Goal: Task Accomplishment & Management: Use online tool/utility

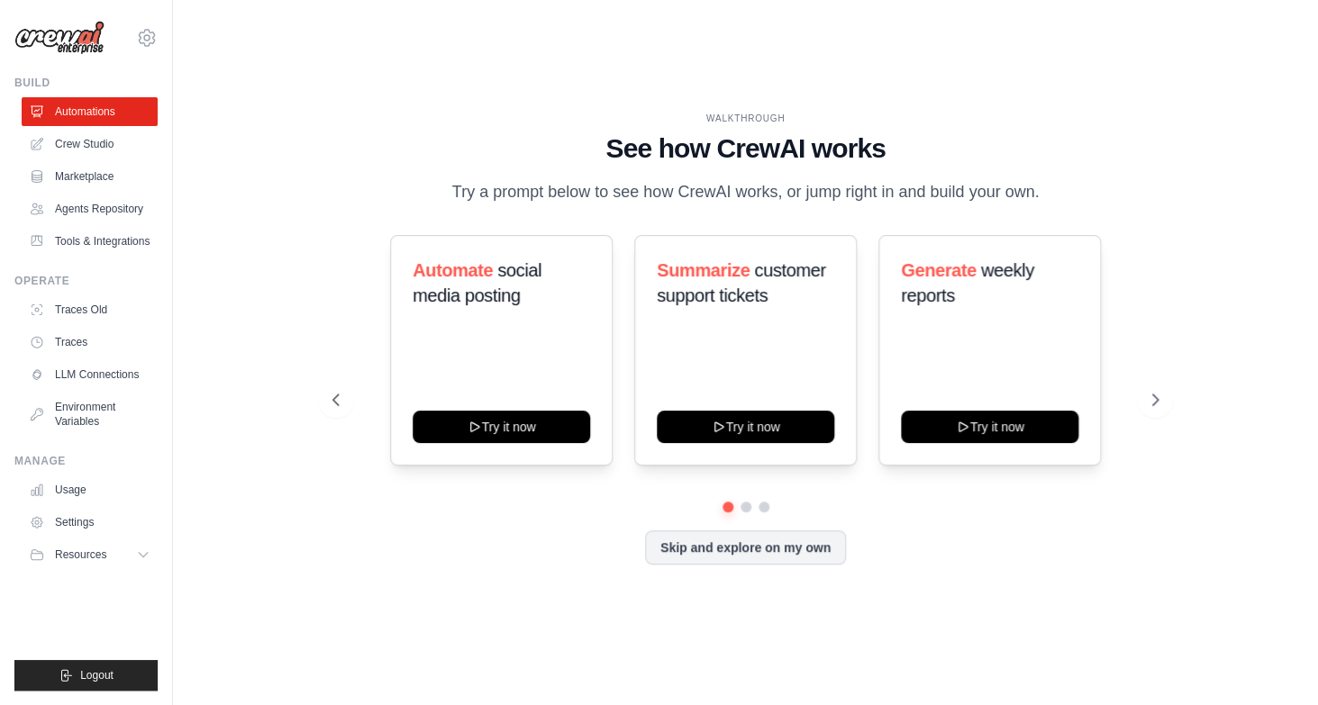
click at [91, 143] on link "Crew Studio" at bounding box center [90, 144] width 136 height 29
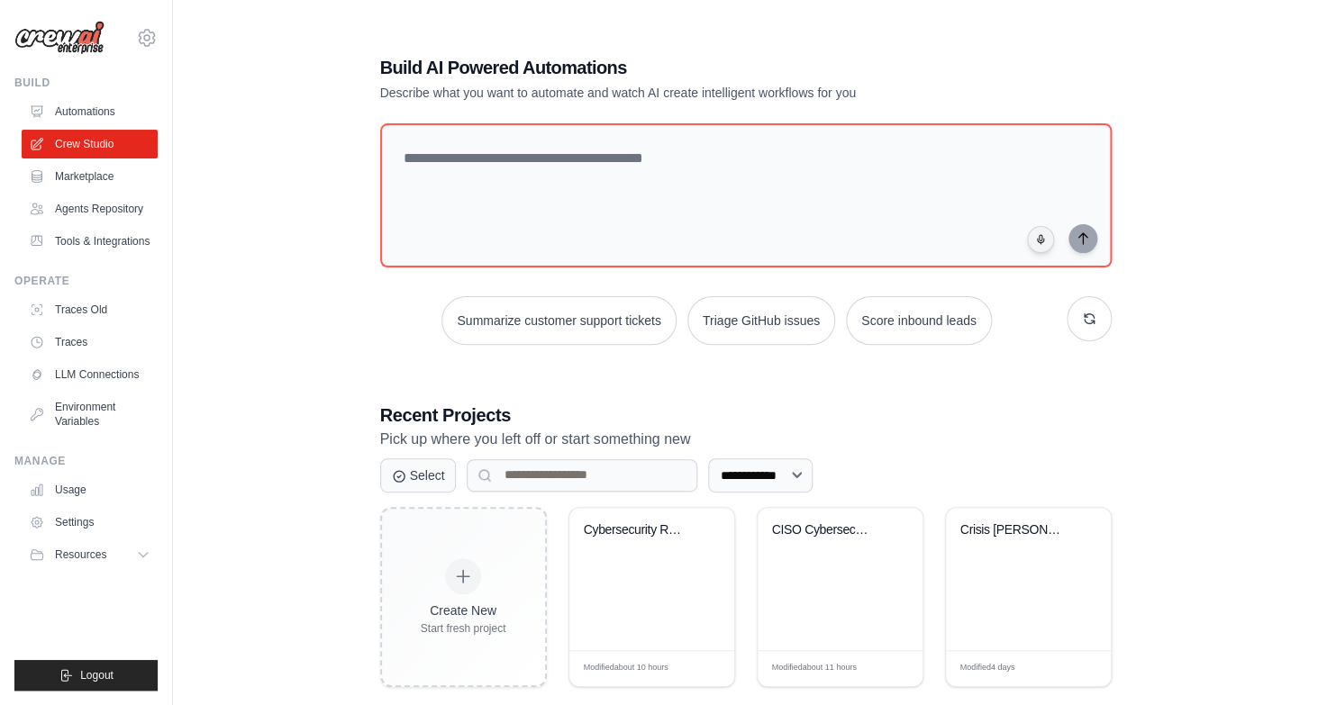
scroll to position [36, 0]
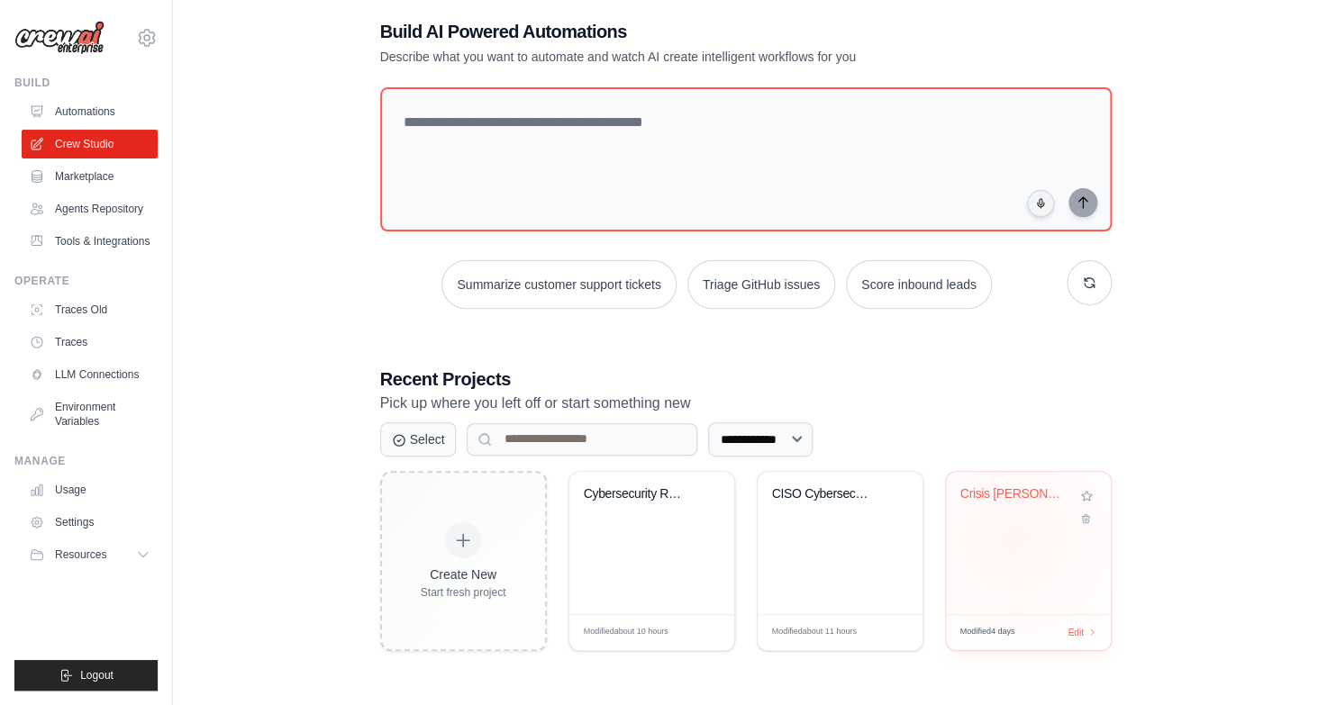
click at [1014, 536] on div "Crisis Chris - AI Crisis Management..." at bounding box center [1028, 543] width 165 height 142
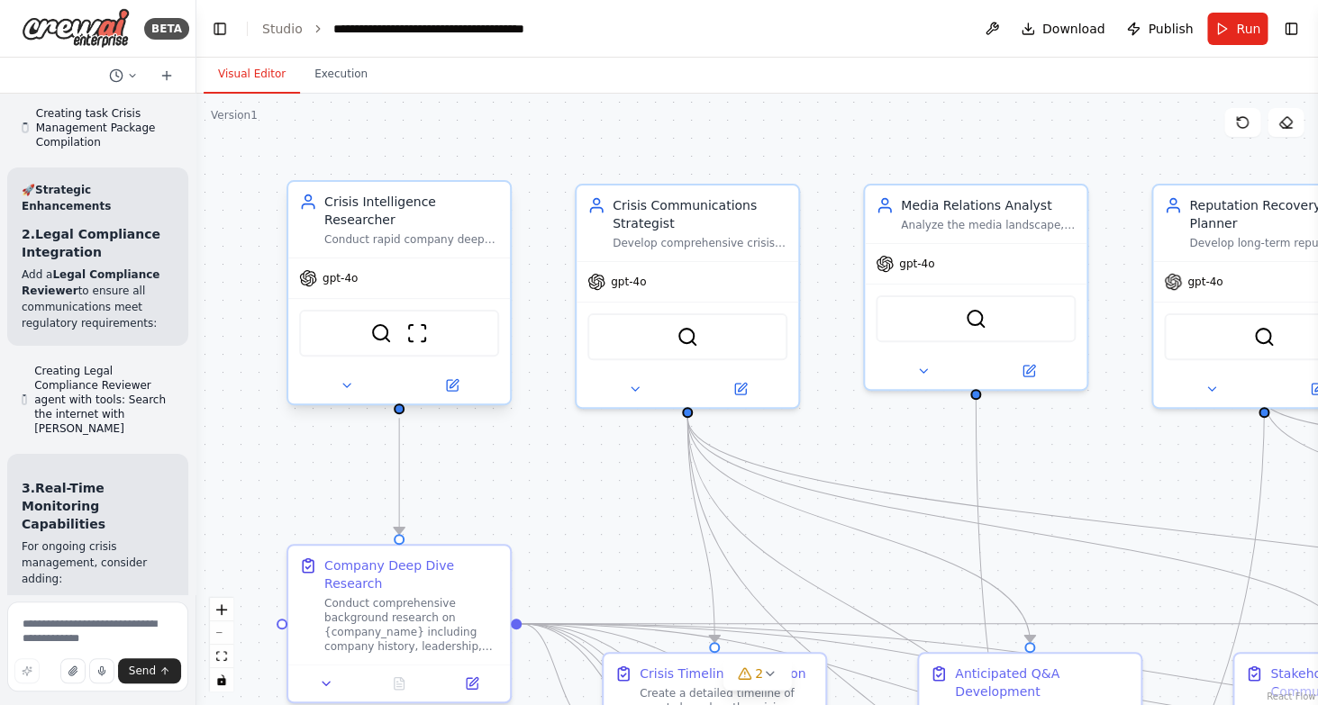
click at [341, 275] on span "gpt-4o" at bounding box center [340, 278] width 35 height 14
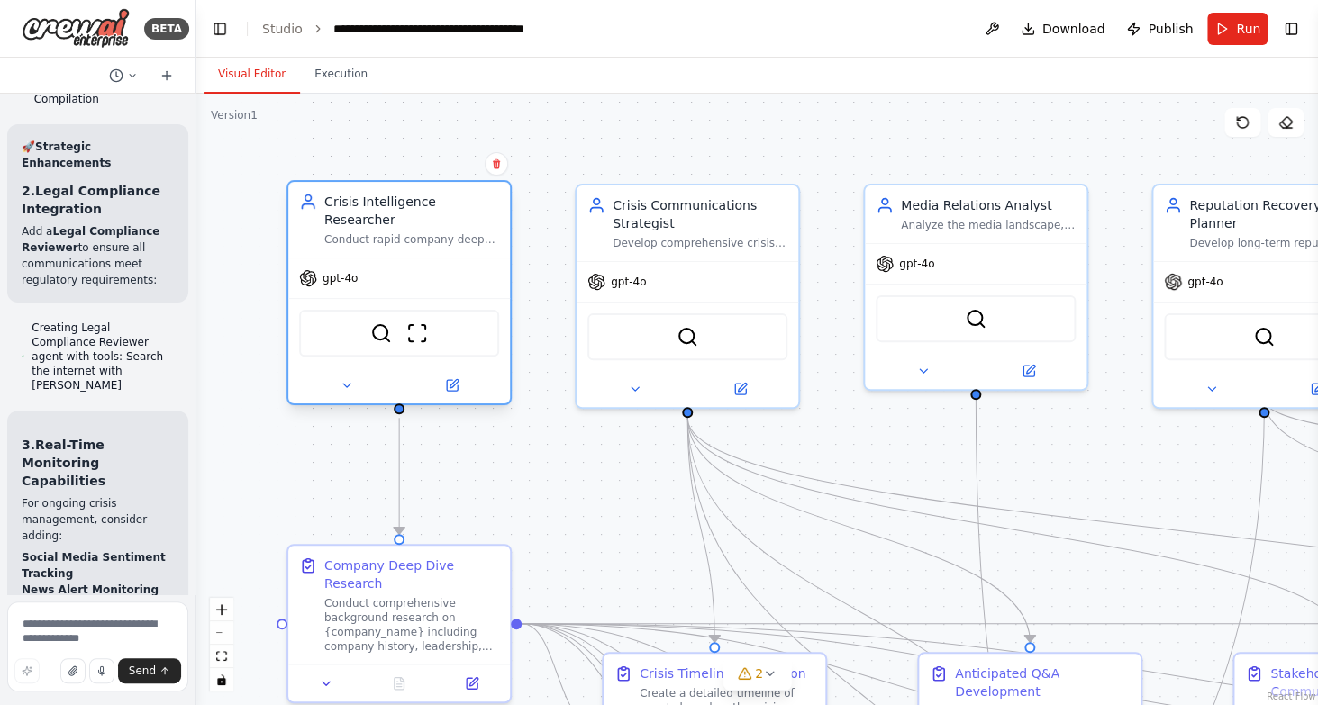
click at [341, 275] on span "gpt-4o" at bounding box center [340, 278] width 35 height 14
click at [453, 391] on icon at bounding box center [452, 385] width 11 height 11
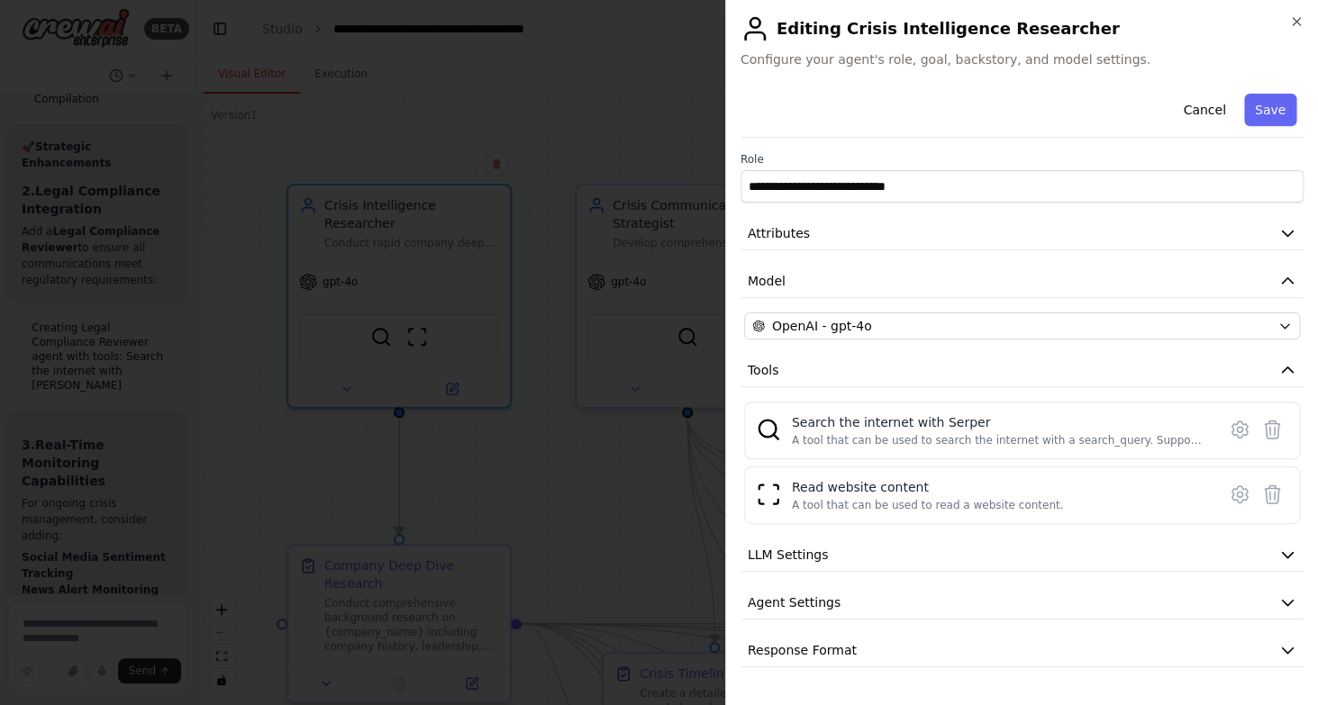
click at [916, 341] on div "**********" at bounding box center [1021, 376] width 563 height 581
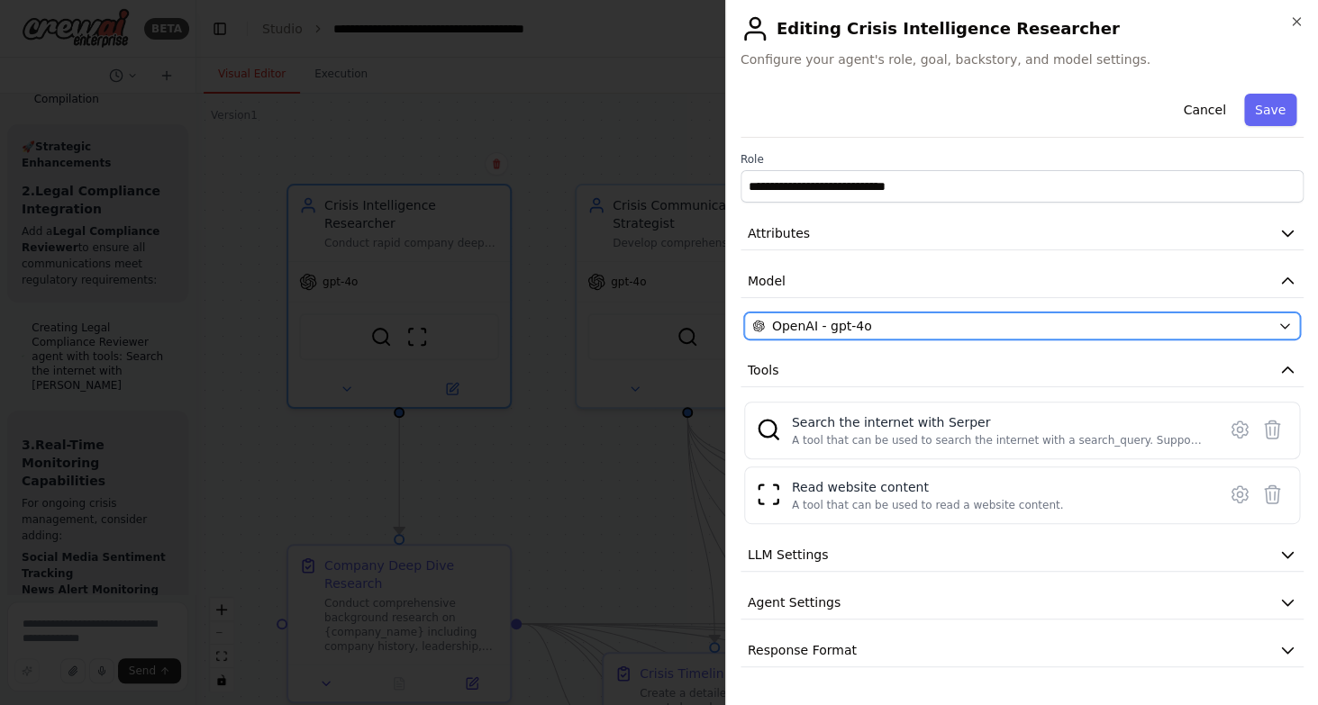
click at [933, 328] on div "OpenAI - gpt-4o" at bounding box center [1011, 326] width 518 height 18
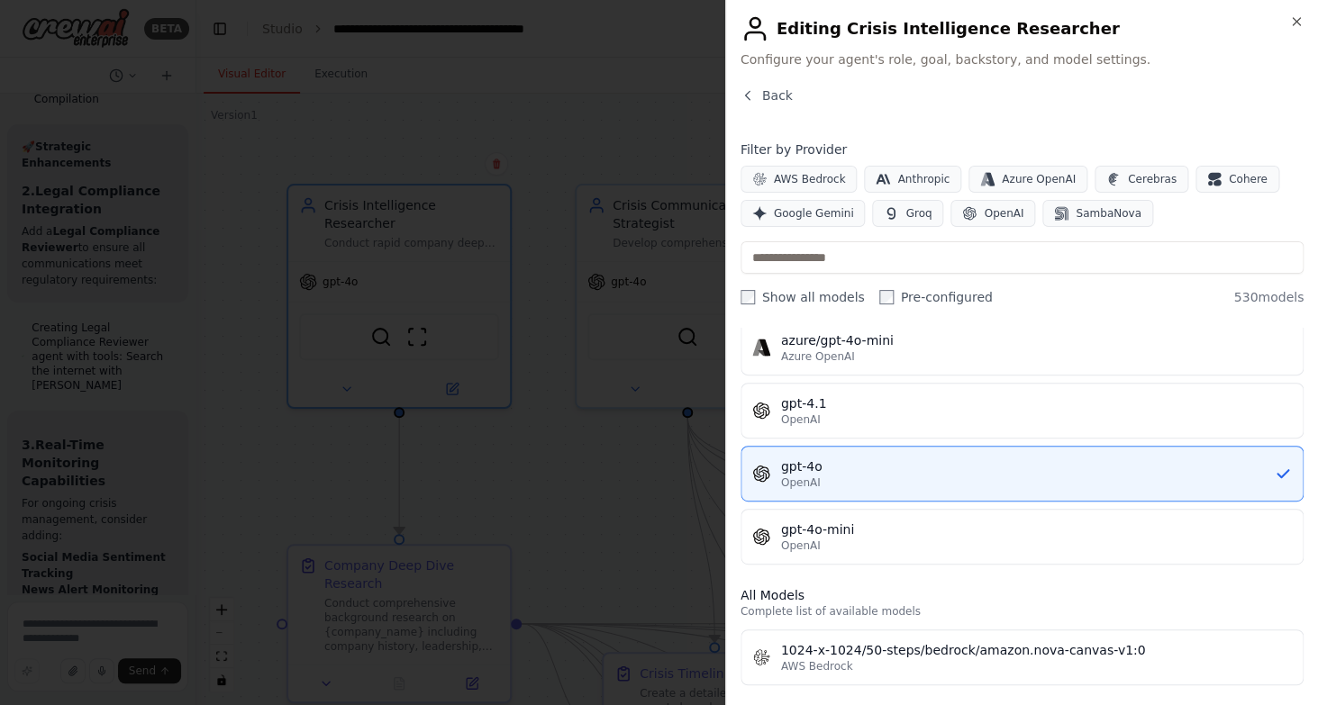
scroll to position [266, 0]
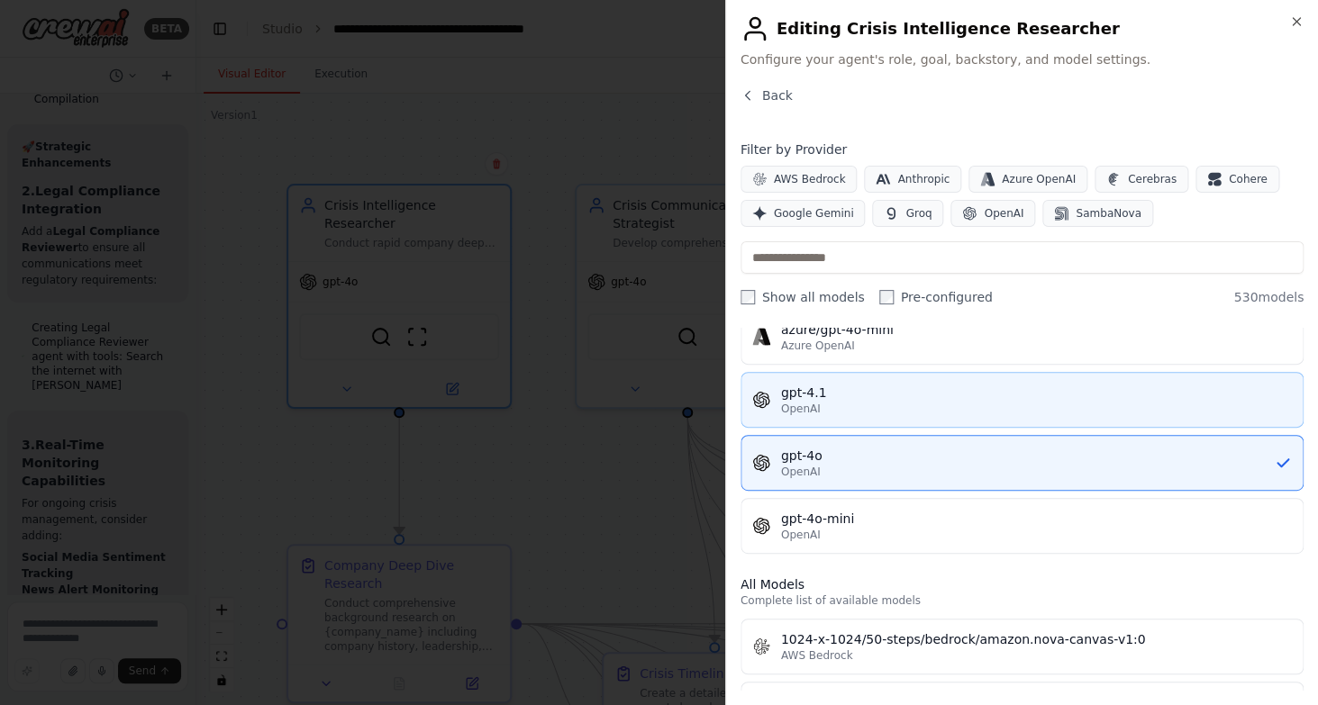
click at [884, 420] on button "gpt-4.1 OpenAI" at bounding box center [1021, 400] width 563 height 56
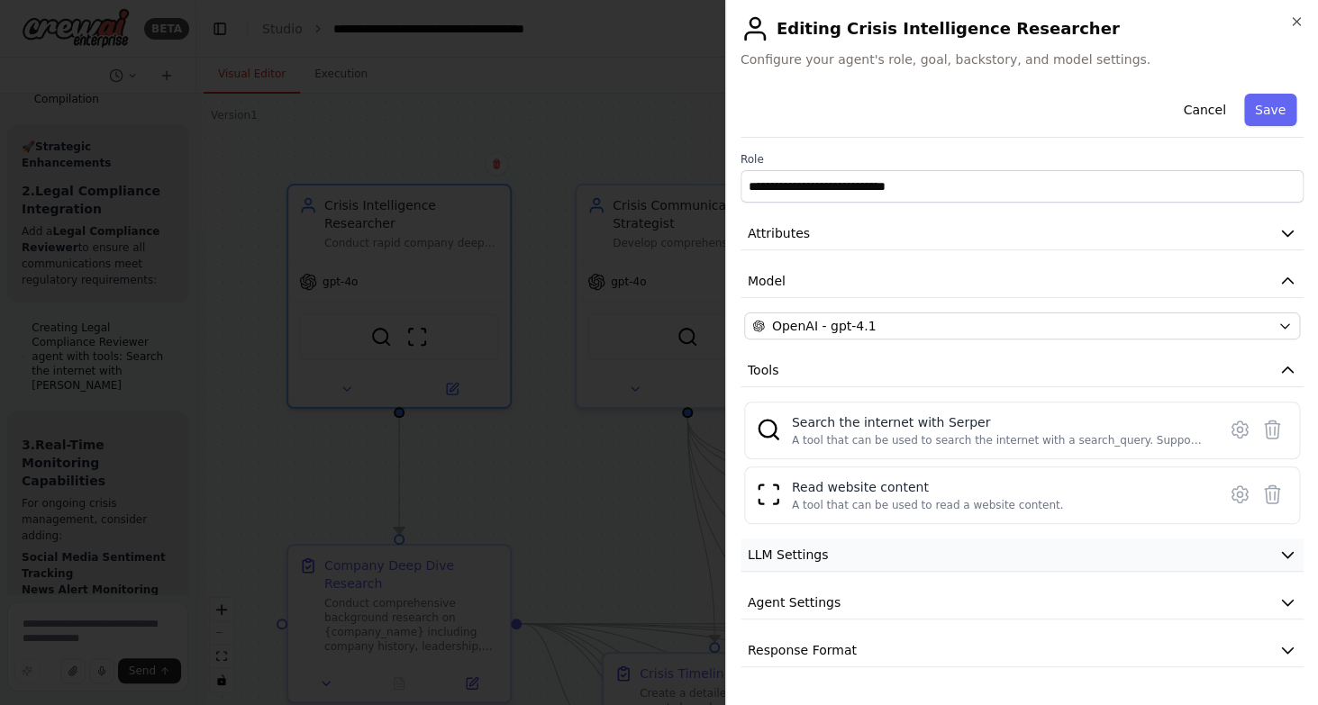
click at [823, 558] on span "LLM Settings" at bounding box center [788, 555] width 81 height 18
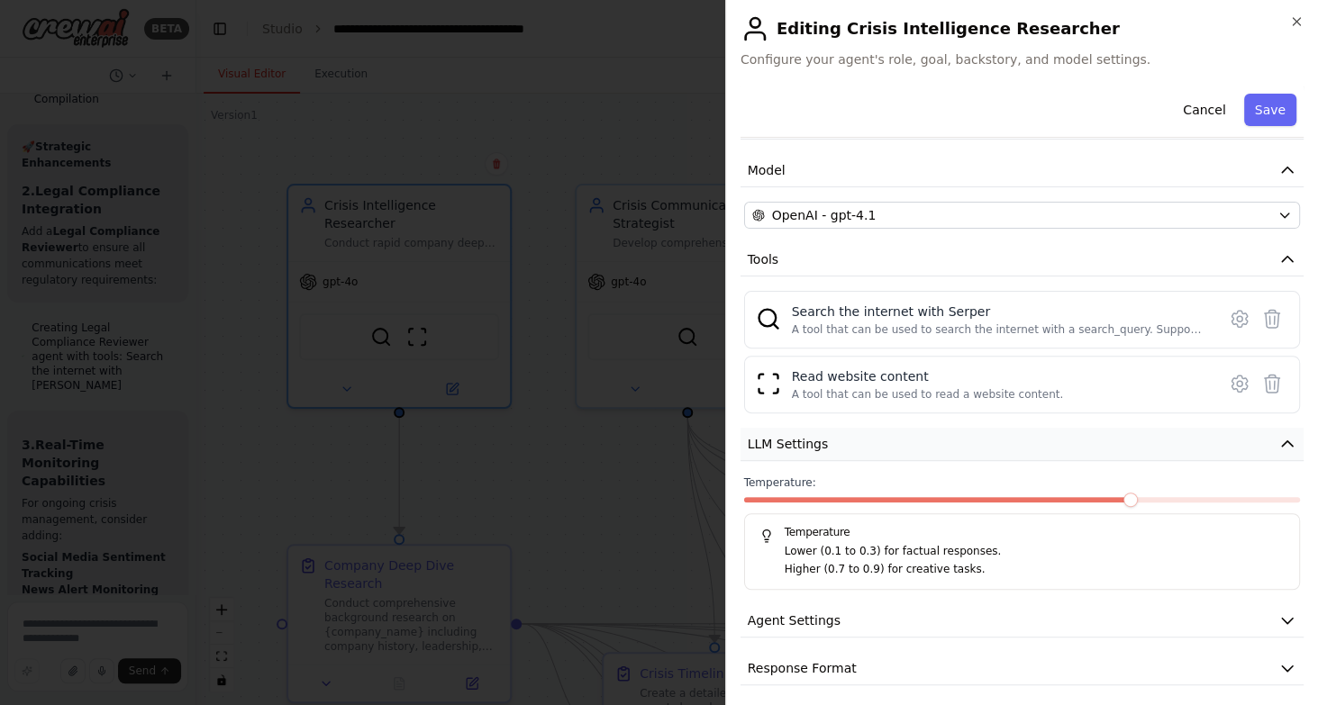
scroll to position [120, 0]
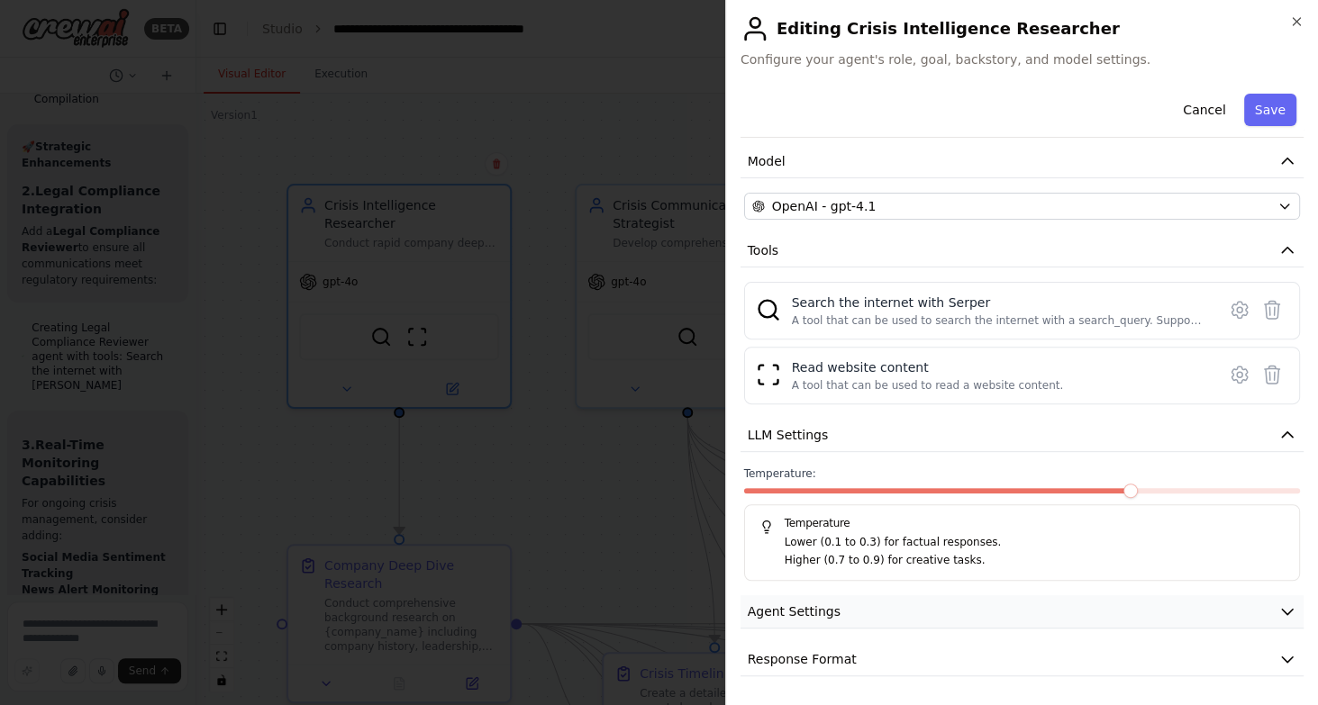
click at [814, 608] on span "Agent Settings" at bounding box center [794, 612] width 93 height 18
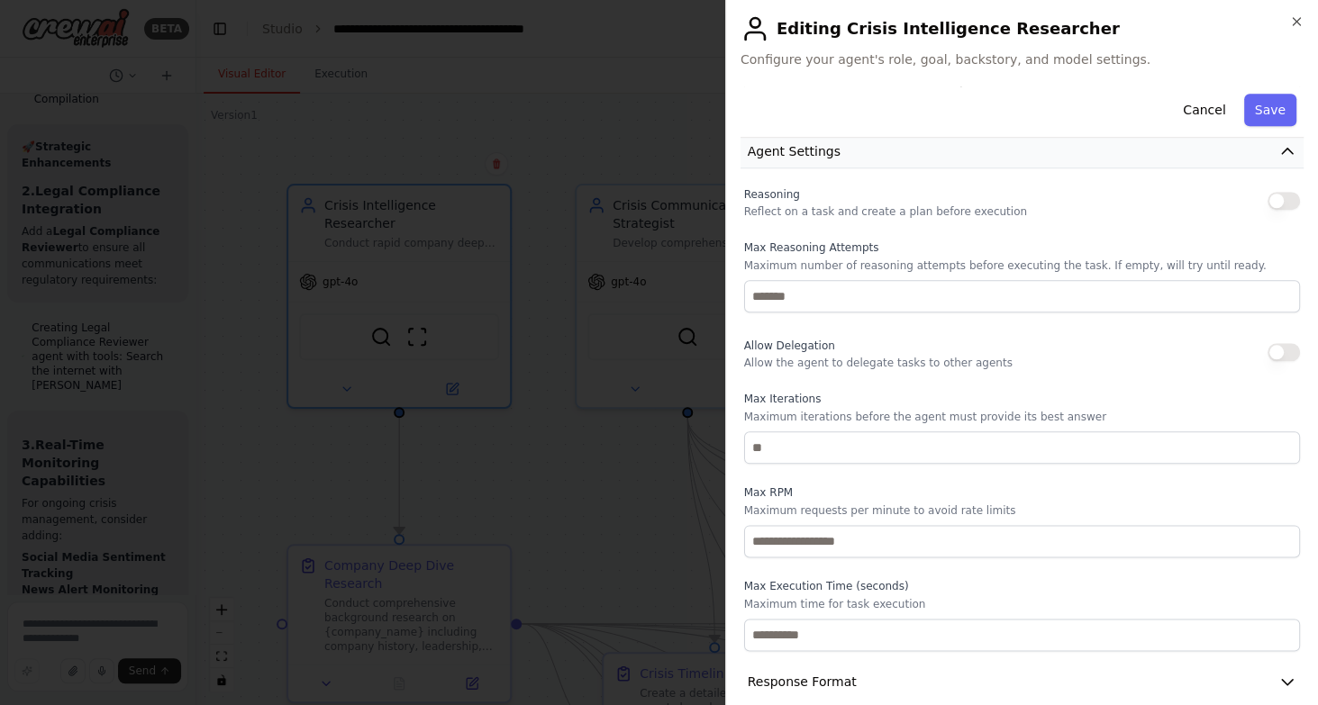
click at [740, 135] on button "Agent Settings" at bounding box center [1021, 151] width 563 height 33
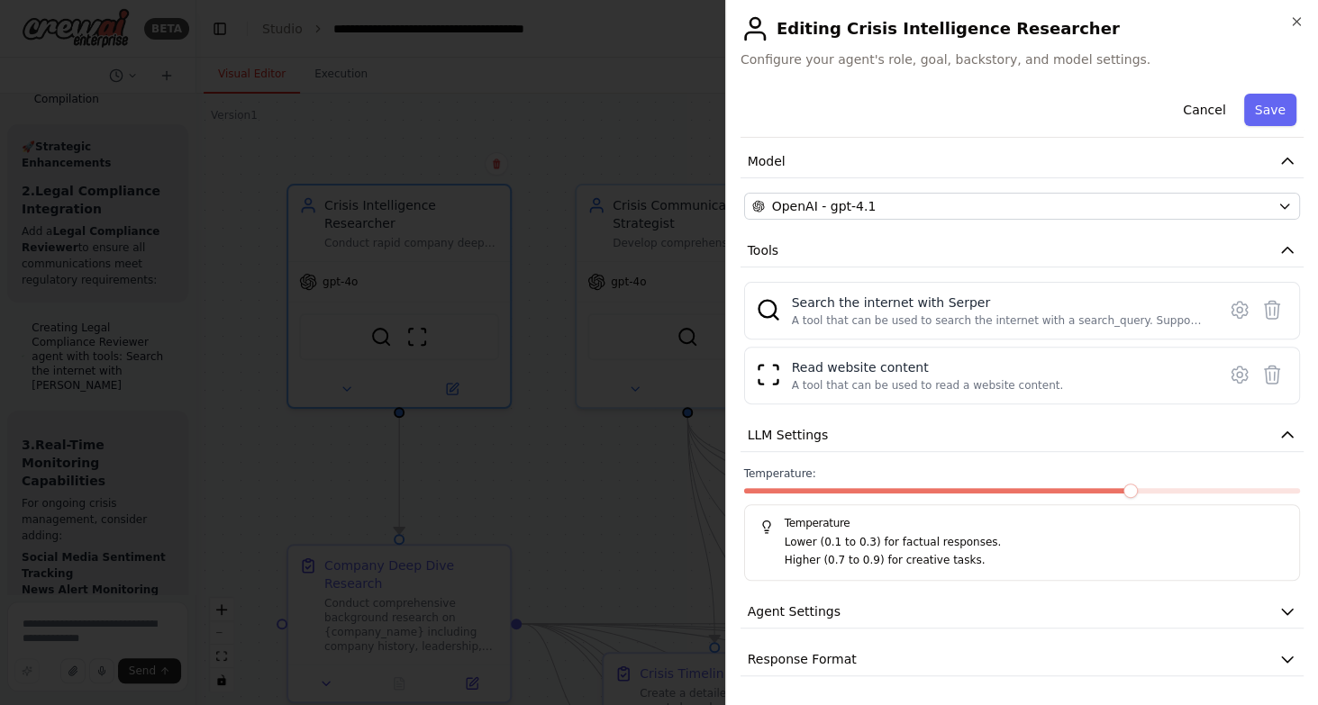
scroll to position [0, 0]
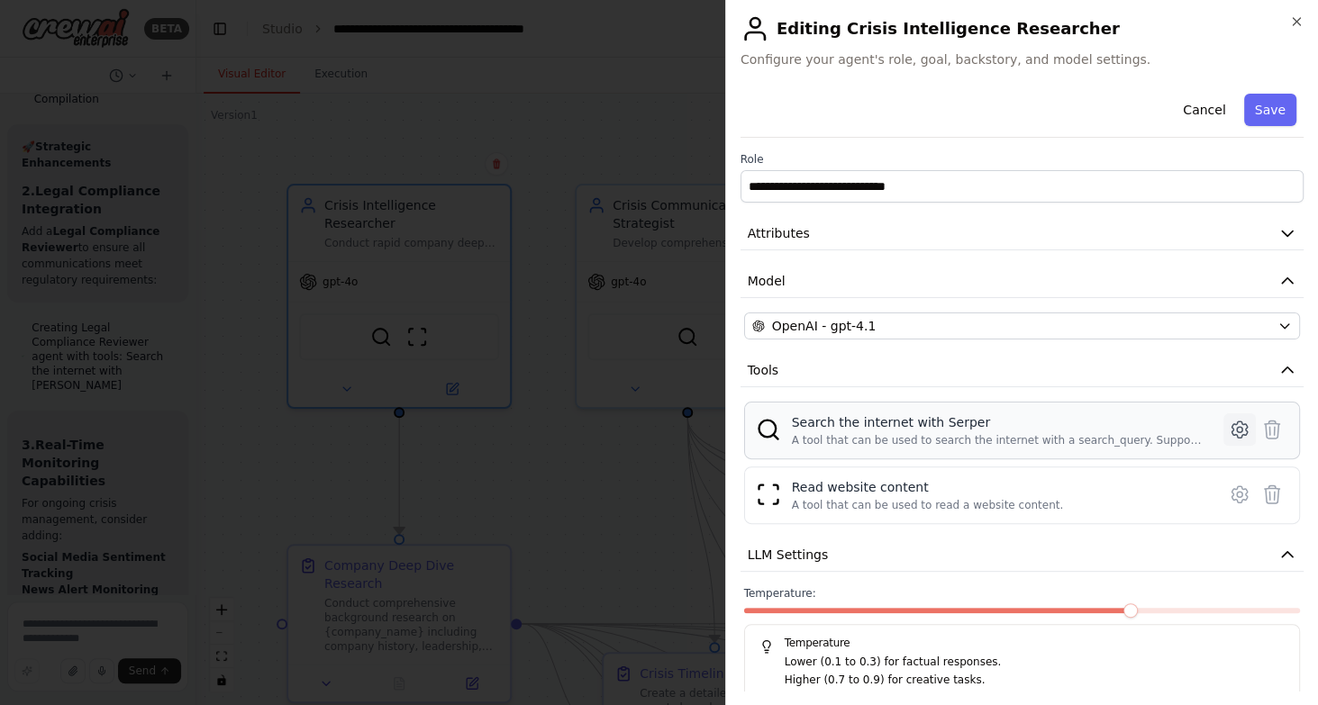
click at [1246, 431] on icon at bounding box center [1238, 430] width 15 height 16
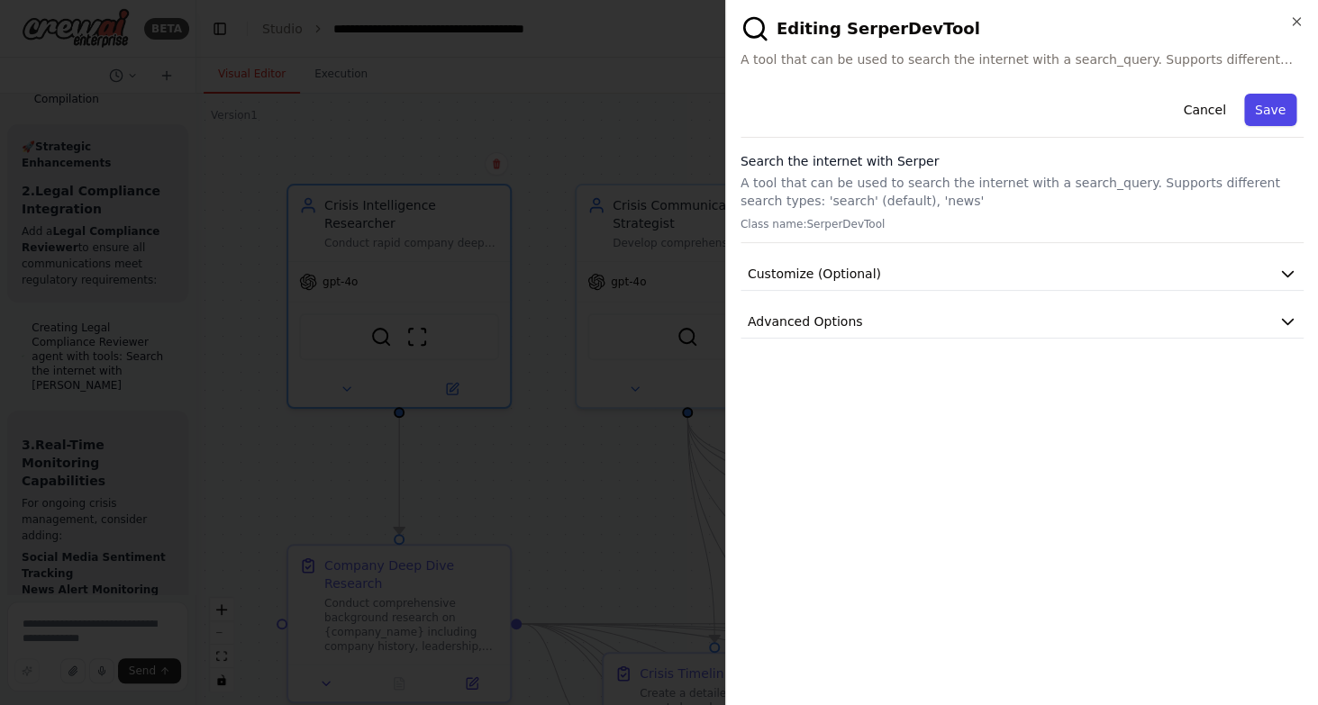
click at [1258, 110] on button "Save" at bounding box center [1270, 110] width 52 height 32
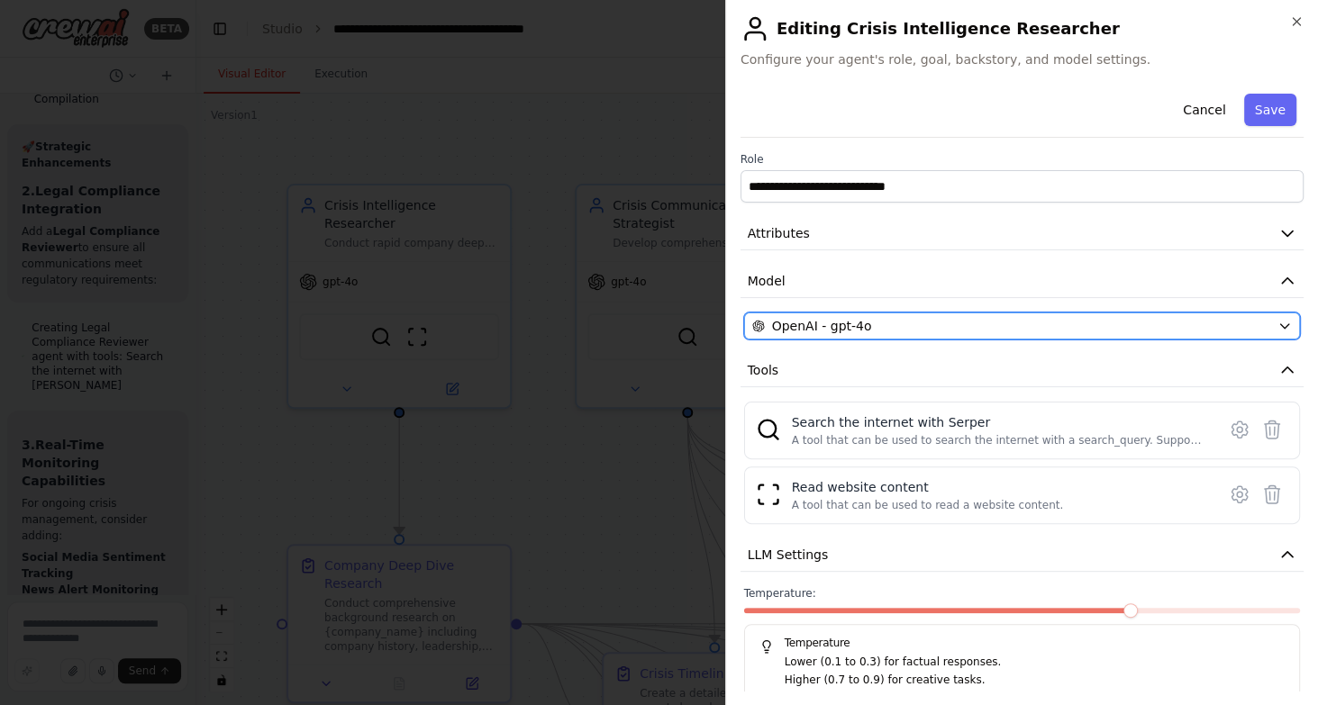
click at [1133, 338] on button "OpenAI - gpt-4o" at bounding box center [1022, 326] width 556 height 27
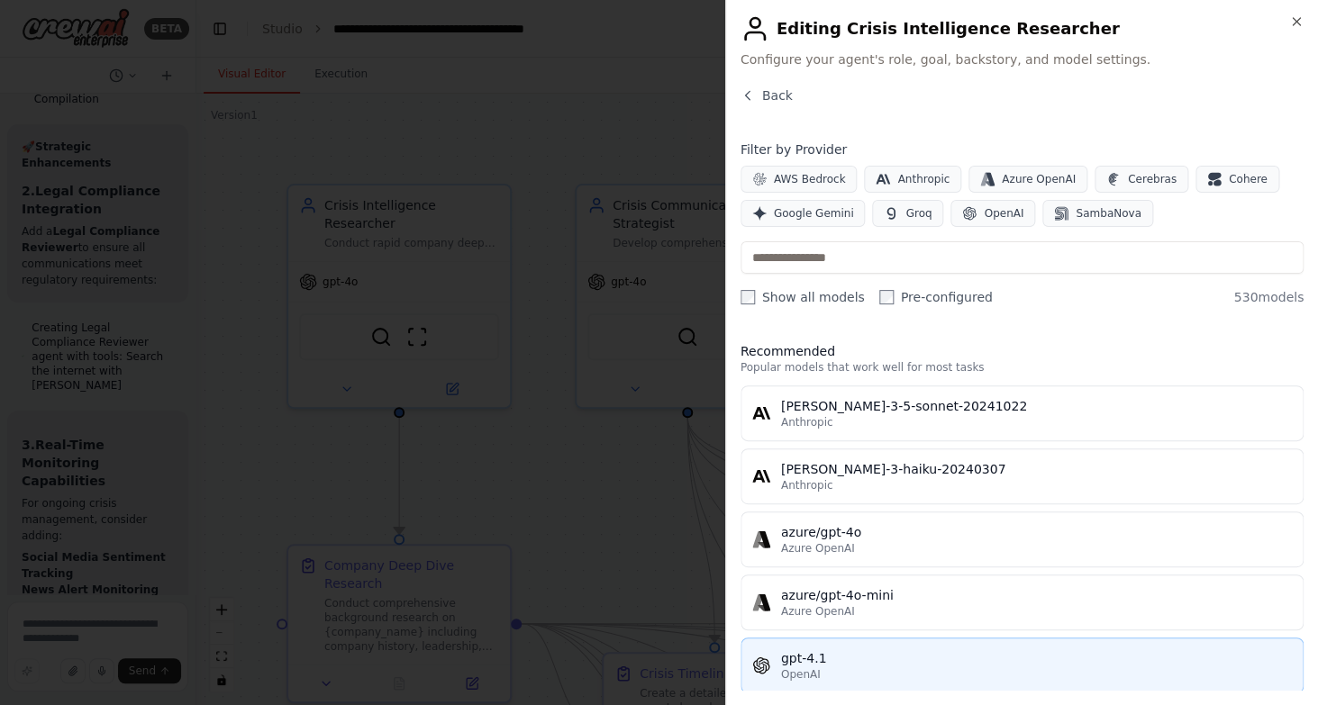
click at [790, 665] on div "gpt-4.1" at bounding box center [1036, 659] width 511 height 18
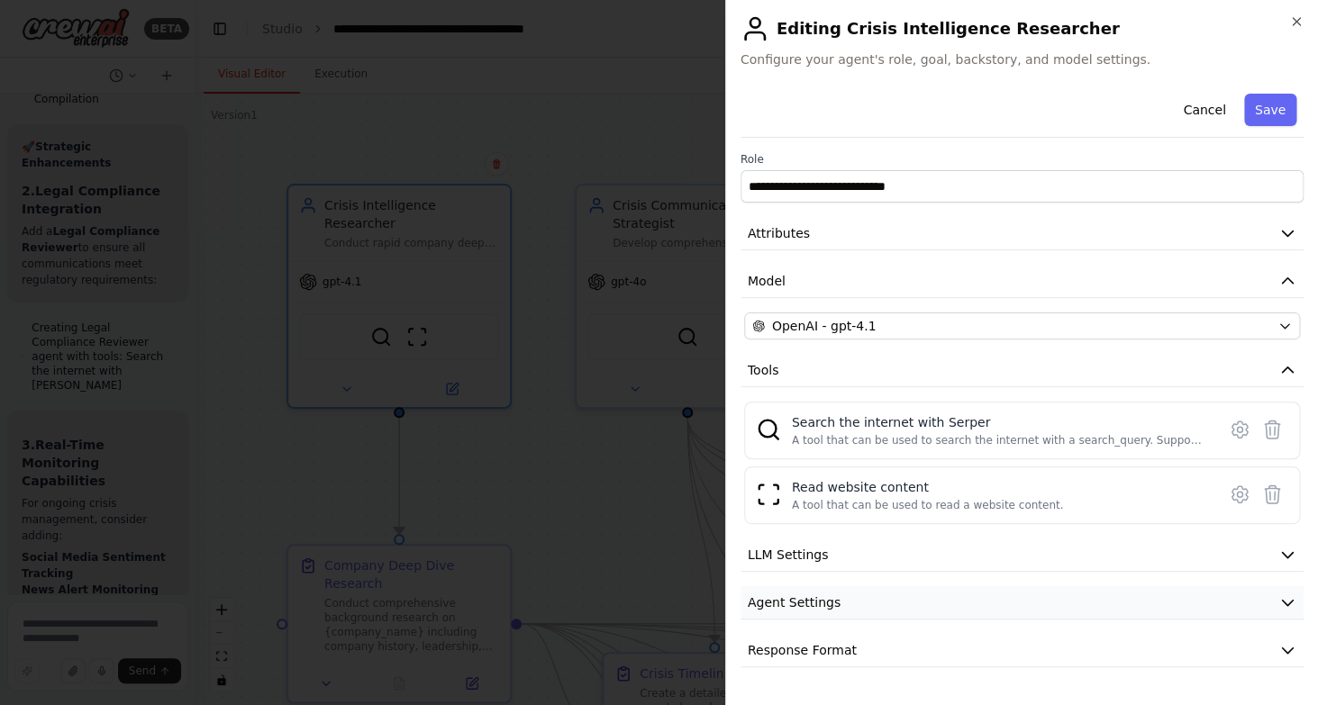
click at [812, 610] on span "Agent Settings" at bounding box center [794, 603] width 93 height 18
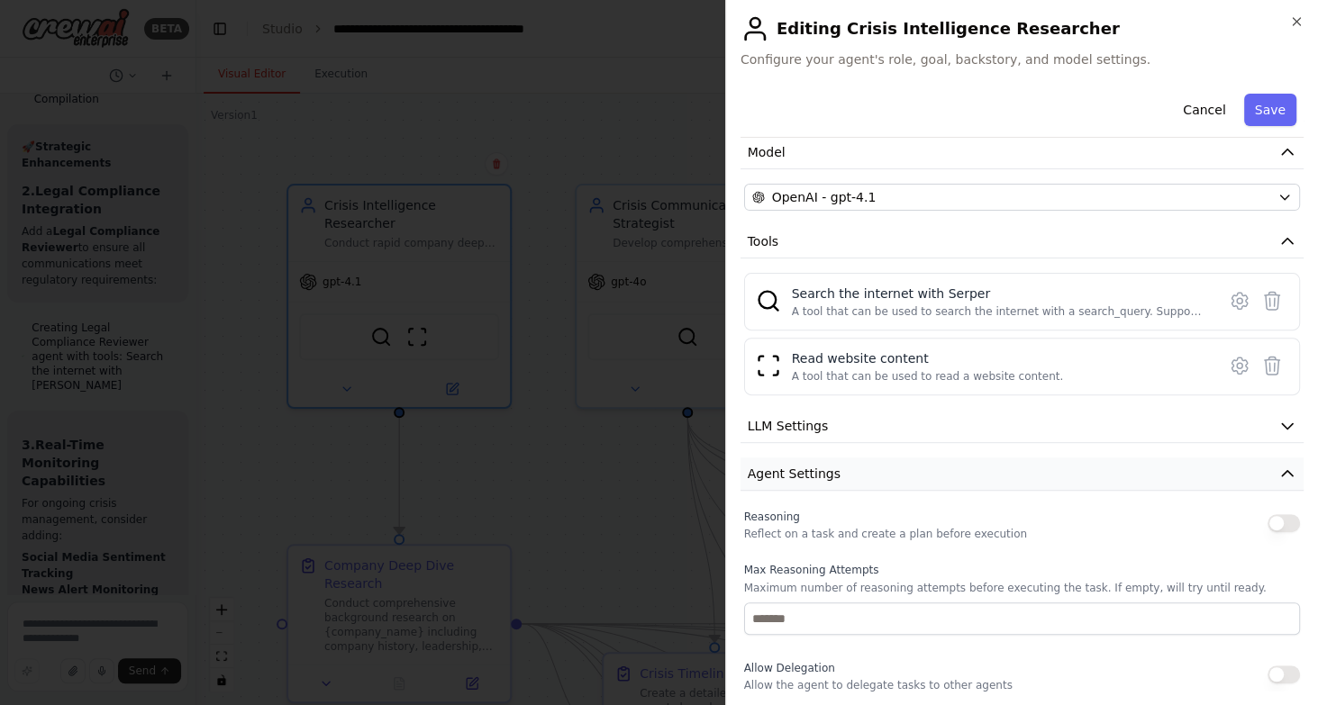
scroll to position [130, 0]
click at [1277, 522] on button "button" at bounding box center [1283, 522] width 32 height 18
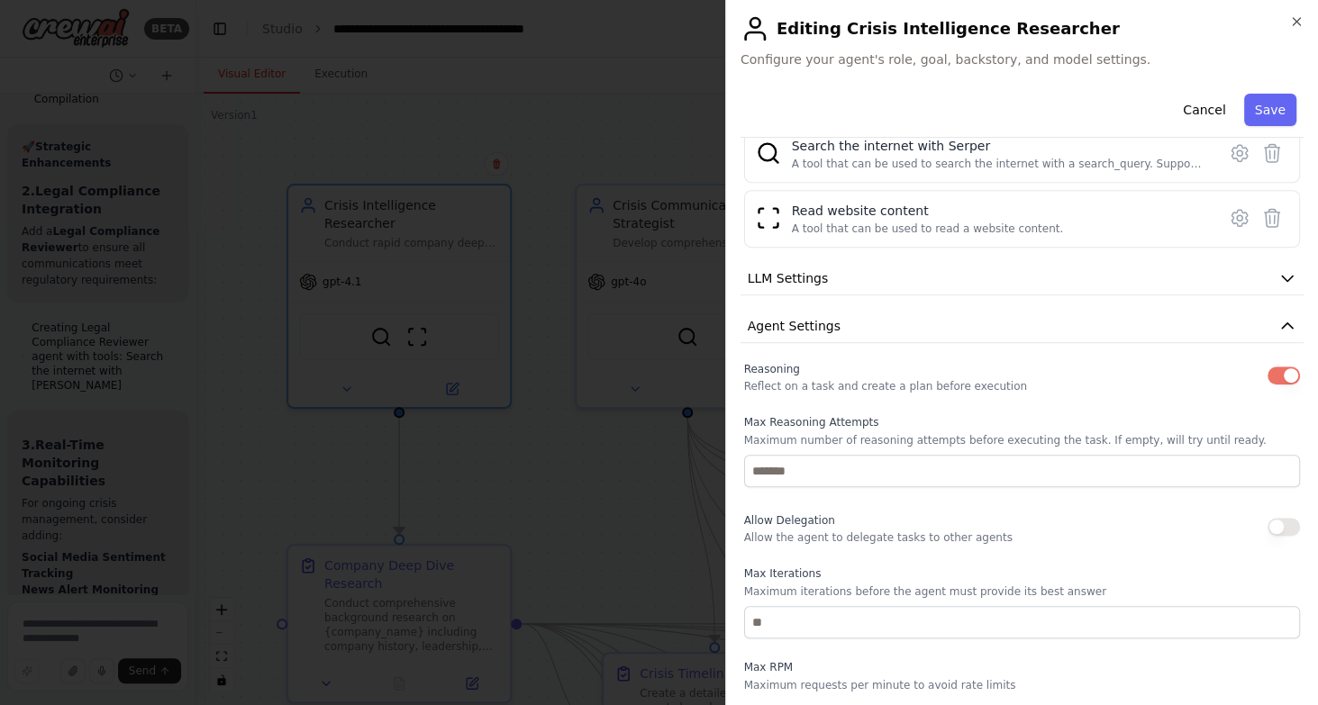
scroll to position [295, 0]
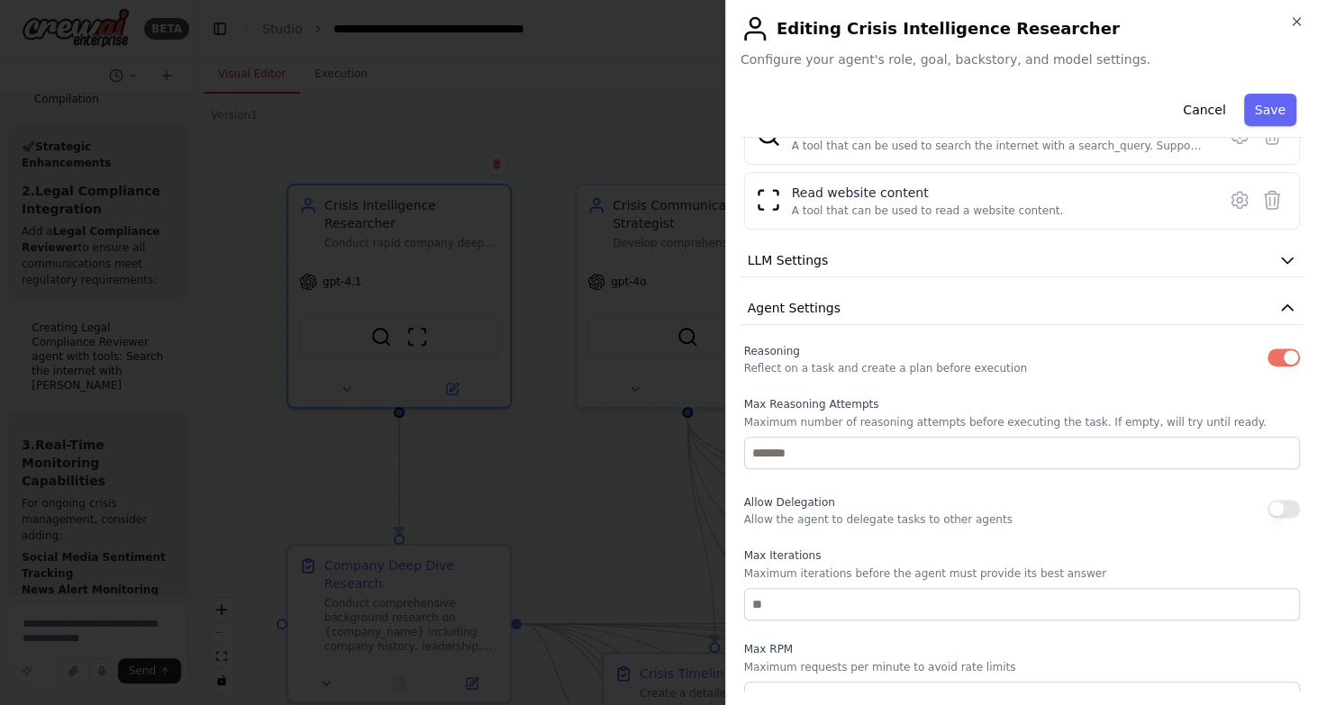
click at [1281, 505] on button "button" at bounding box center [1283, 509] width 32 height 18
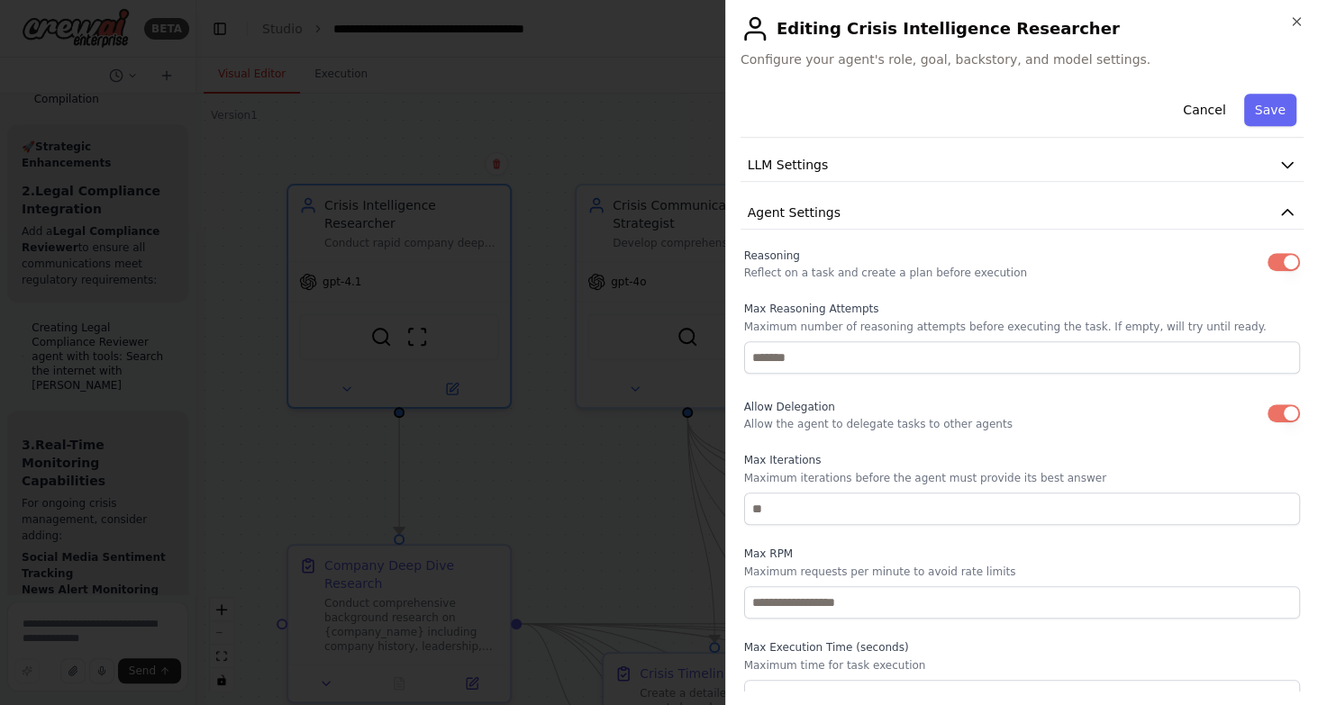
type button "on"
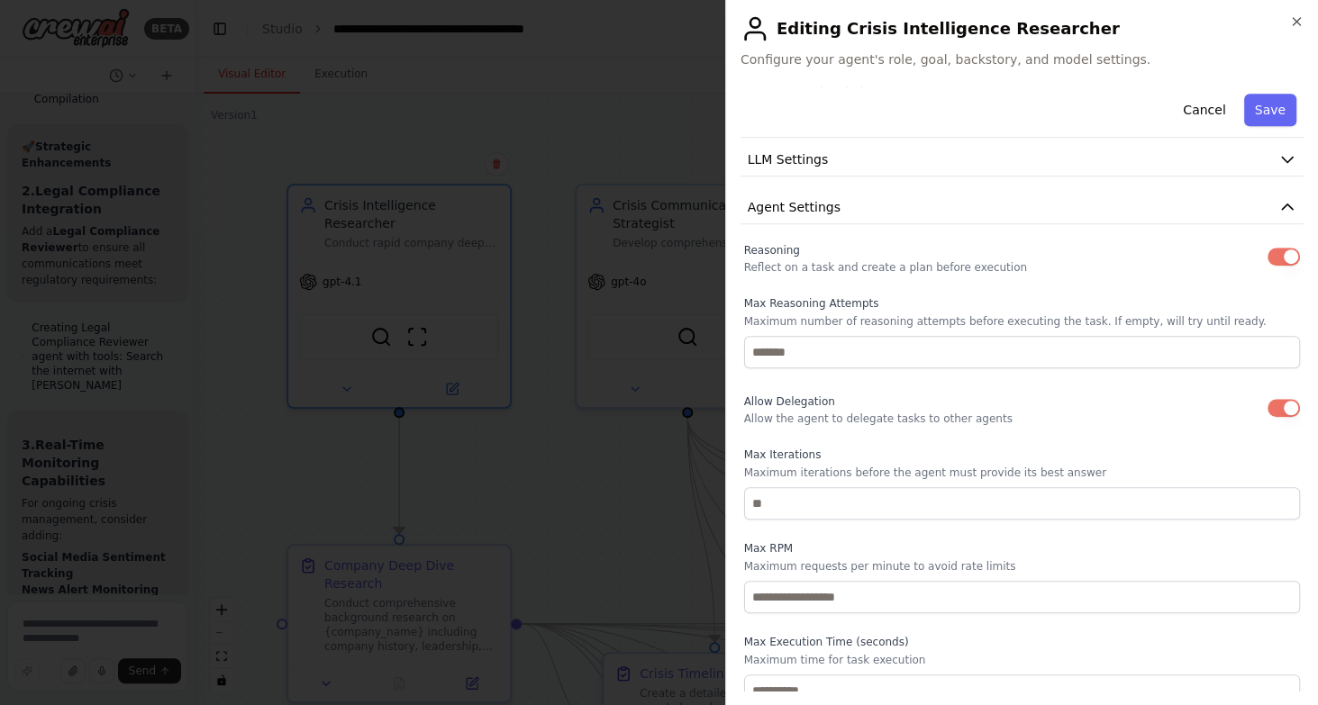
click at [1267, 399] on button "button" at bounding box center [1283, 408] width 32 height 18
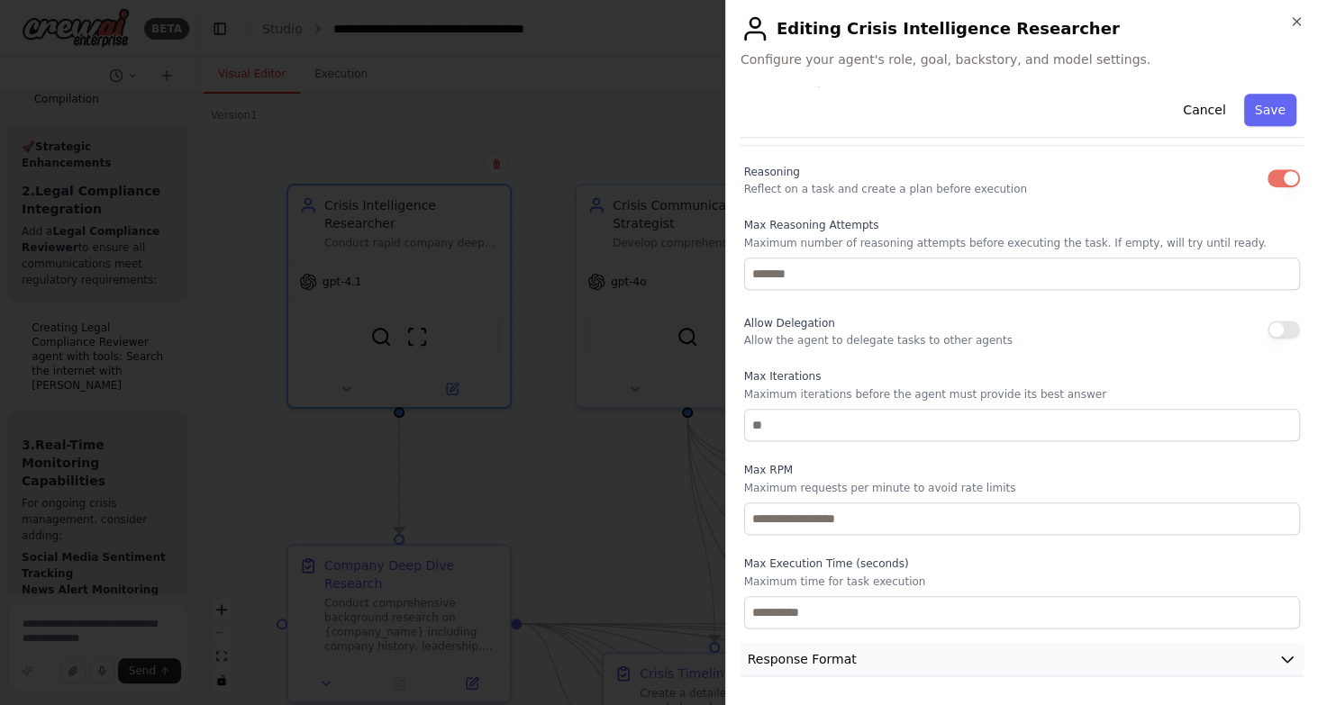
click at [1031, 664] on button "Response Format" at bounding box center [1021, 659] width 563 height 33
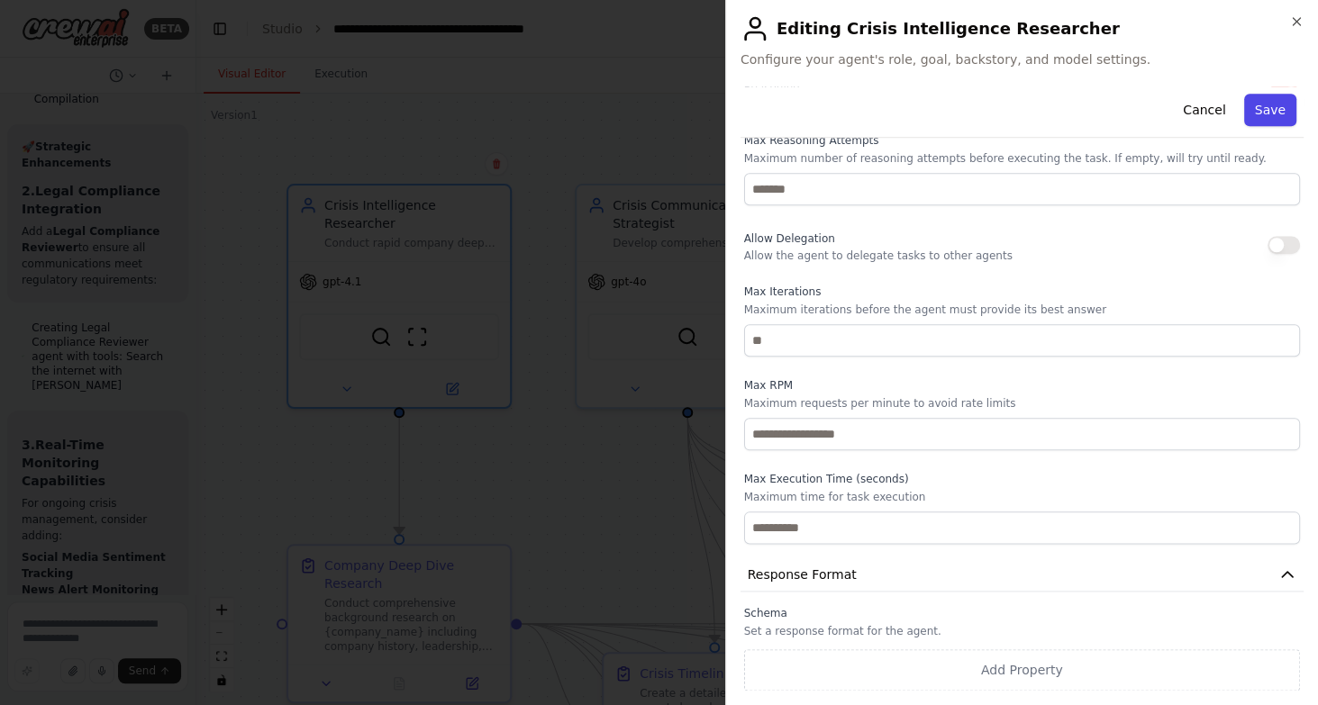
click at [1272, 111] on button "Save" at bounding box center [1270, 110] width 52 height 32
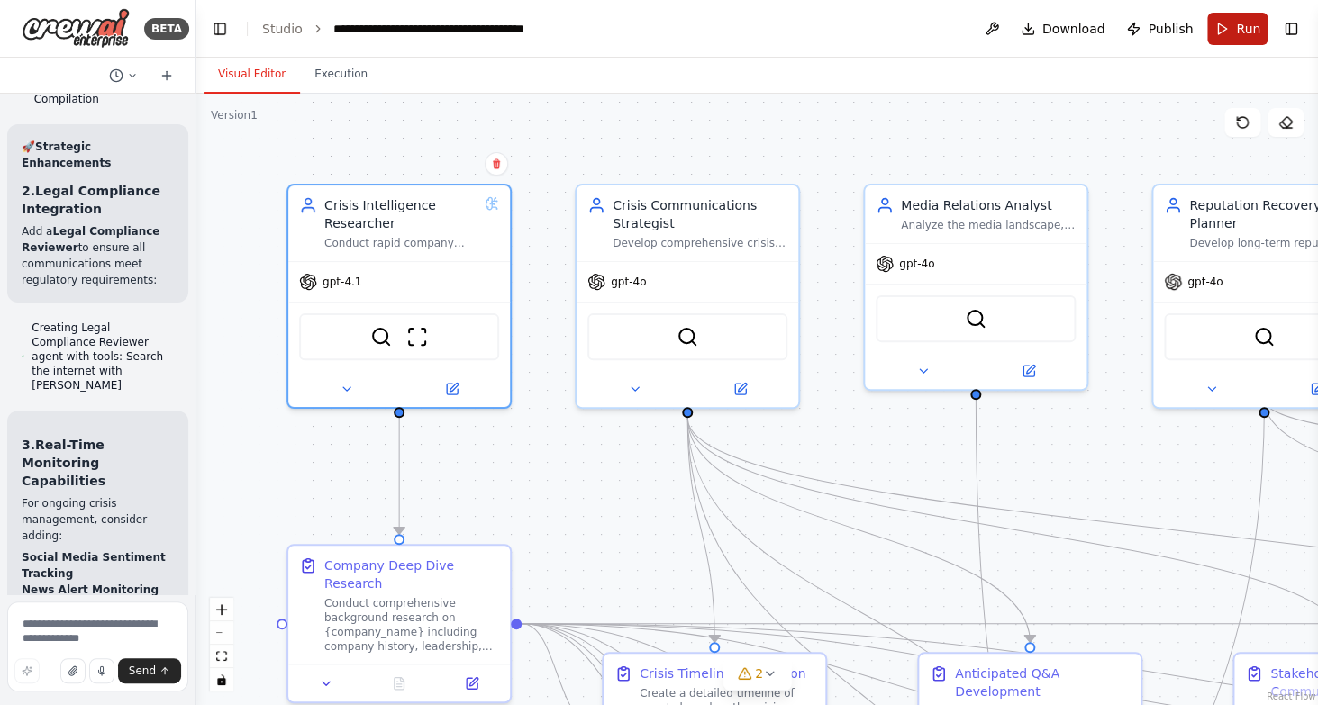
click at [1228, 30] on button "Run" at bounding box center [1237, 29] width 60 height 32
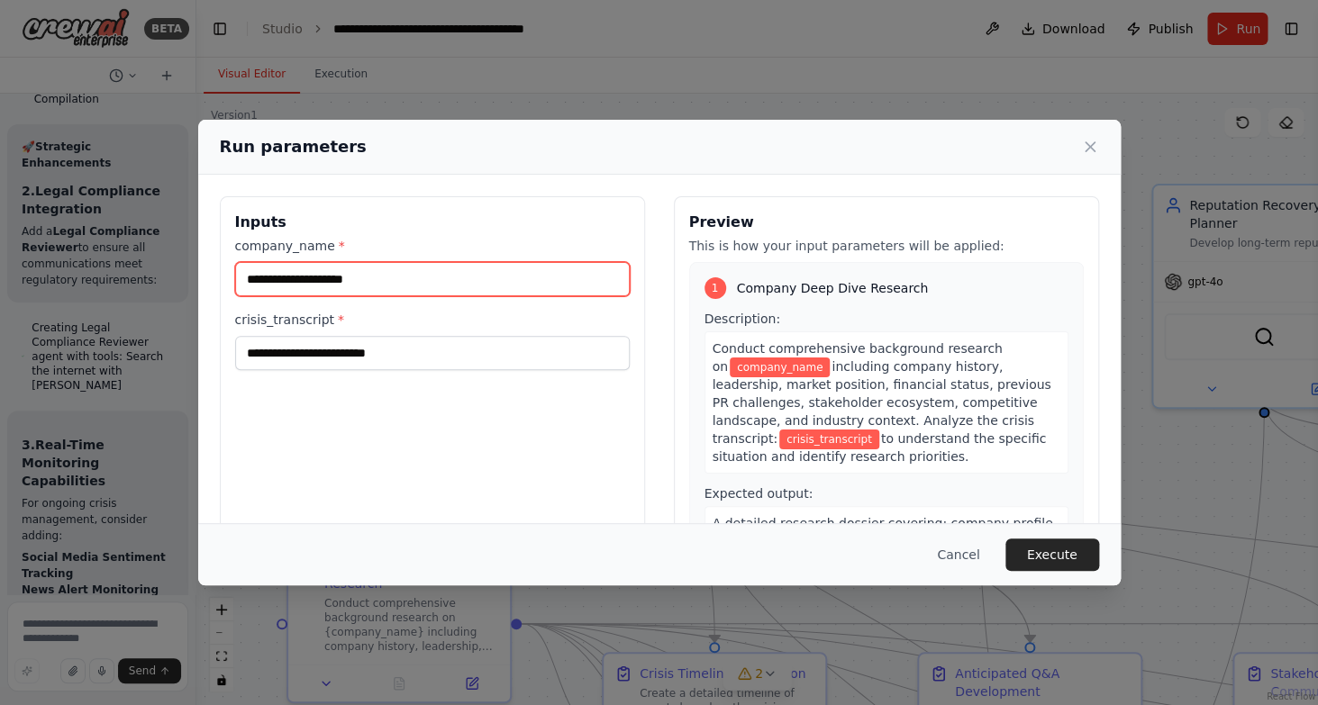
click at [404, 288] on input "company_name *" at bounding box center [432, 279] width 395 height 34
type input "**********"
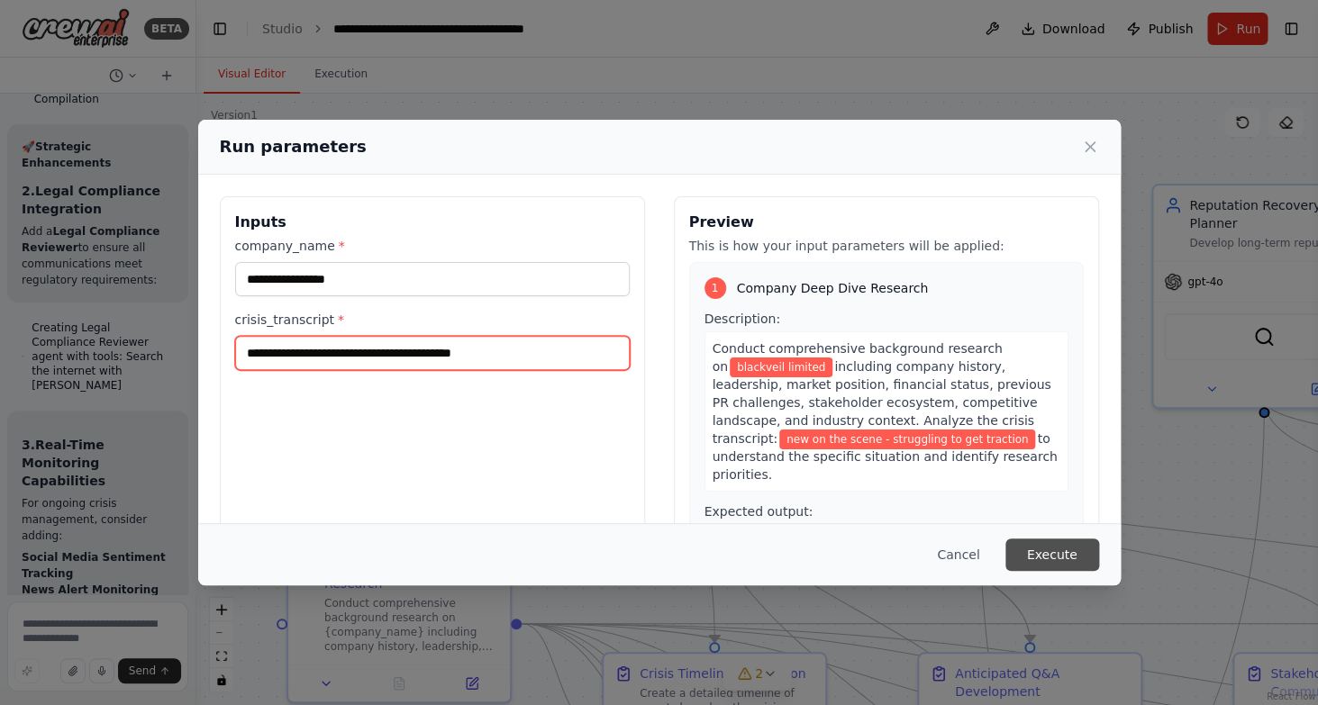
type input "**********"
click at [1043, 560] on button "Execute" at bounding box center [1052, 555] width 94 height 32
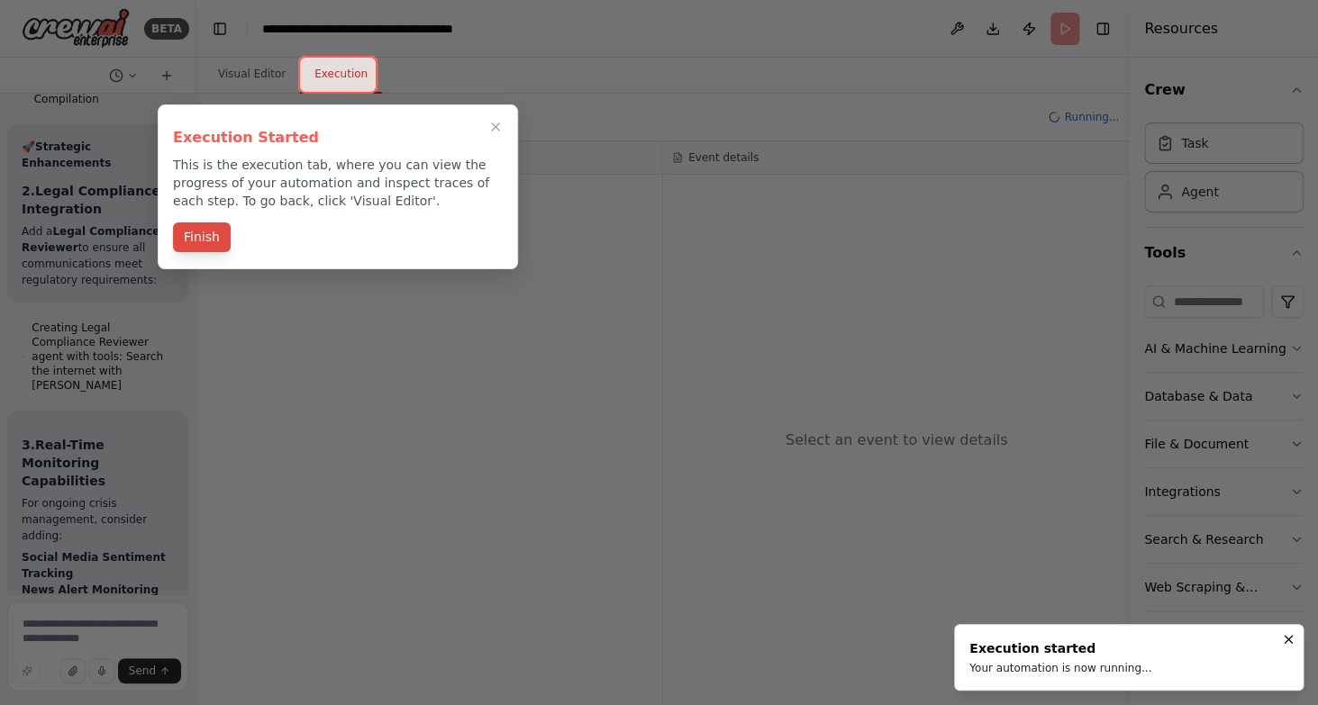
click at [194, 240] on button "Finish" at bounding box center [202, 238] width 58 height 30
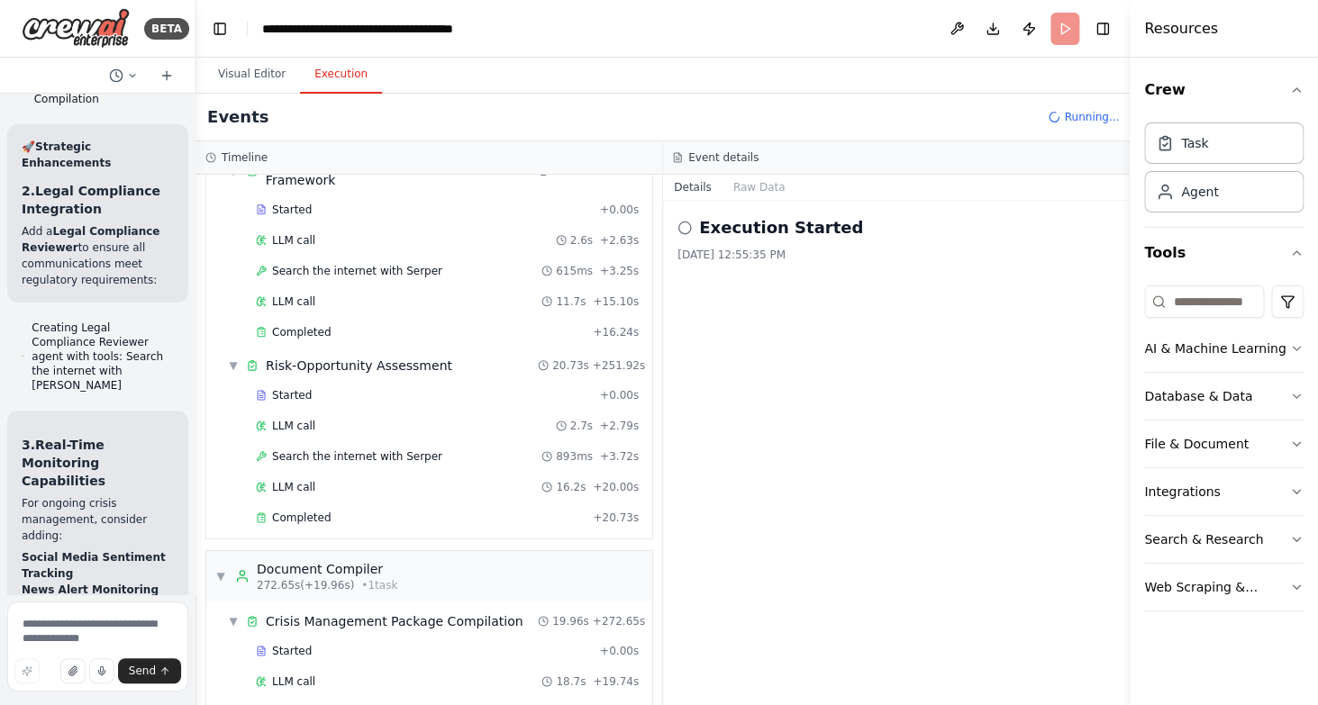
scroll to position [2127, 0]
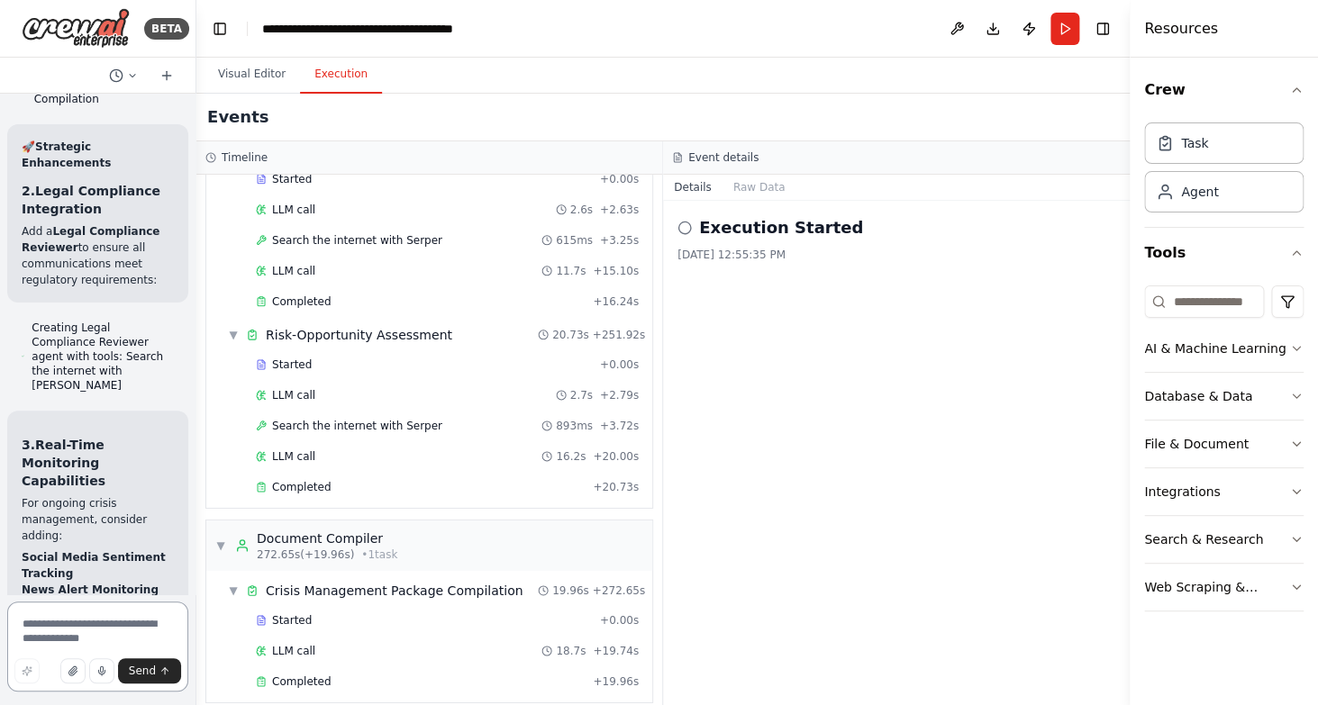
click at [94, 625] on textarea at bounding box center [97, 647] width 181 height 90
type textarea "**********"
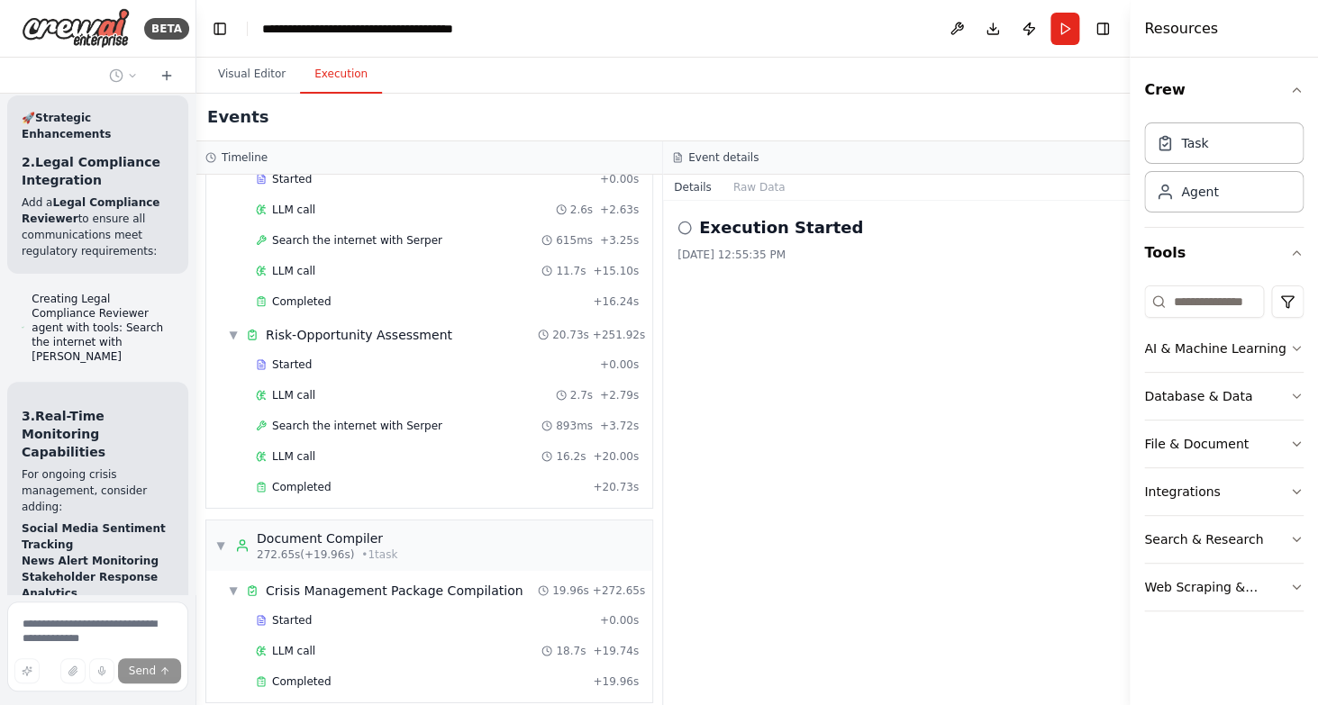
scroll to position [13229, 0]
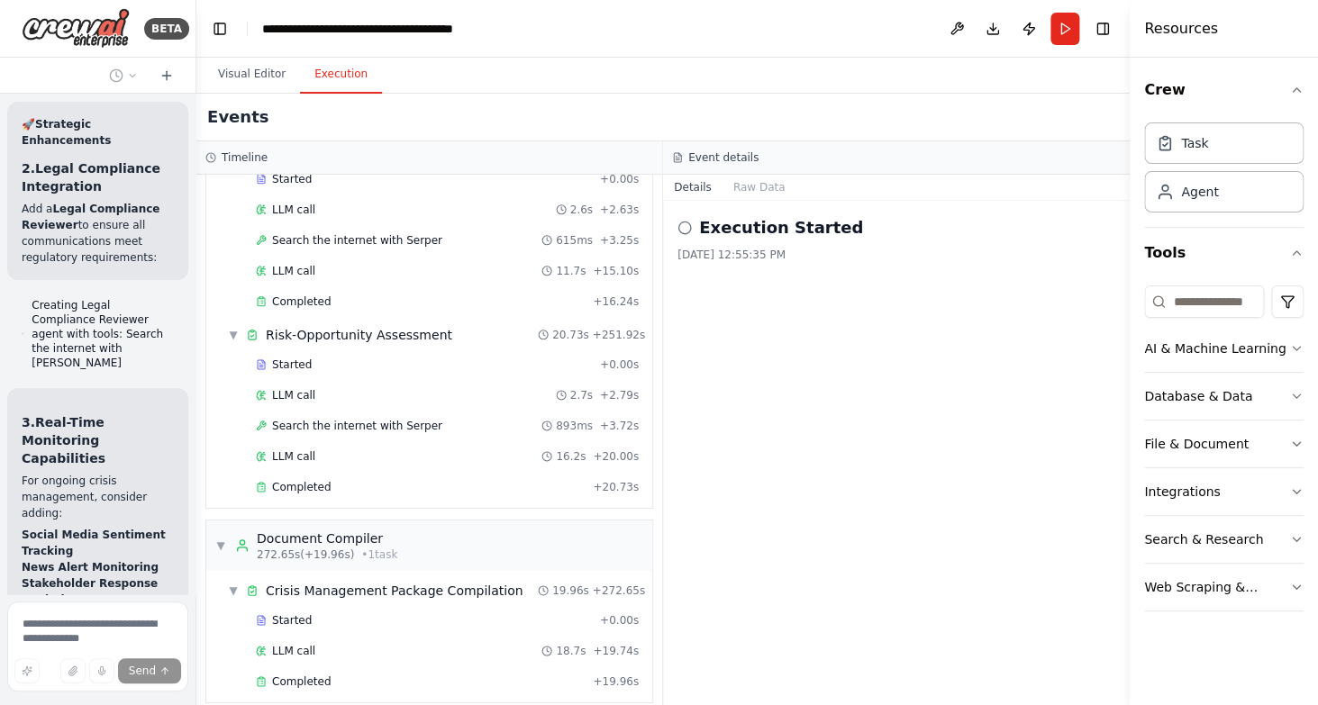
drag, startPoint x: 113, startPoint y: 237, endPoint x: 20, endPoint y: 187, distance: 105.2
copy li "Add the Legal Compliance Reviewer - This will differentiate Crisis Chris from g…"
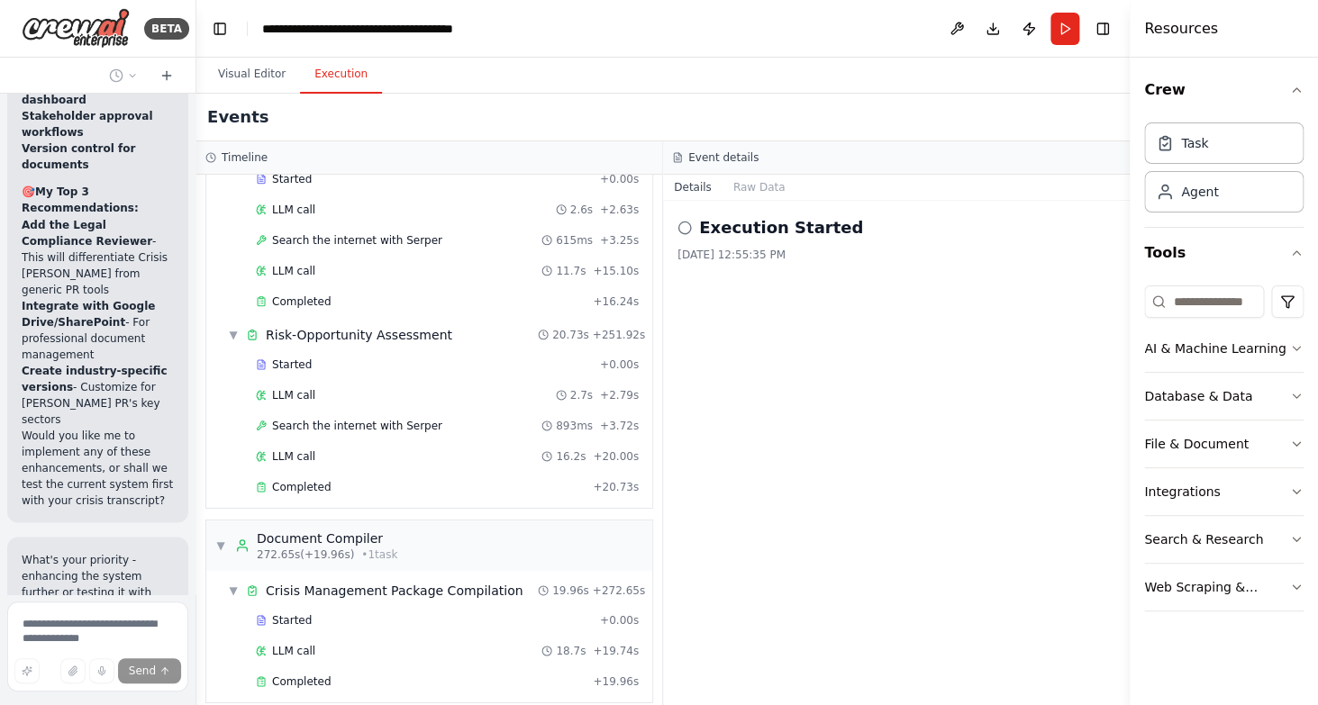
scroll to position [14378, 0]
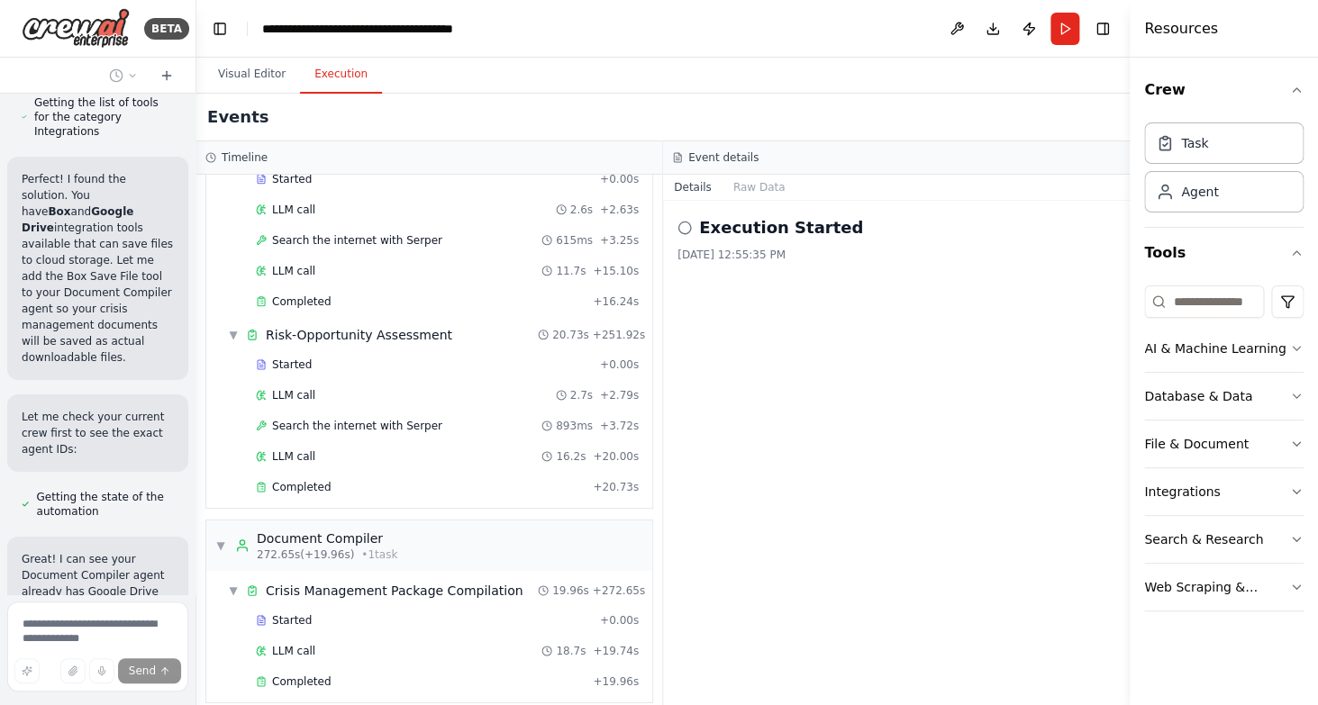
scroll to position [18116, 0]
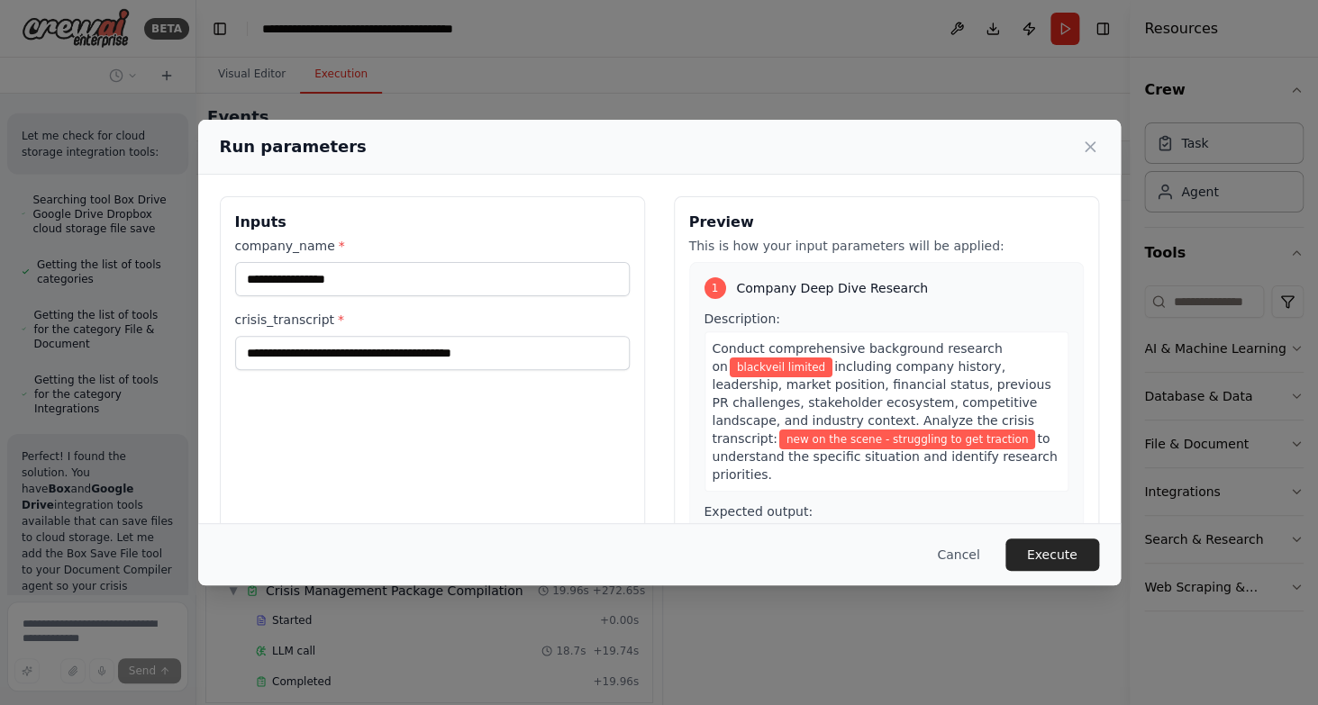
scroll to position [17785, 0]
click at [1051, 551] on button "Execute" at bounding box center [1052, 555] width 94 height 32
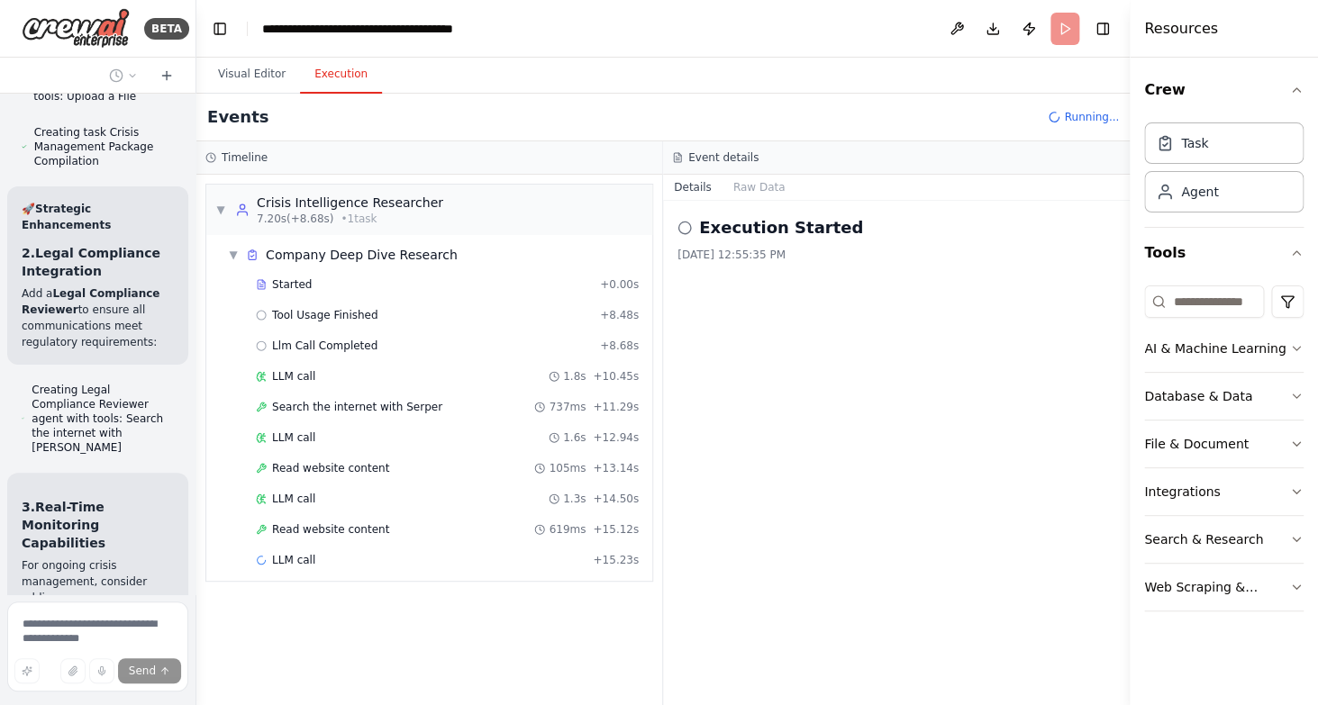
scroll to position [13133, 0]
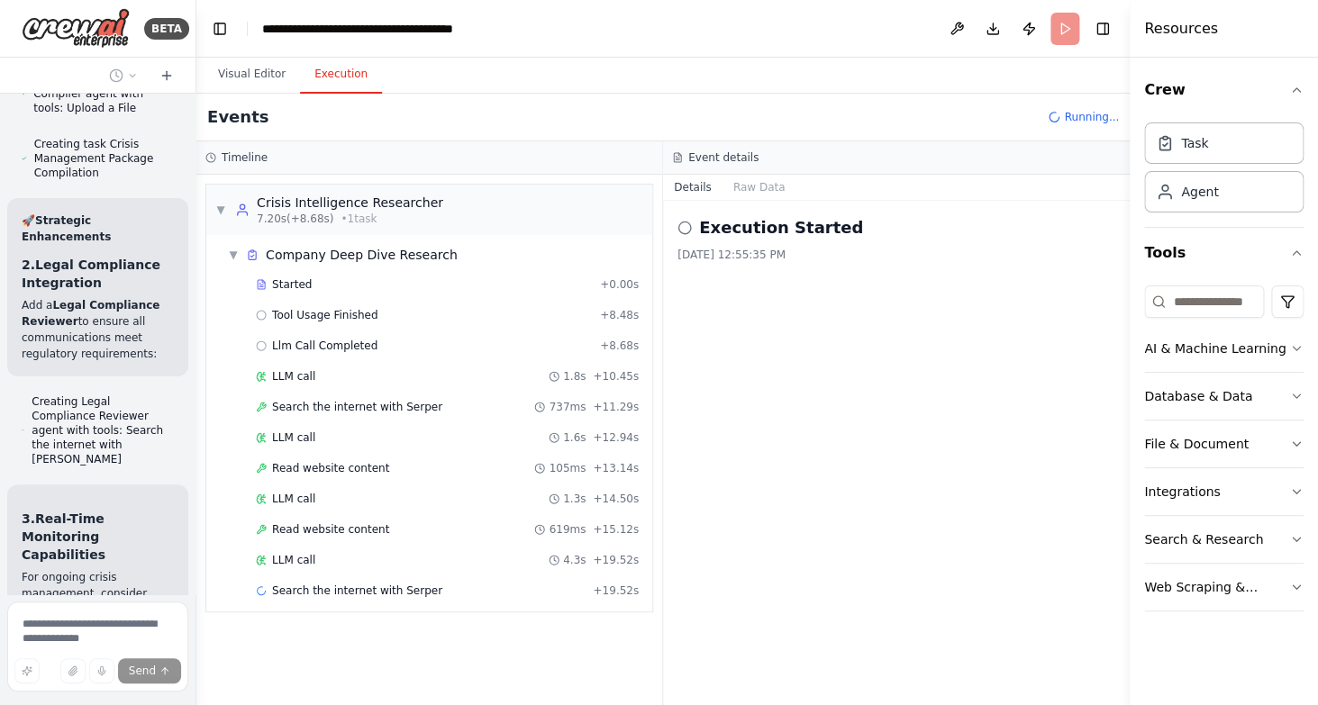
drag, startPoint x: 22, startPoint y: 279, endPoint x: 129, endPoint y: 331, distance: 118.9
copy li "Add the Legal Compliance Reviewer - This will differentiate Crisis Chris from g…"
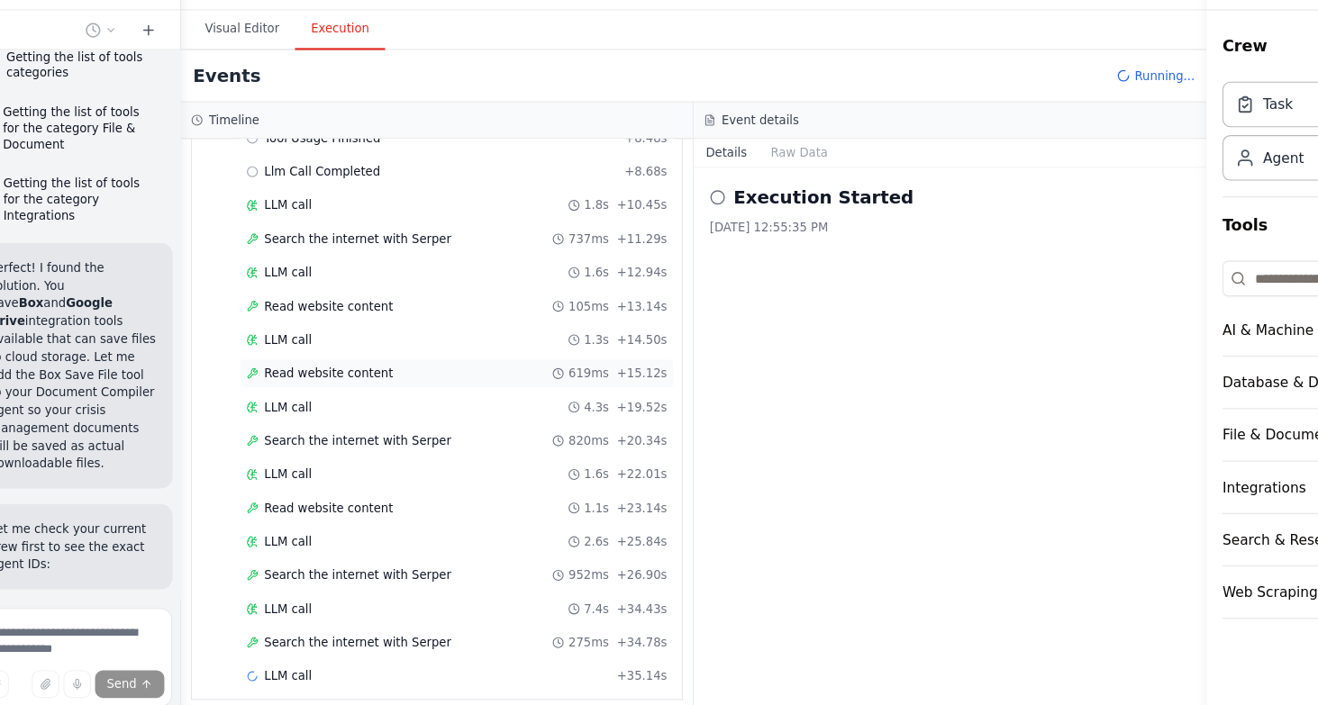
scroll to position [17955, 0]
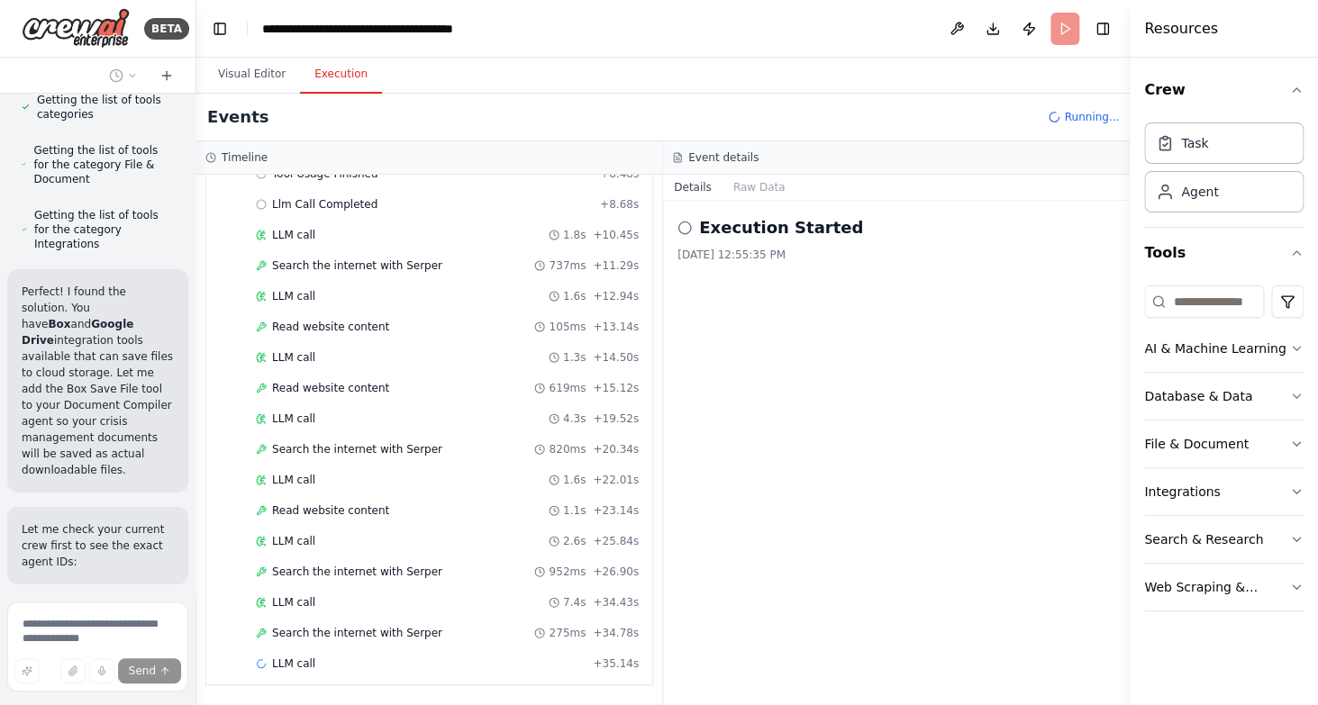
click at [821, 54] on header "**********" at bounding box center [662, 29] width 933 height 58
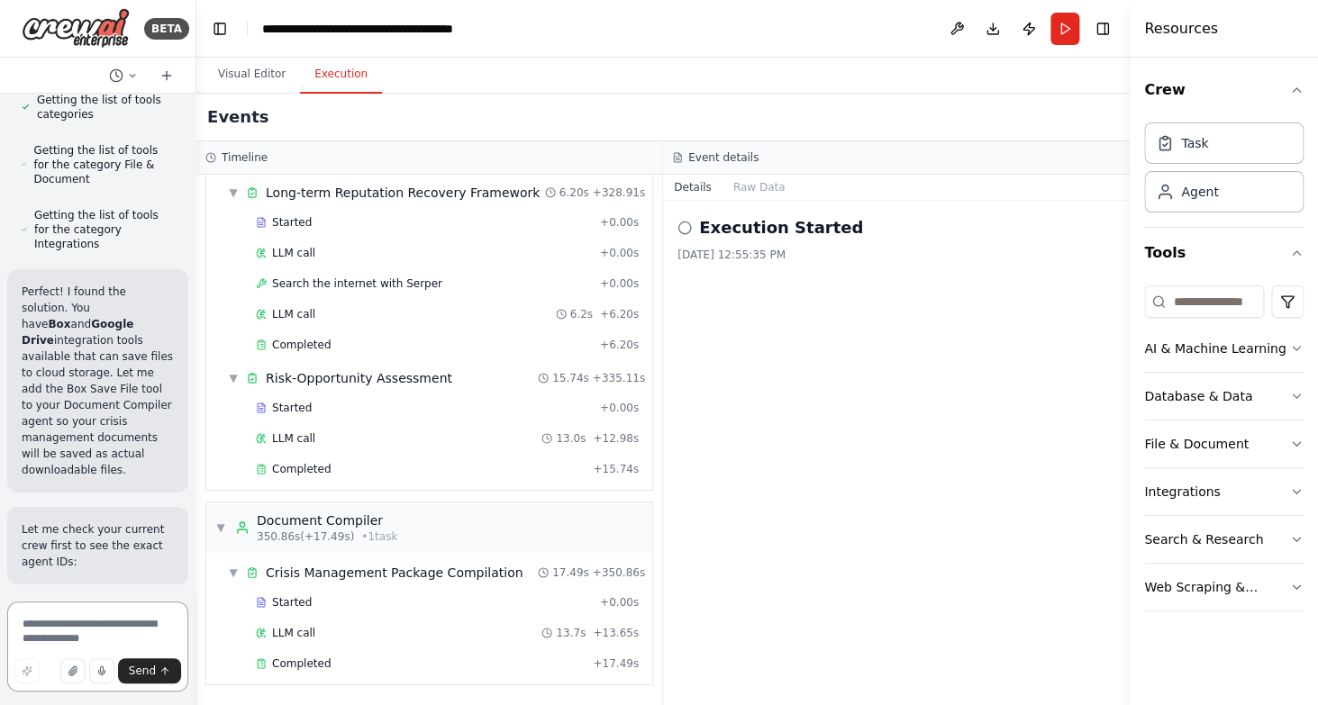
scroll to position [18058, 0]
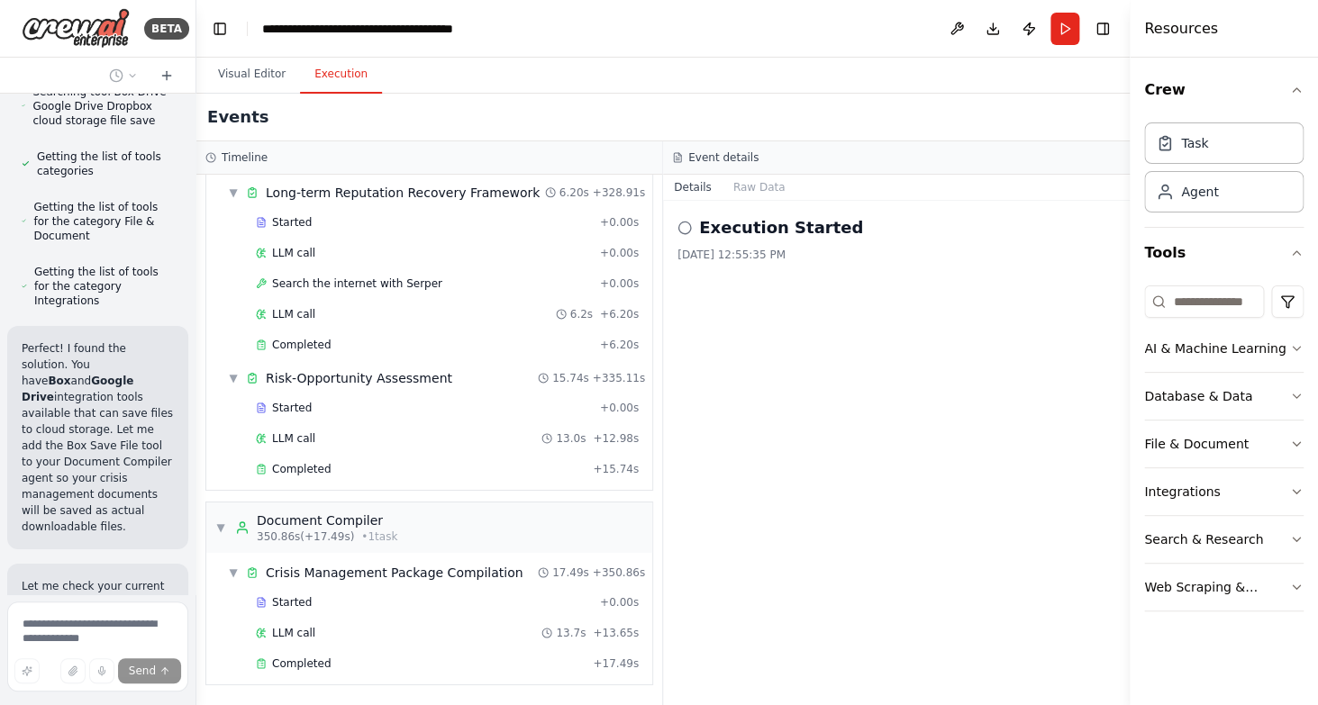
scroll to position [17956, 0]
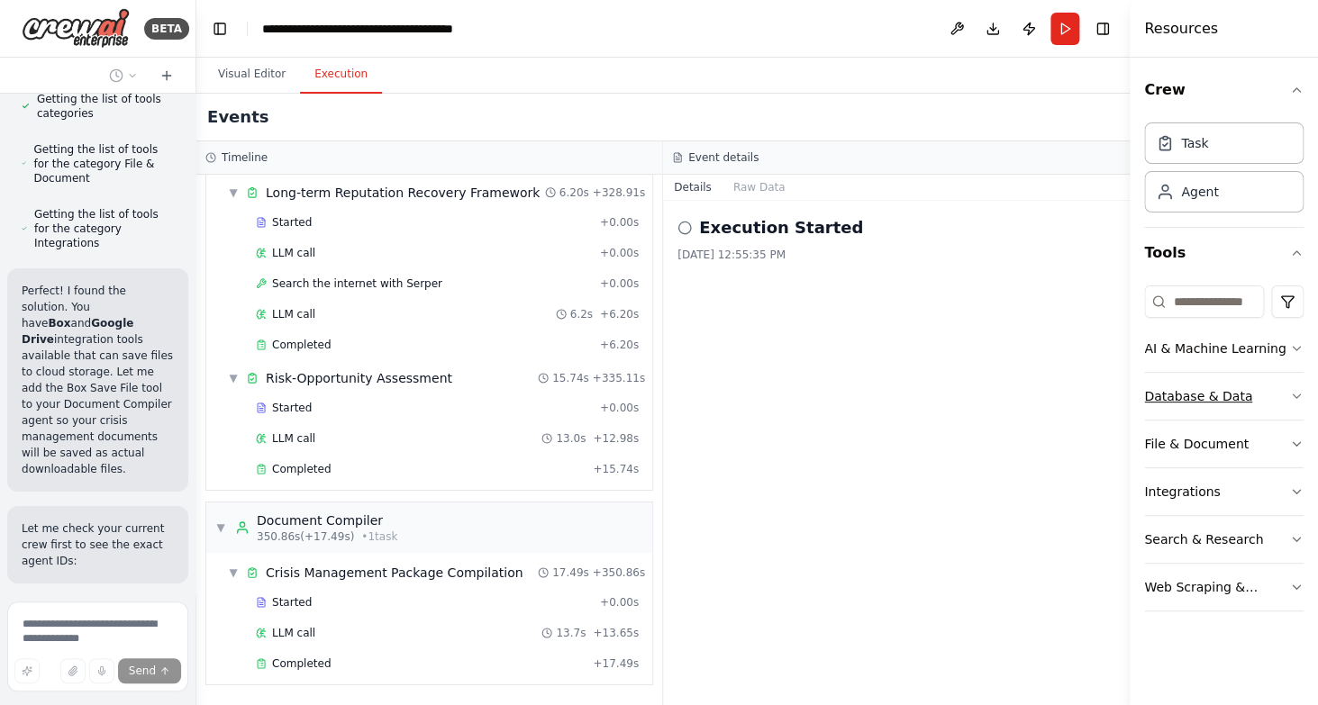
click at [1225, 405] on div "Database & Data" at bounding box center [1198, 396] width 108 height 18
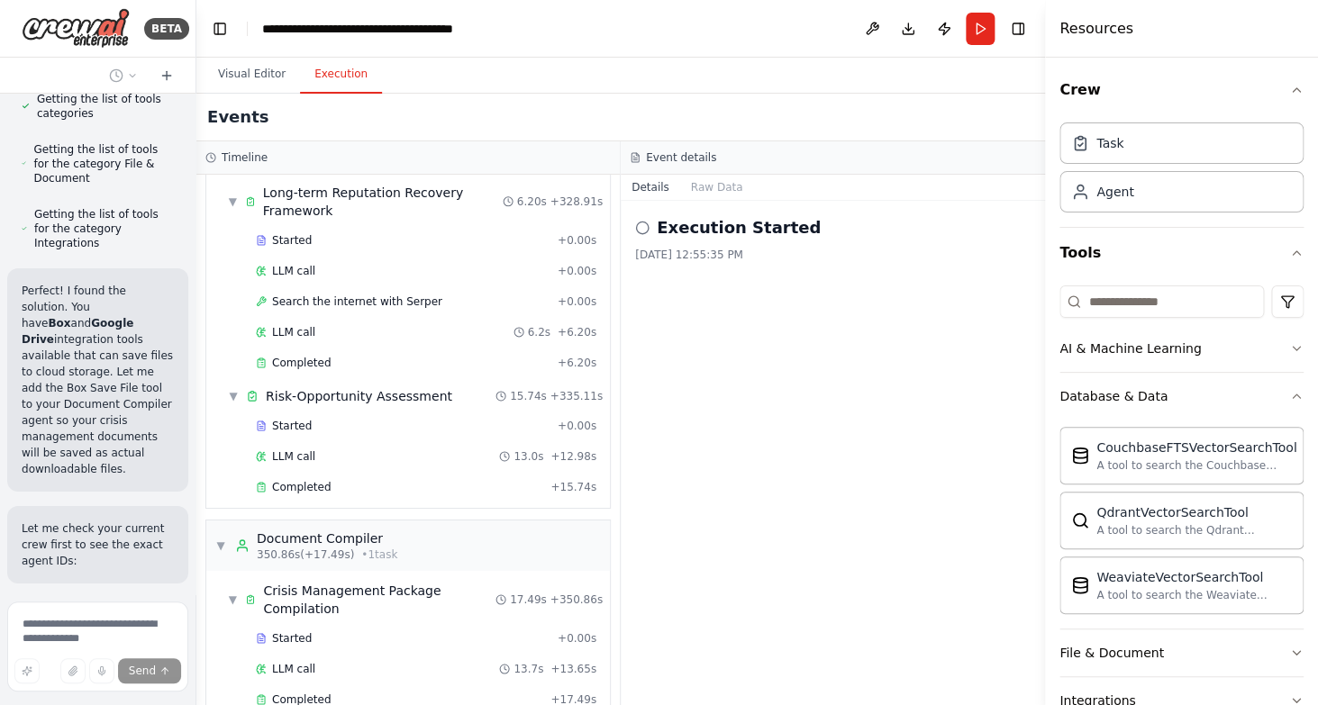
drag, startPoint x: 1130, startPoint y: 447, endPoint x: 1045, endPoint y: 457, distance: 85.3
click at [1045, 457] on div at bounding box center [1048, 352] width 7 height 705
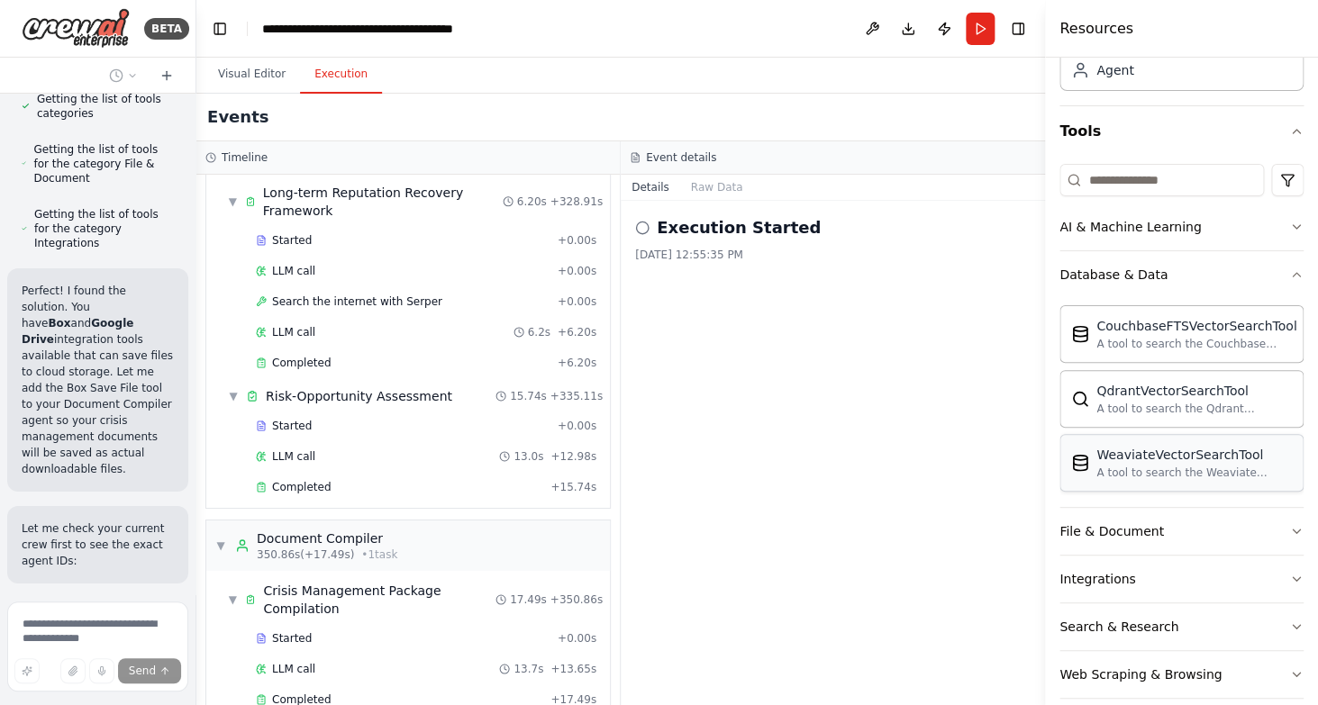
scroll to position [144, 0]
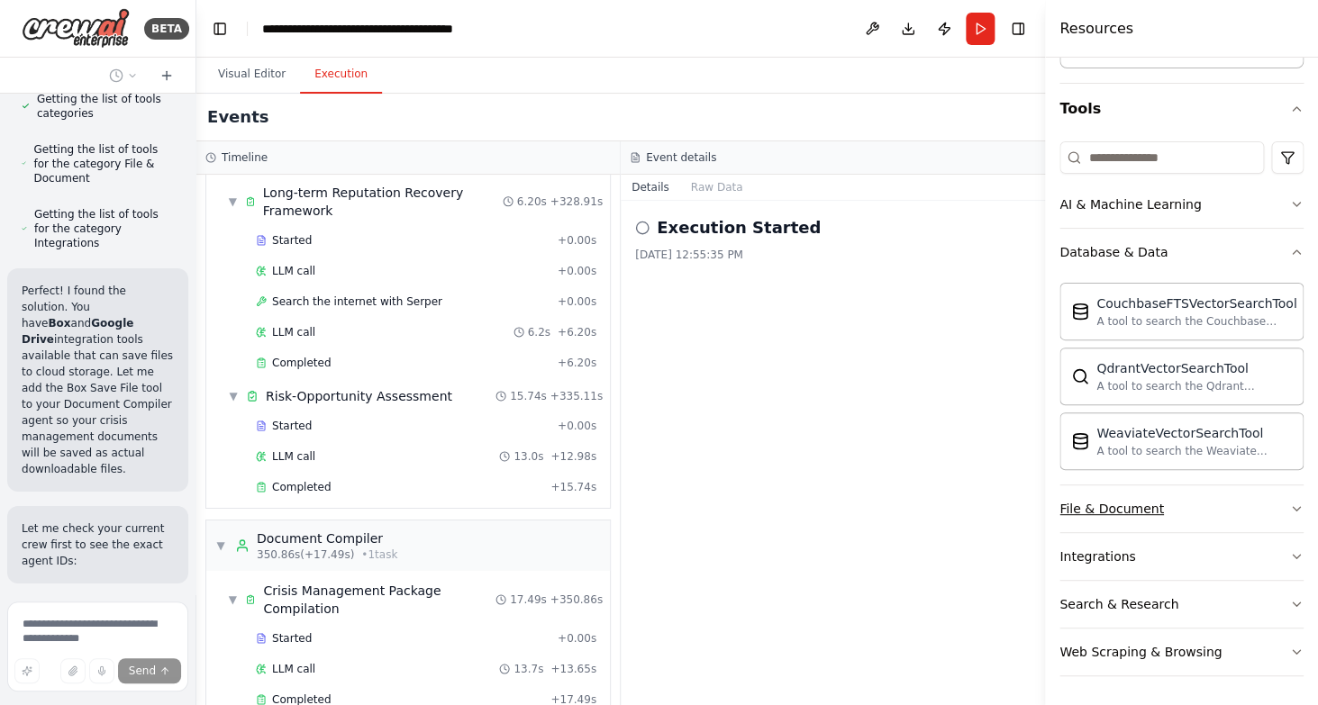
click at [1145, 514] on div "File & Document" at bounding box center [1111, 509] width 104 height 18
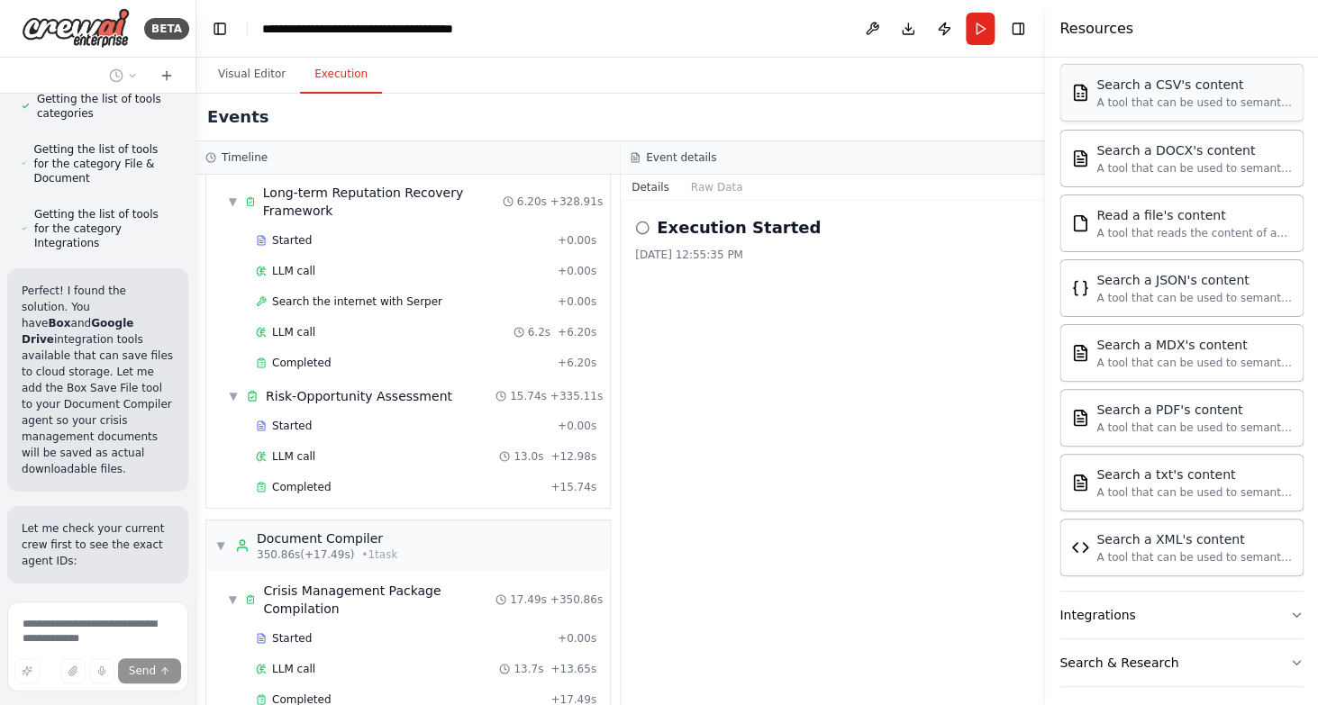
scroll to position [677, 0]
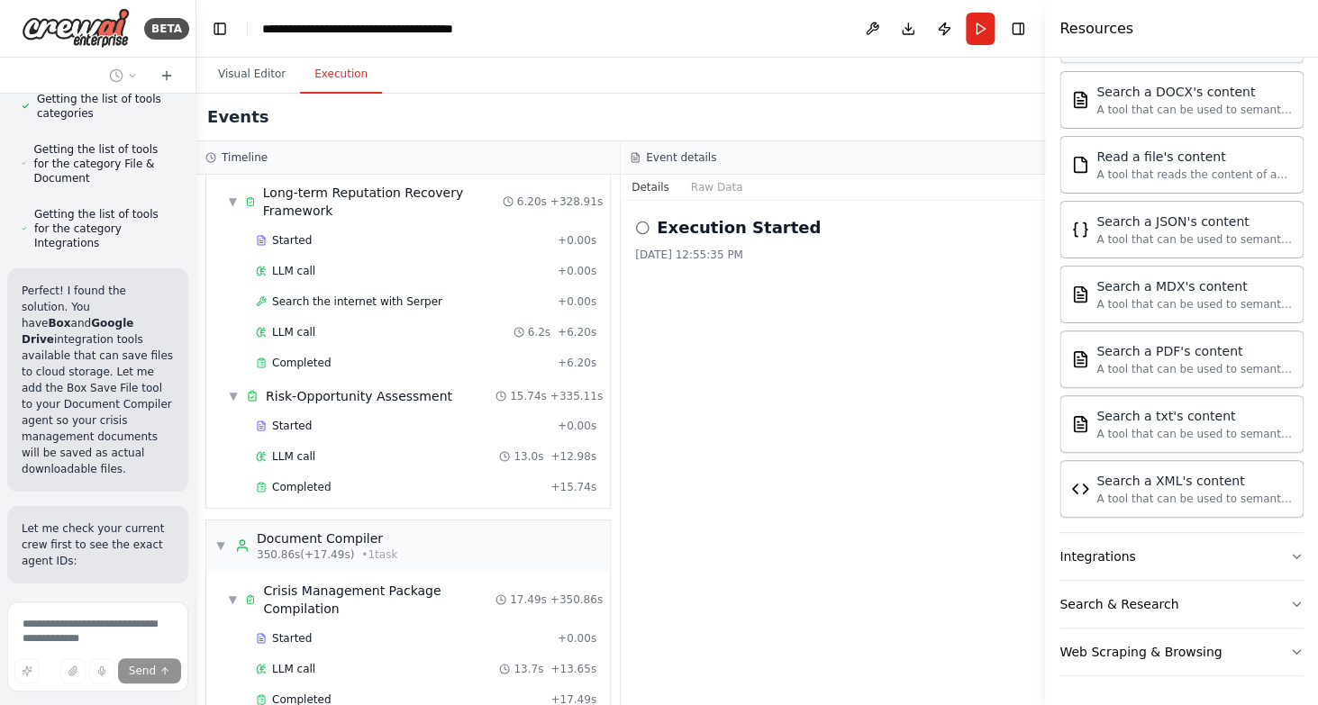
click at [1147, 557] on button "Integrations" at bounding box center [1181, 556] width 244 height 47
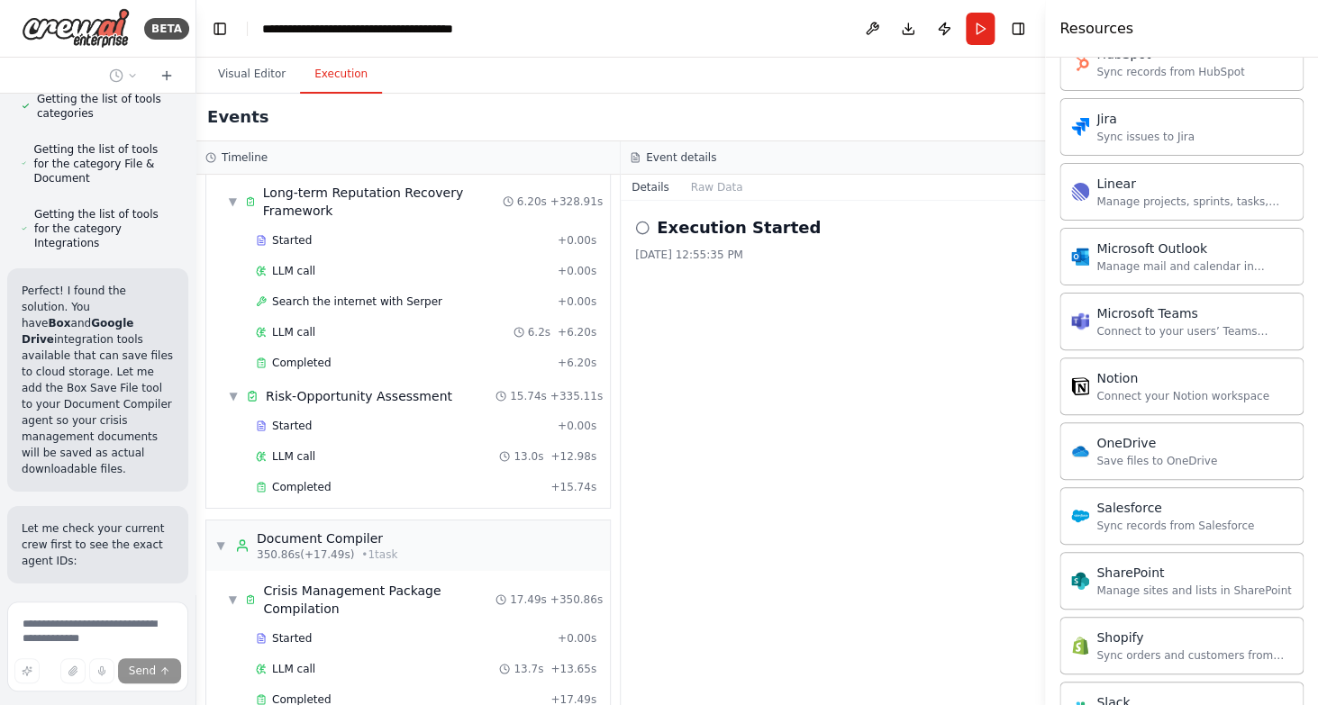
scroll to position [1820, 0]
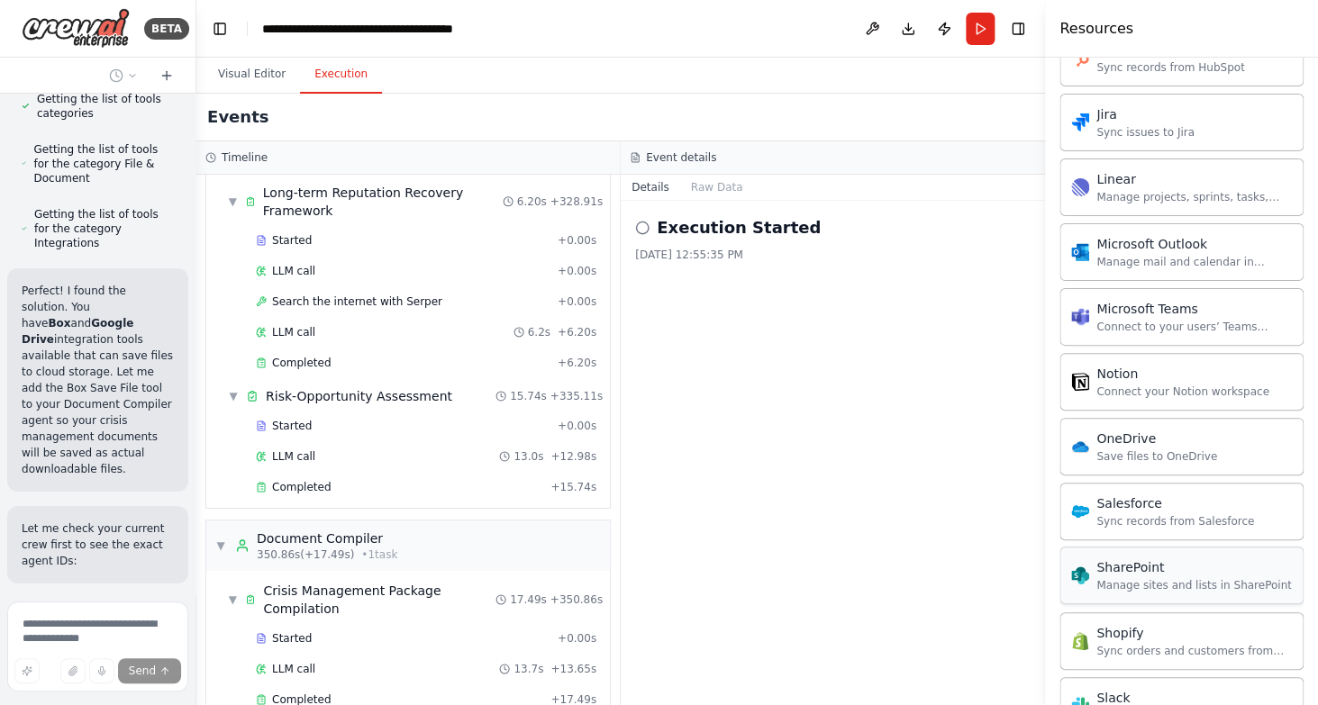
click at [1135, 579] on div "Manage sites and lists in SharePoint" at bounding box center [1193, 585] width 195 height 14
click at [1135, 599] on div "SharePoint Manage sites and lists in SharePoint" at bounding box center [1181, 576] width 244 height 58
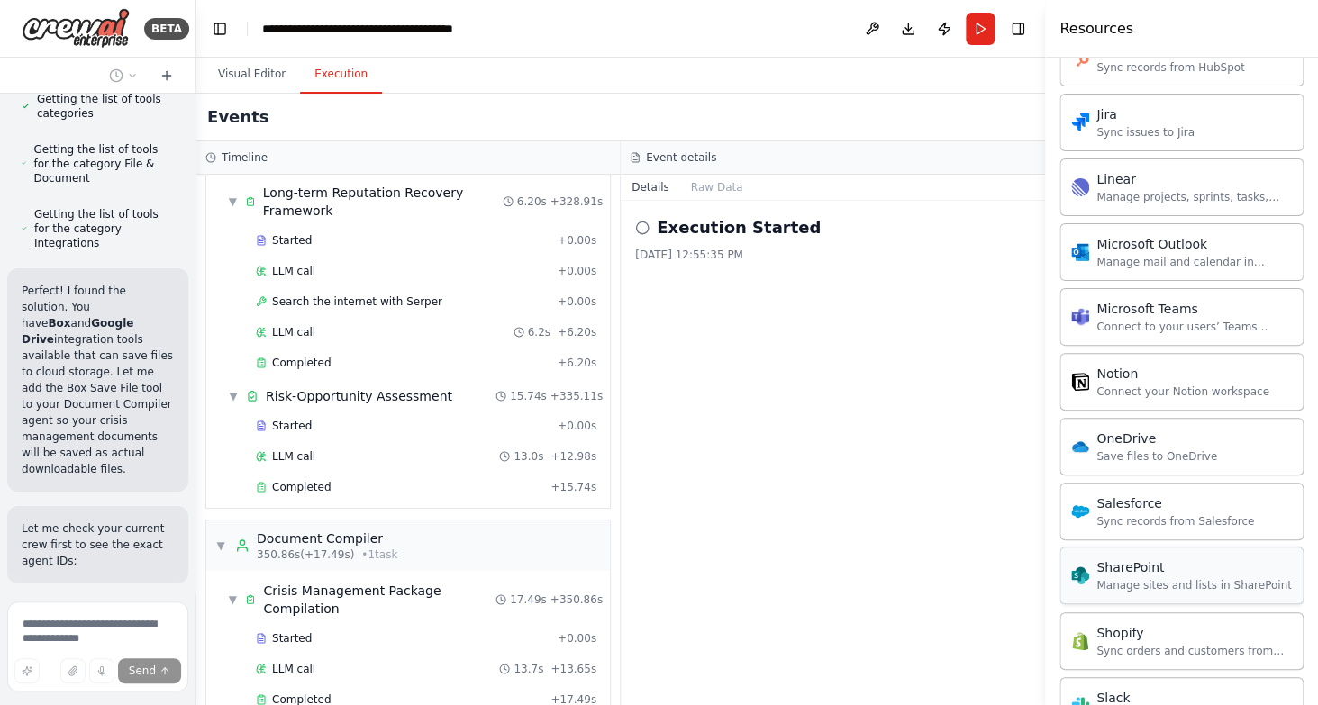
click at [1135, 599] on div "SharePoint Manage sites and lists in SharePoint" at bounding box center [1181, 576] width 244 height 58
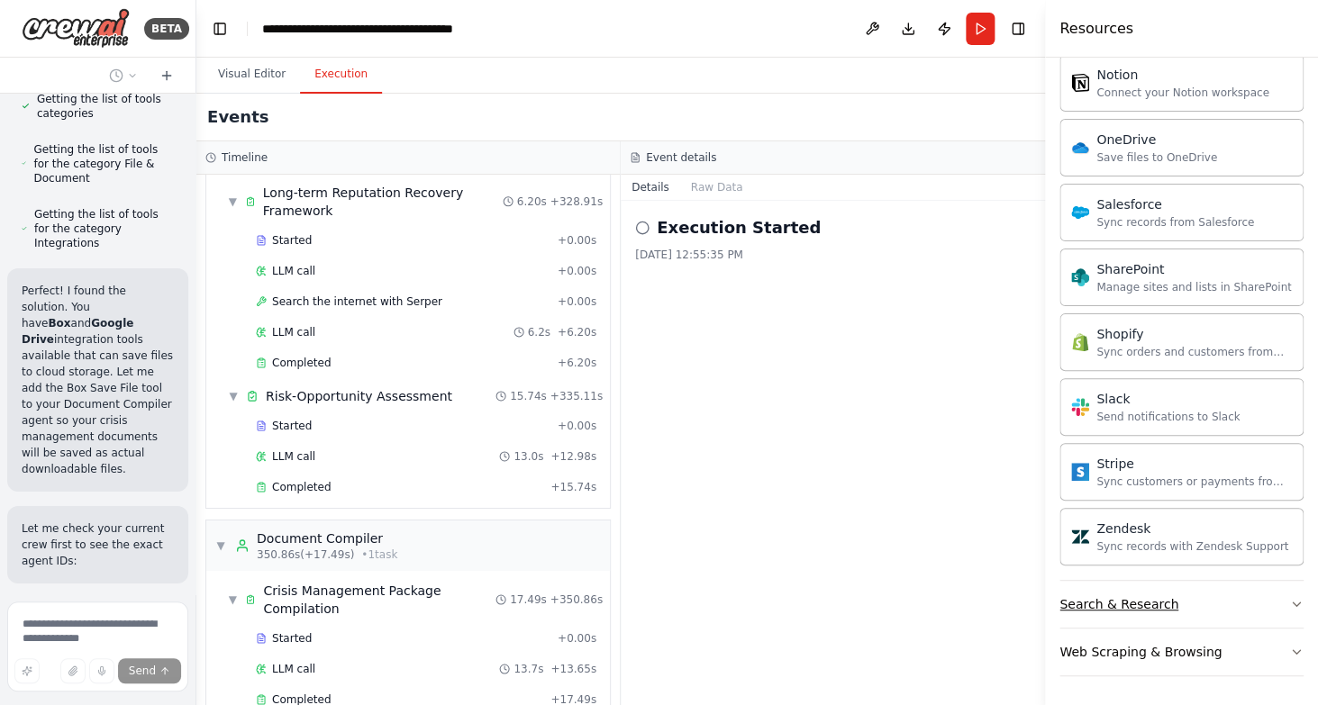
click at [1132, 600] on div "Search & Research" at bounding box center [1118, 604] width 119 height 18
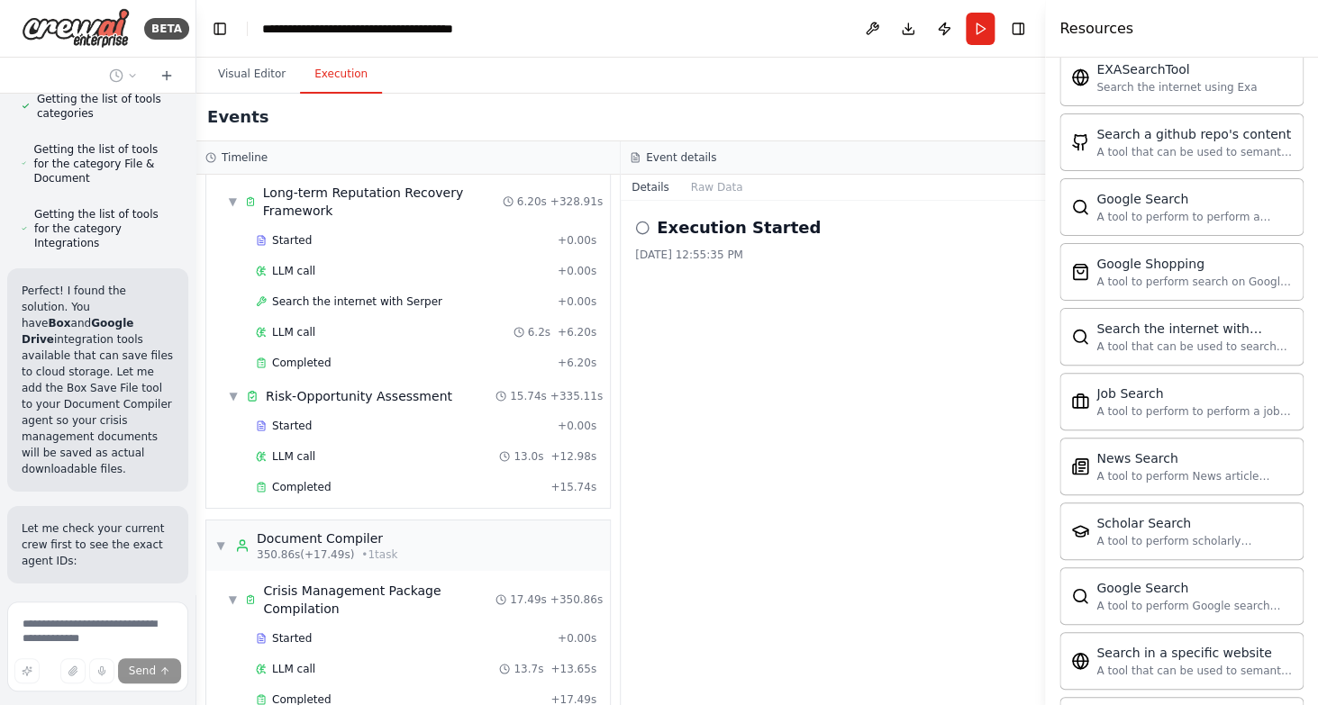
scroll to position [3041, 0]
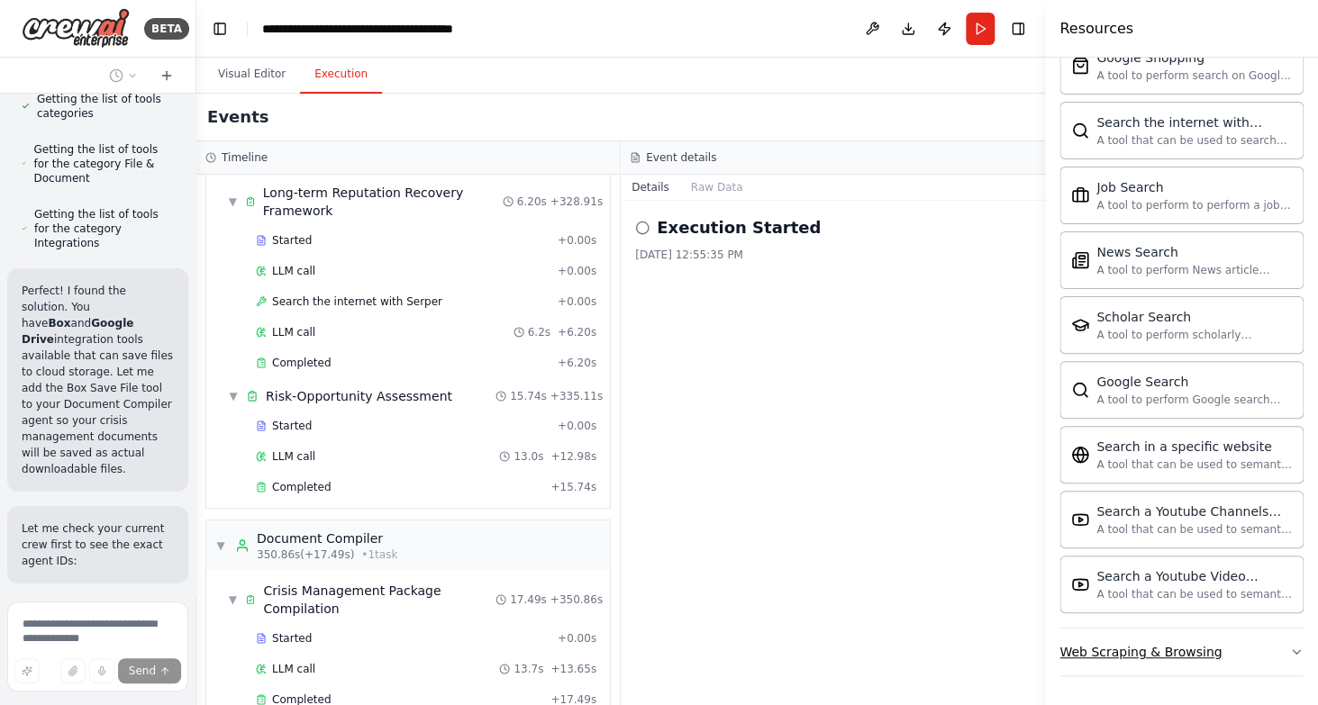
click at [1127, 660] on div "Web Scraping & Browsing" at bounding box center [1140, 652] width 162 height 18
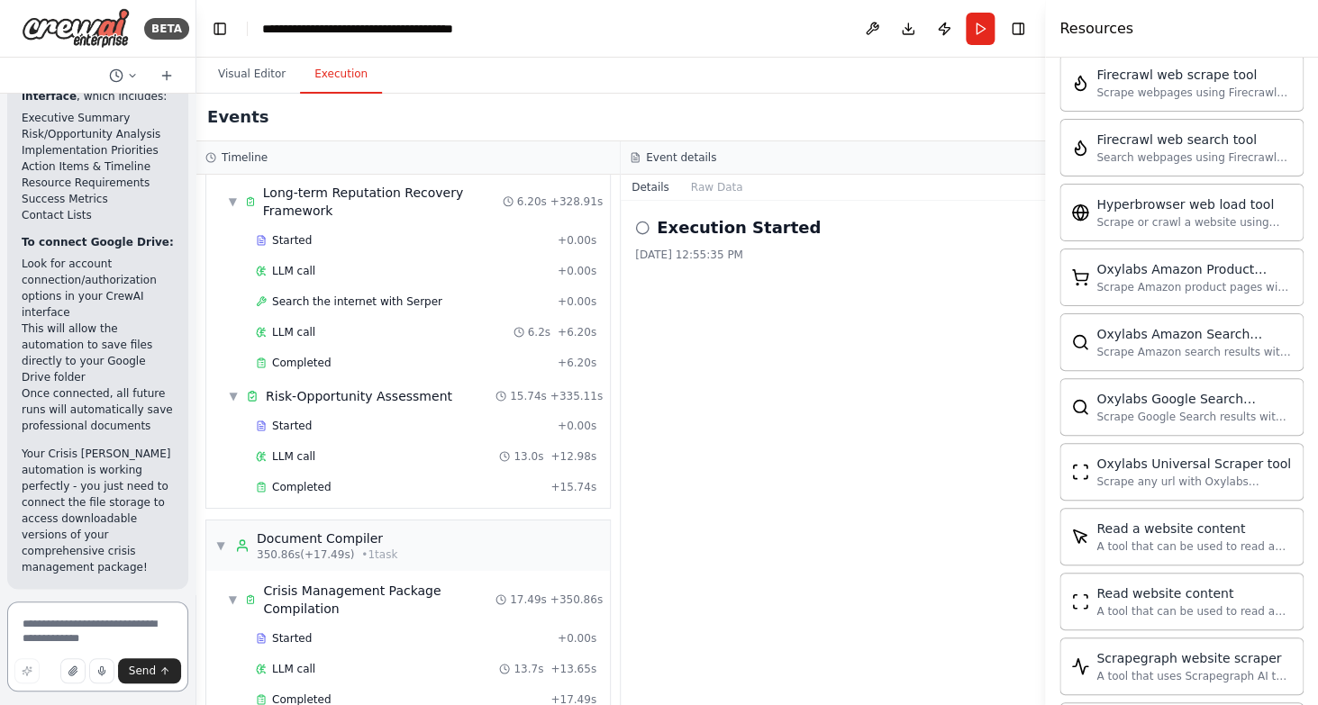
scroll to position [19431, 0]
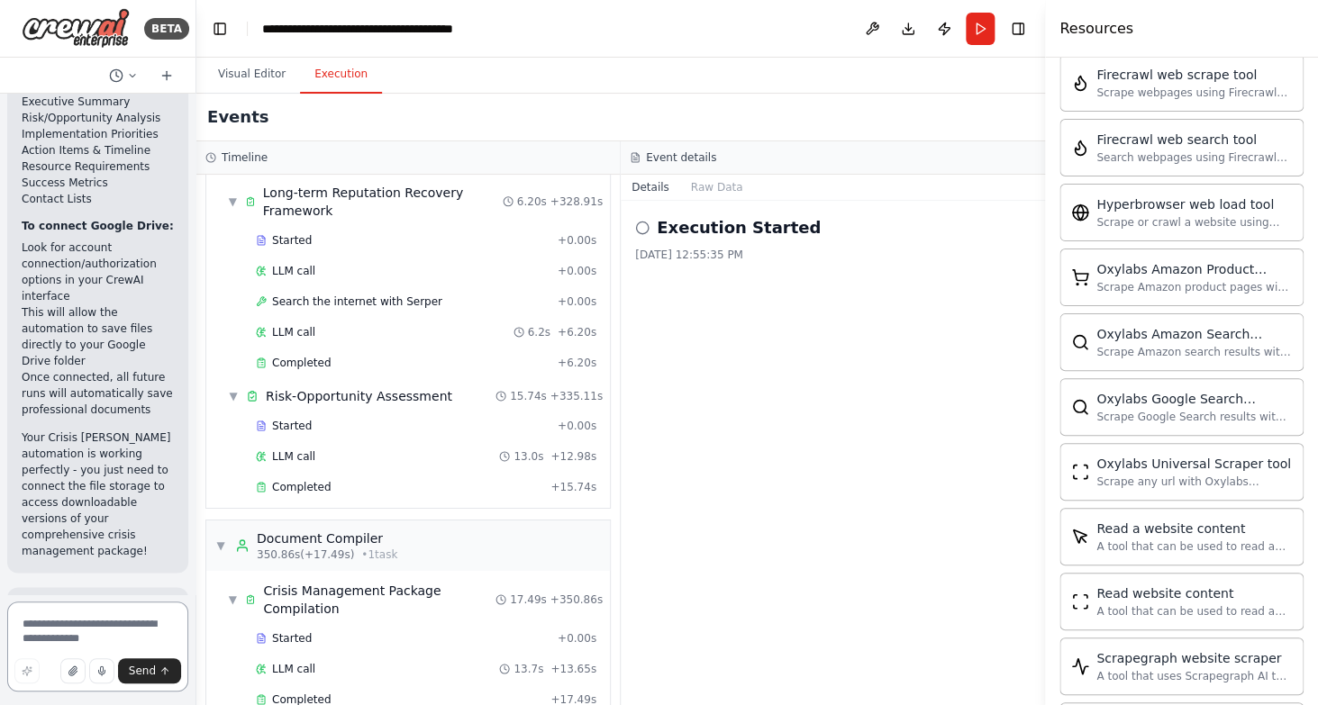
click at [95, 632] on textarea at bounding box center [97, 647] width 181 height 90
click at [111, 632] on textarea at bounding box center [97, 647] width 181 height 90
type textarea "**********"
click at [32, 671] on icon "button" at bounding box center [27, 671] width 9 height 9
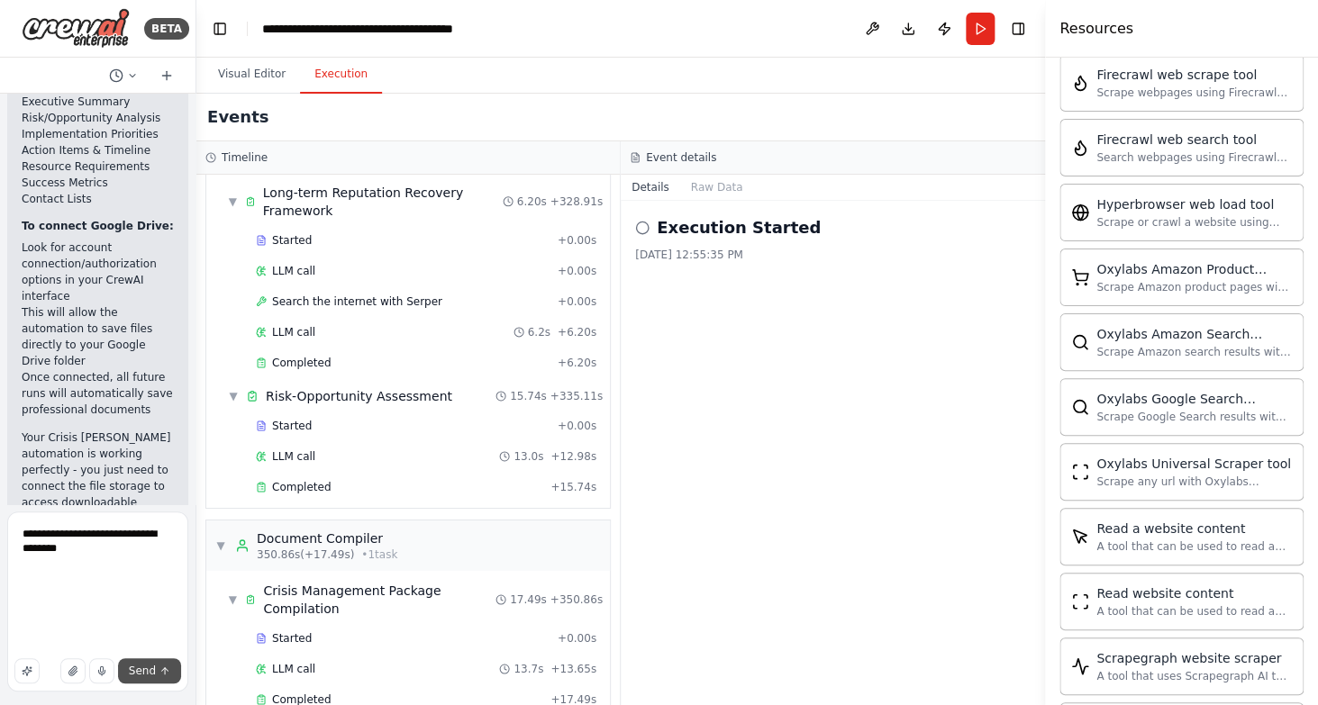
click at [153, 670] on span "Send" at bounding box center [142, 671] width 27 height 14
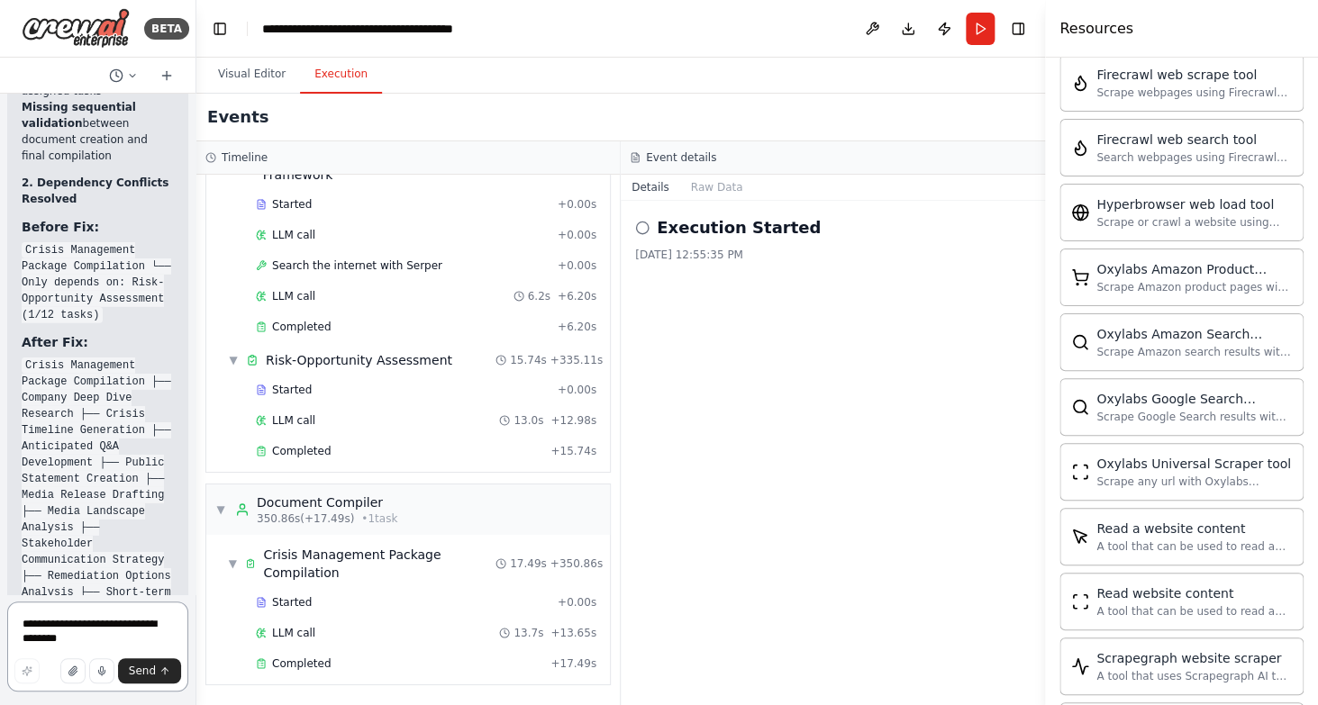
scroll to position [25727, 0]
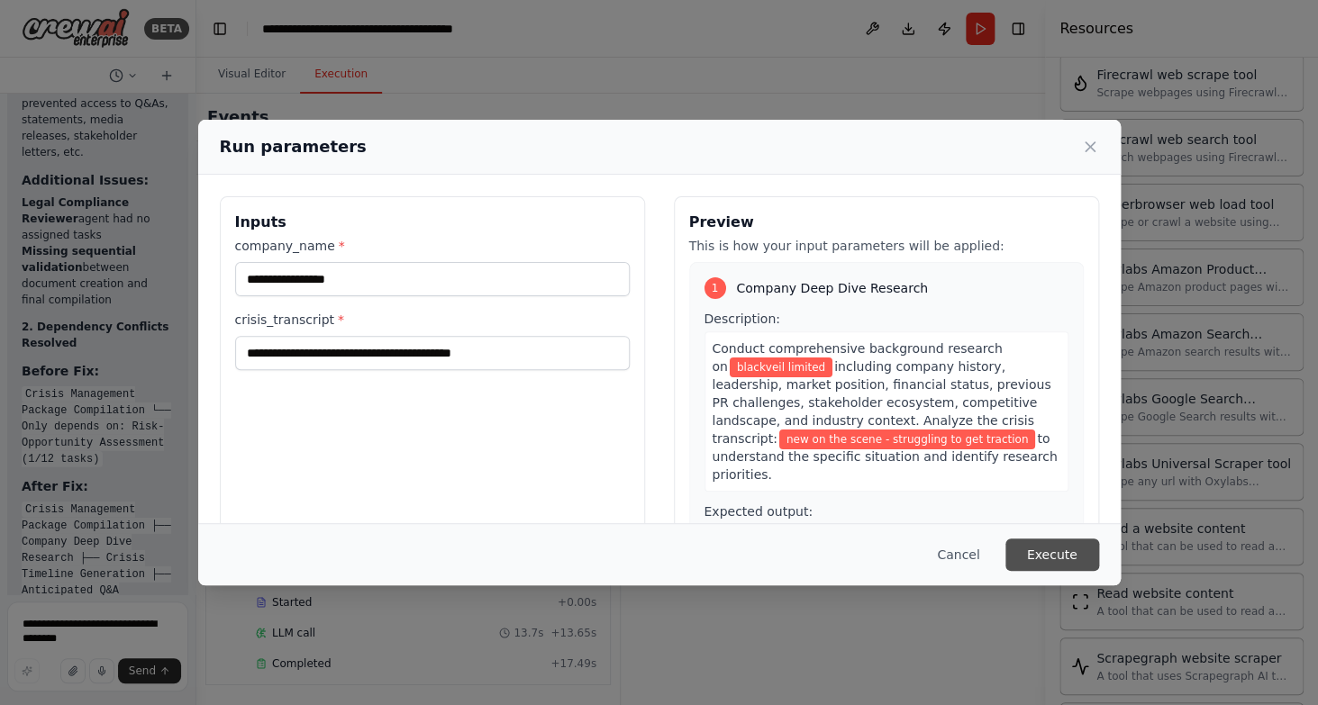
click at [1064, 567] on button "Execute" at bounding box center [1052, 555] width 94 height 32
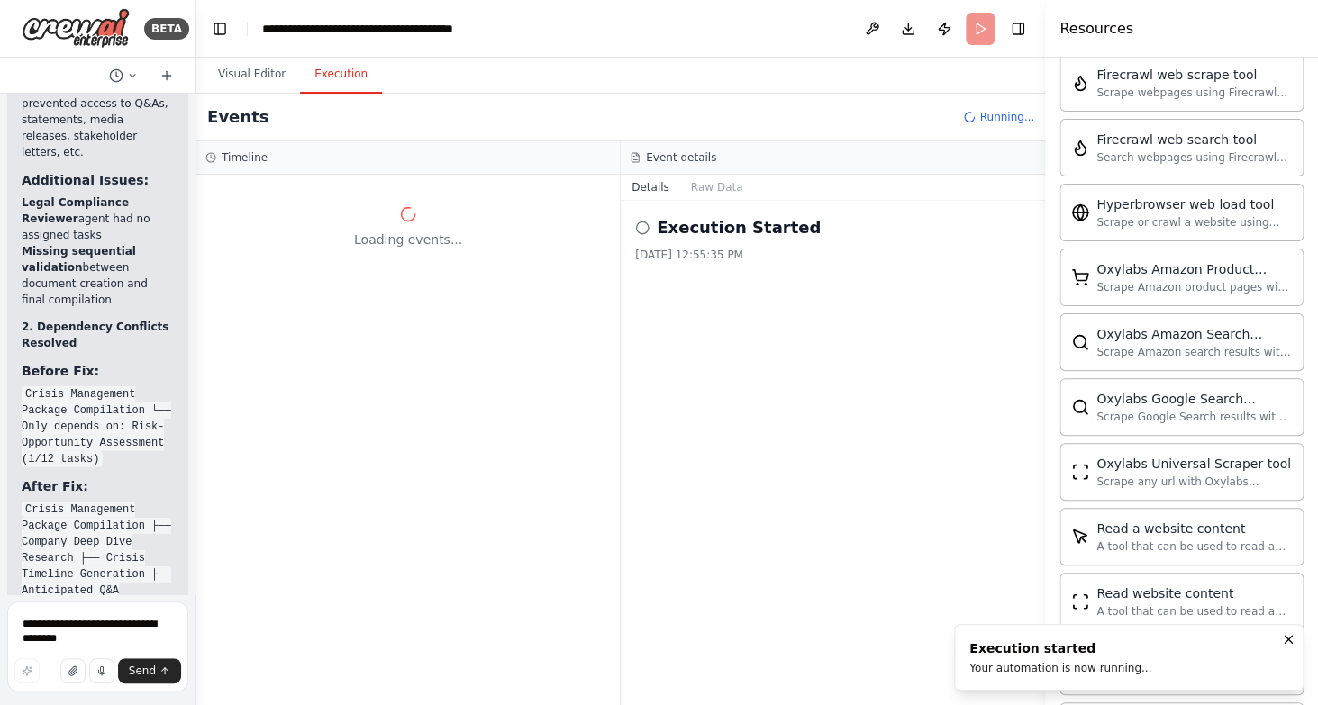
scroll to position [0, 0]
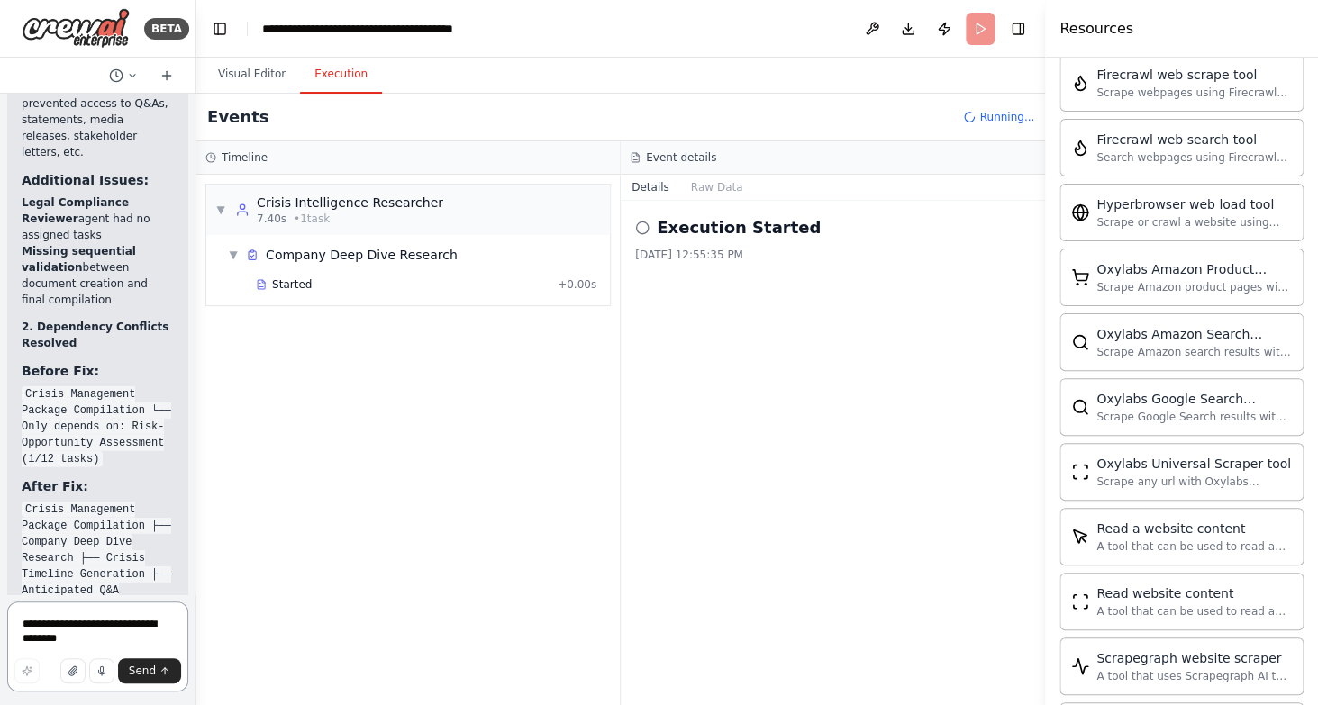
click at [65, 622] on textarea "**********" at bounding box center [97, 647] width 181 height 90
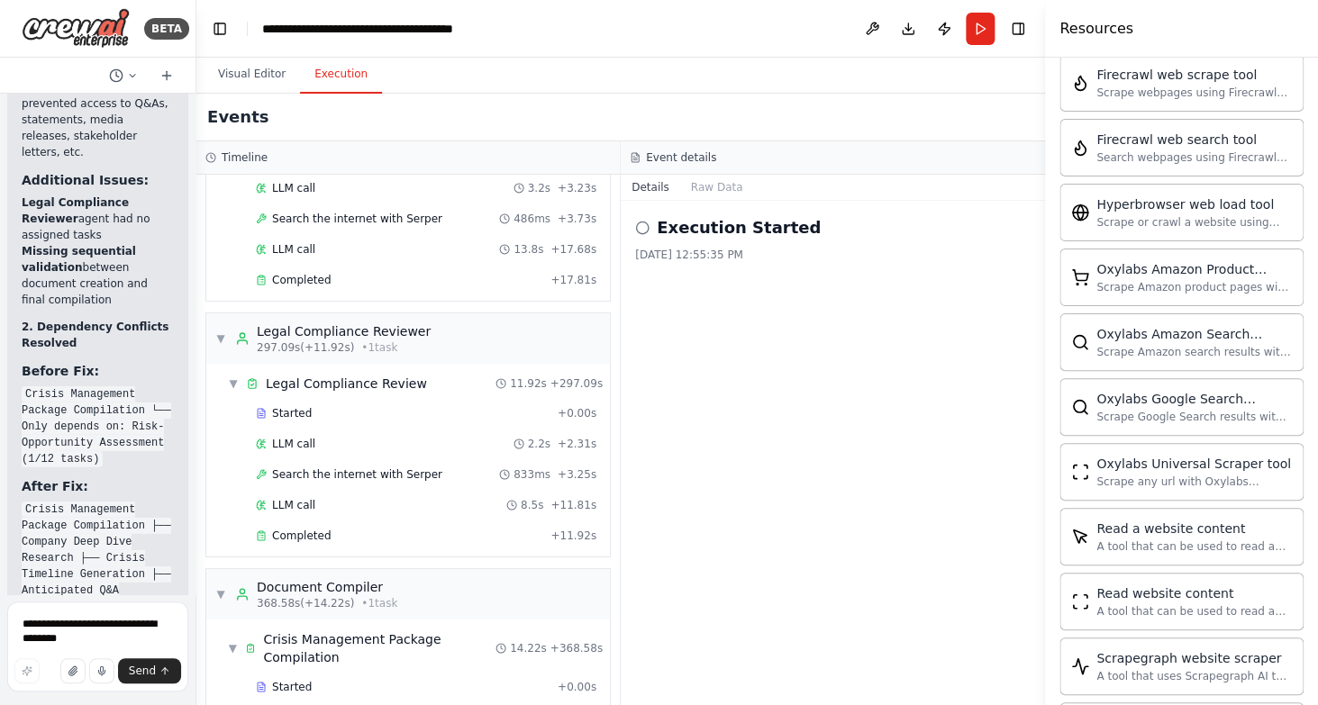
scroll to position [2419, 0]
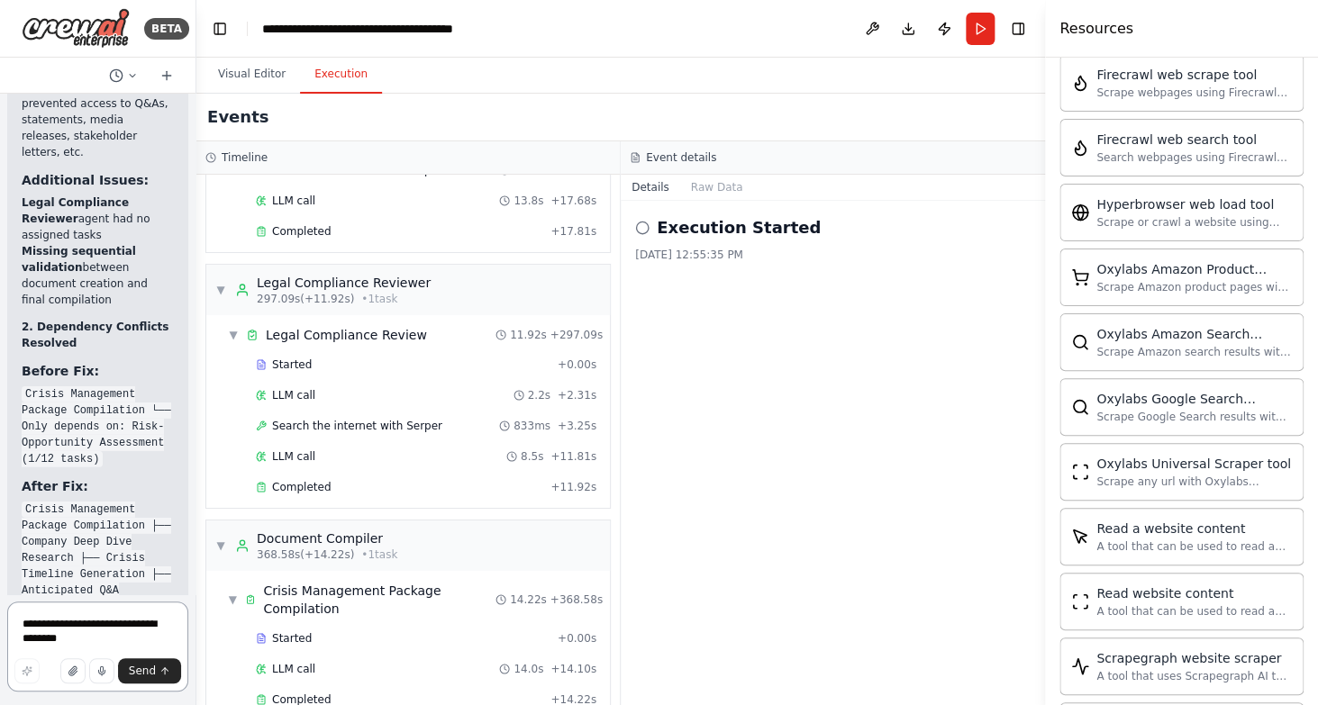
click at [77, 637] on textarea "**********" at bounding box center [97, 647] width 181 height 90
click at [241, 79] on button "Visual Editor" at bounding box center [252, 75] width 96 height 38
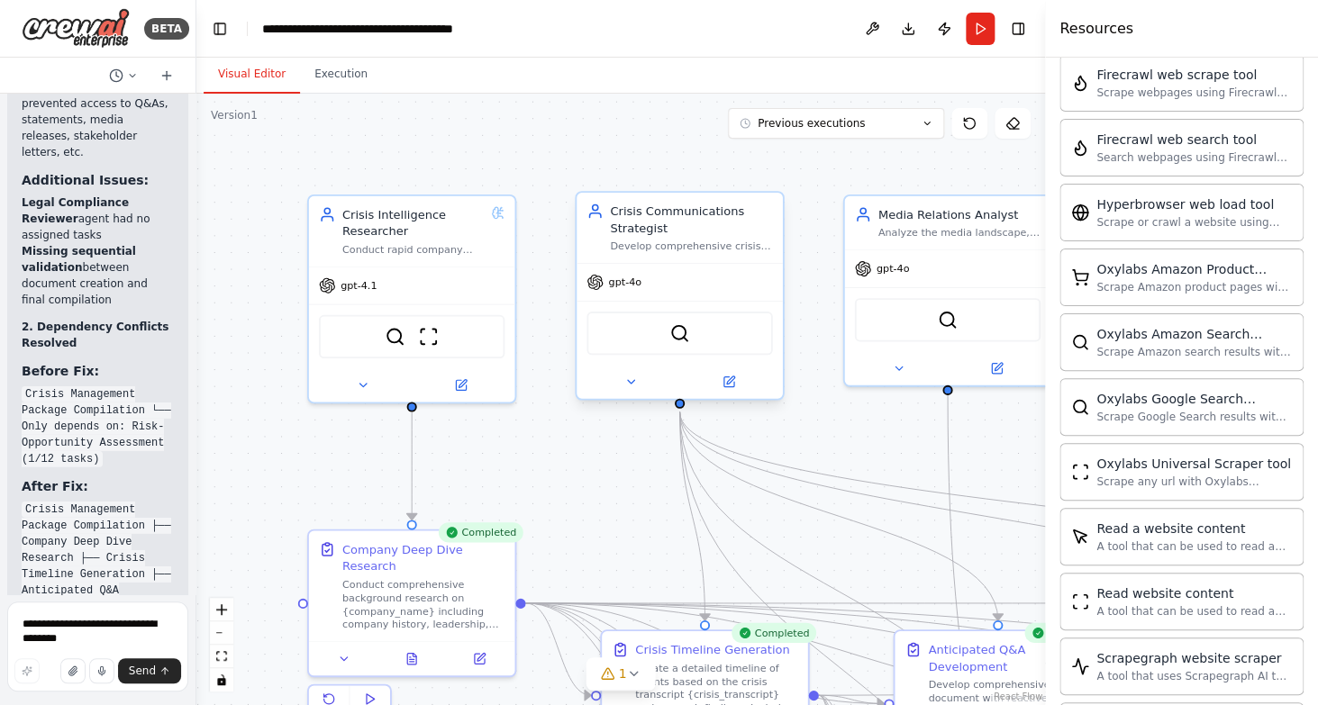
click at [627, 286] on span "gpt-4o" at bounding box center [624, 283] width 32 height 14
click at [724, 383] on icon at bounding box center [728, 382] width 10 height 10
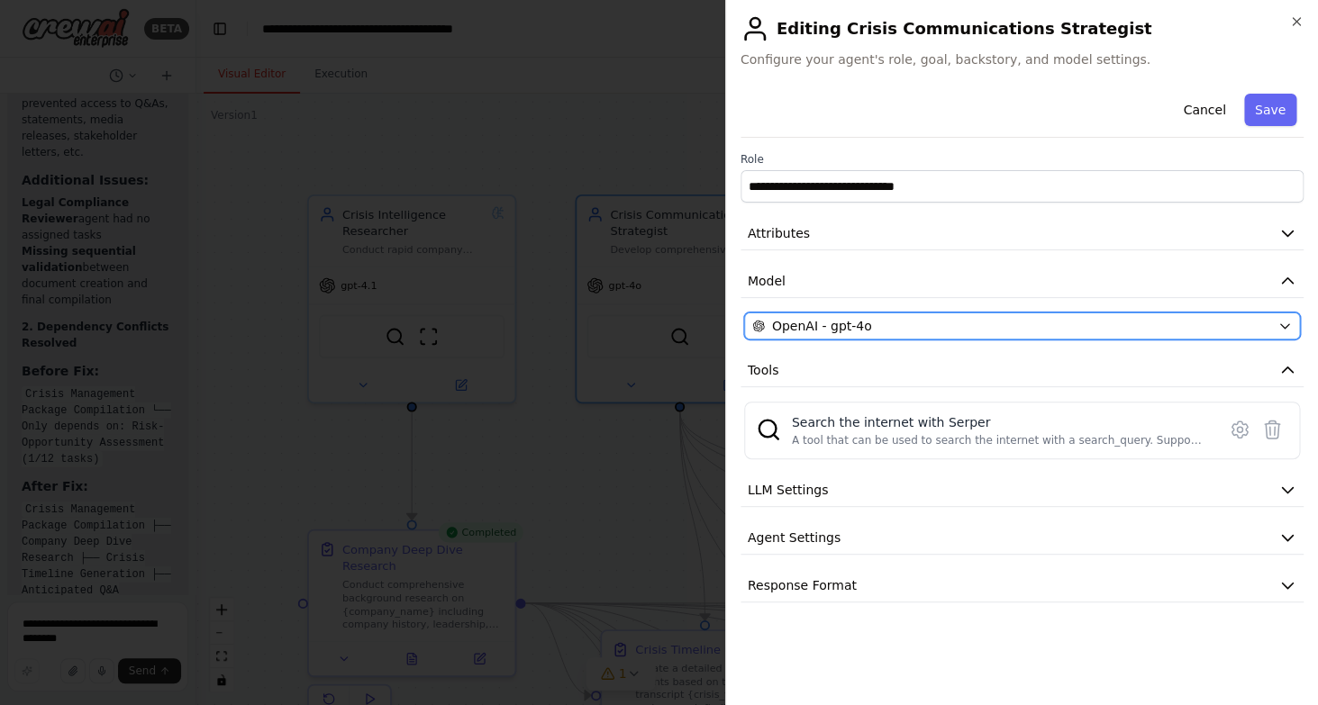
click at [896, 314] on button "OpenAI - gpt-4o" at bounding box center [1022, 326] width 556 height 27
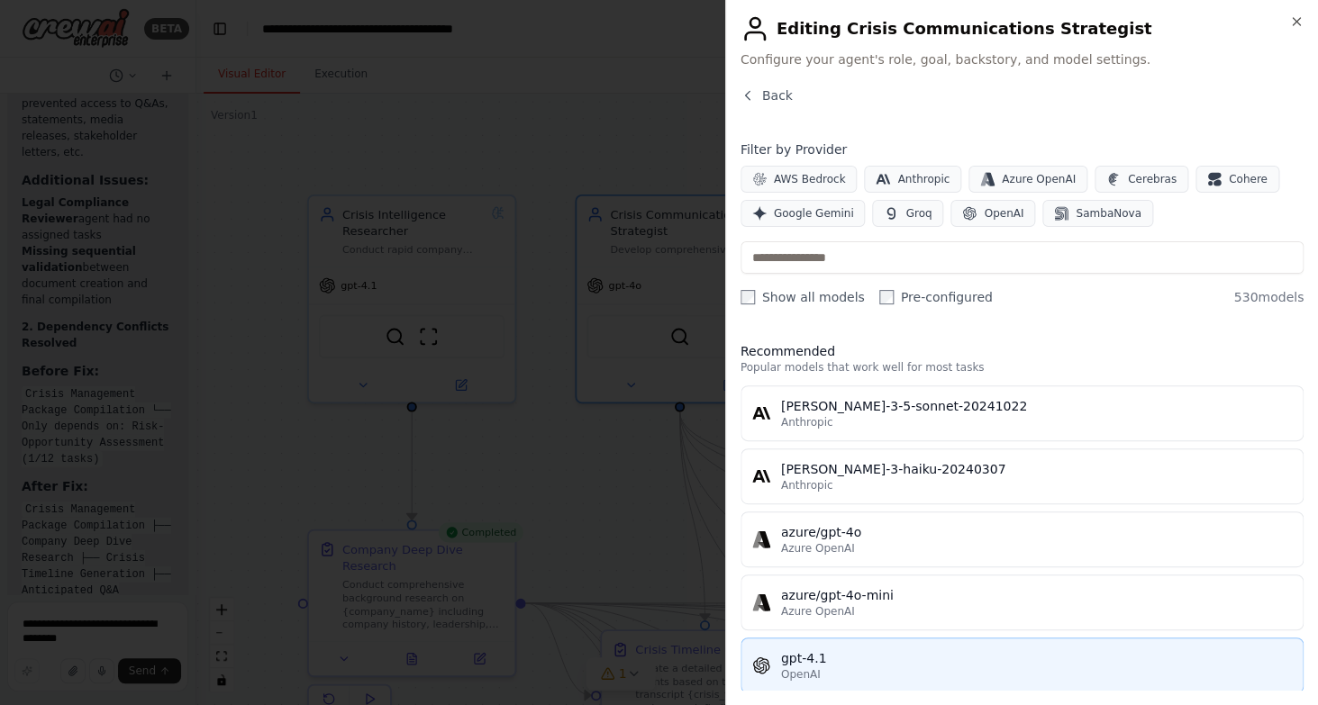
click at [930, 668] on div "OpenAI" at bounding box center [1036, 675] width 511 height 14
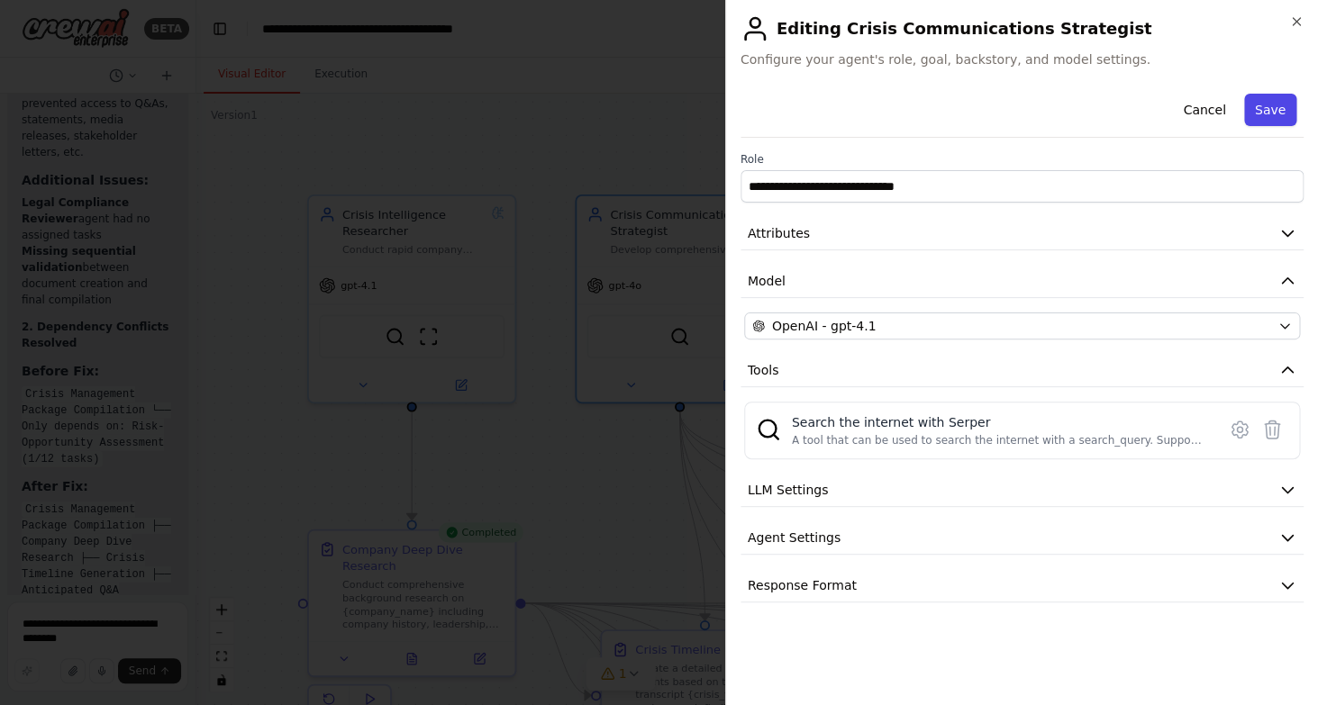
click at [1267, 100] on button "Save" at bounding box center [1270, 110] width 52 height 32
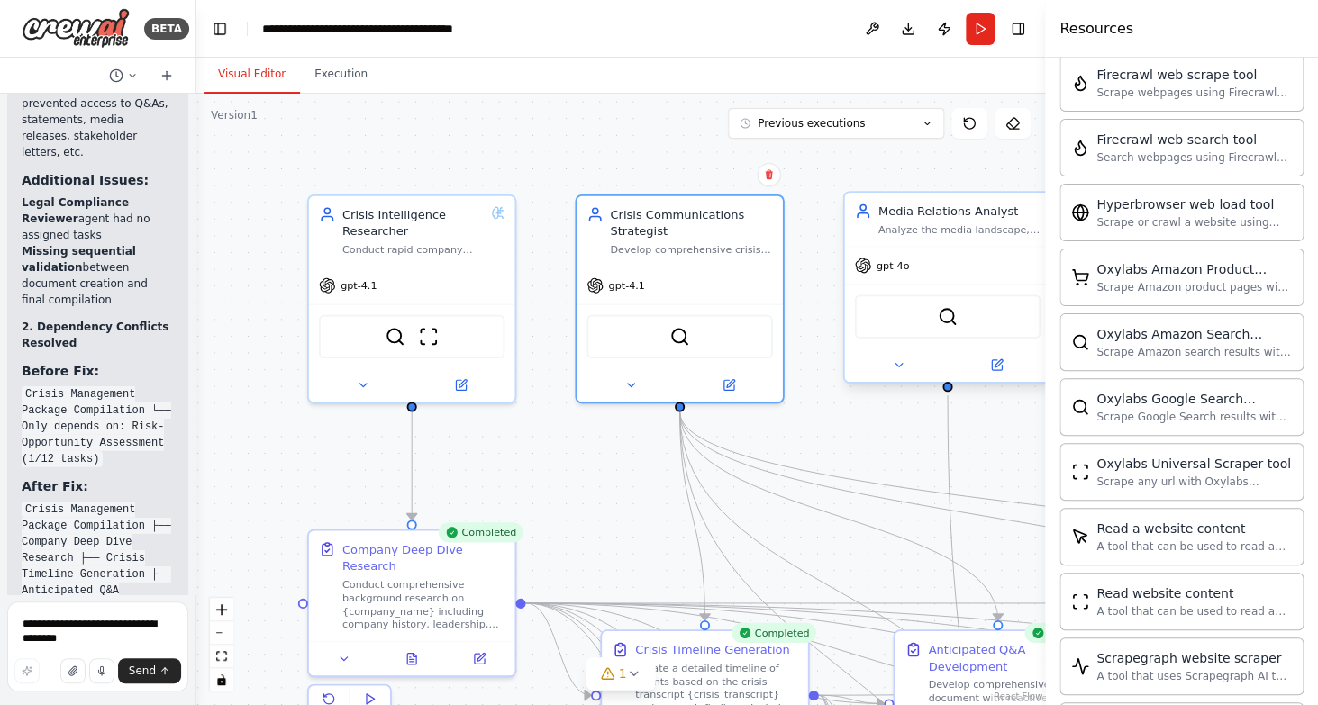
click at [944, 261] on div "gpt-4o" at bounding box center [947, 265] width 206 height 37
click at [1000, 369] on icon at bounding box center [996, 365] width 10 height 10
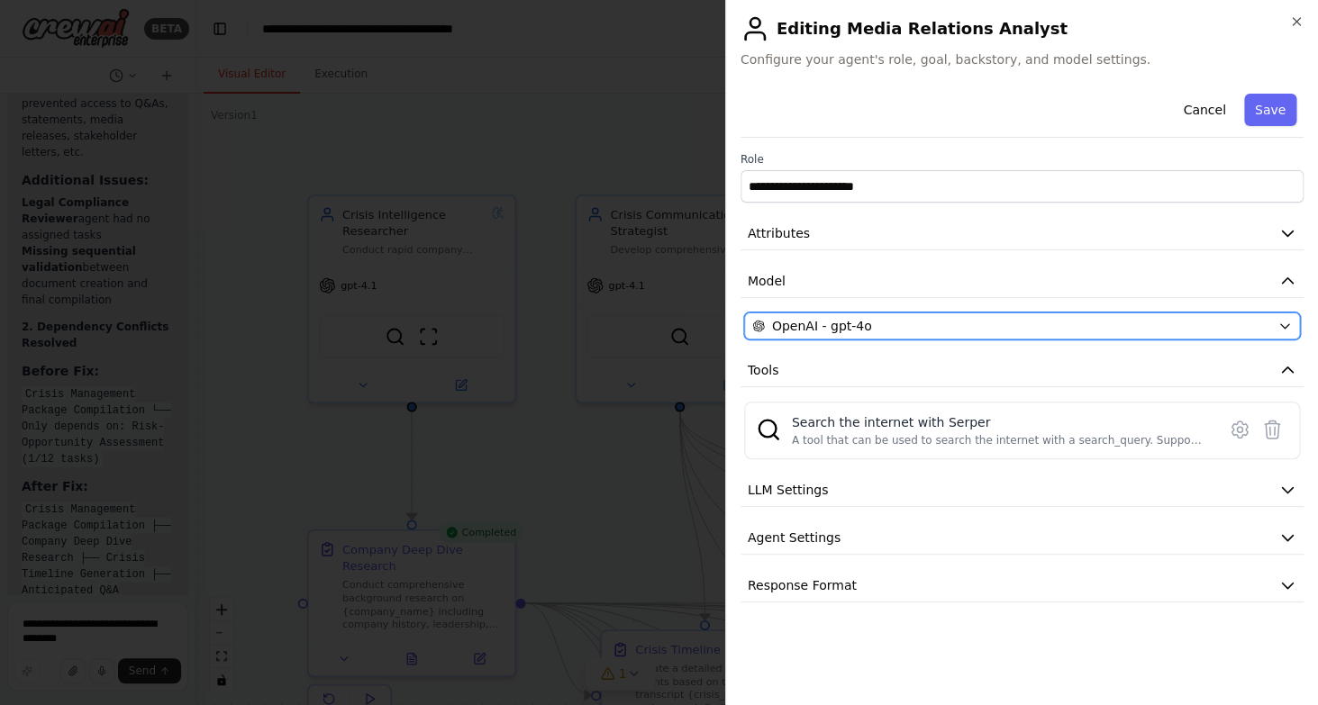
click at [864, 334] on span "OpenAI - gpt-4o" at bounding box center [822, 326] width 100 height 18
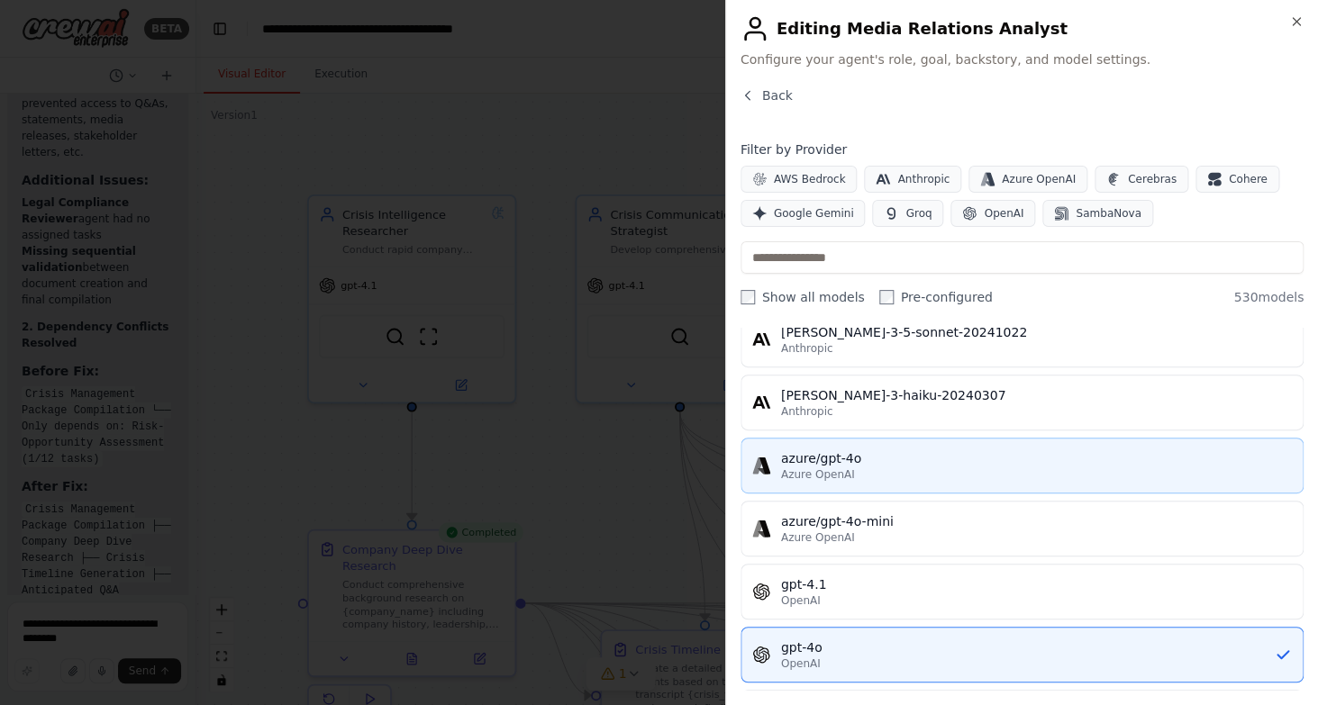
scroll to position [93, 0]
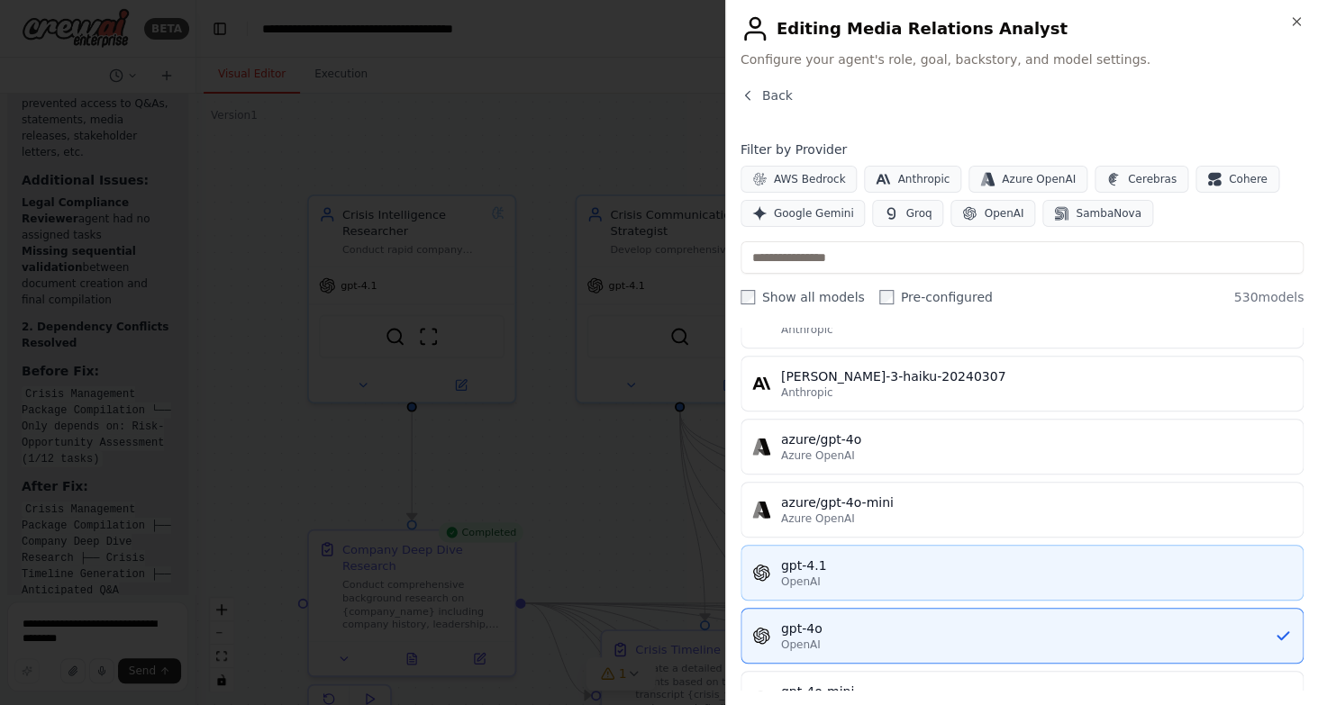
click at [822, 578] on div "OpenAI" at bounding box center [1036, 582] width 511 height 14
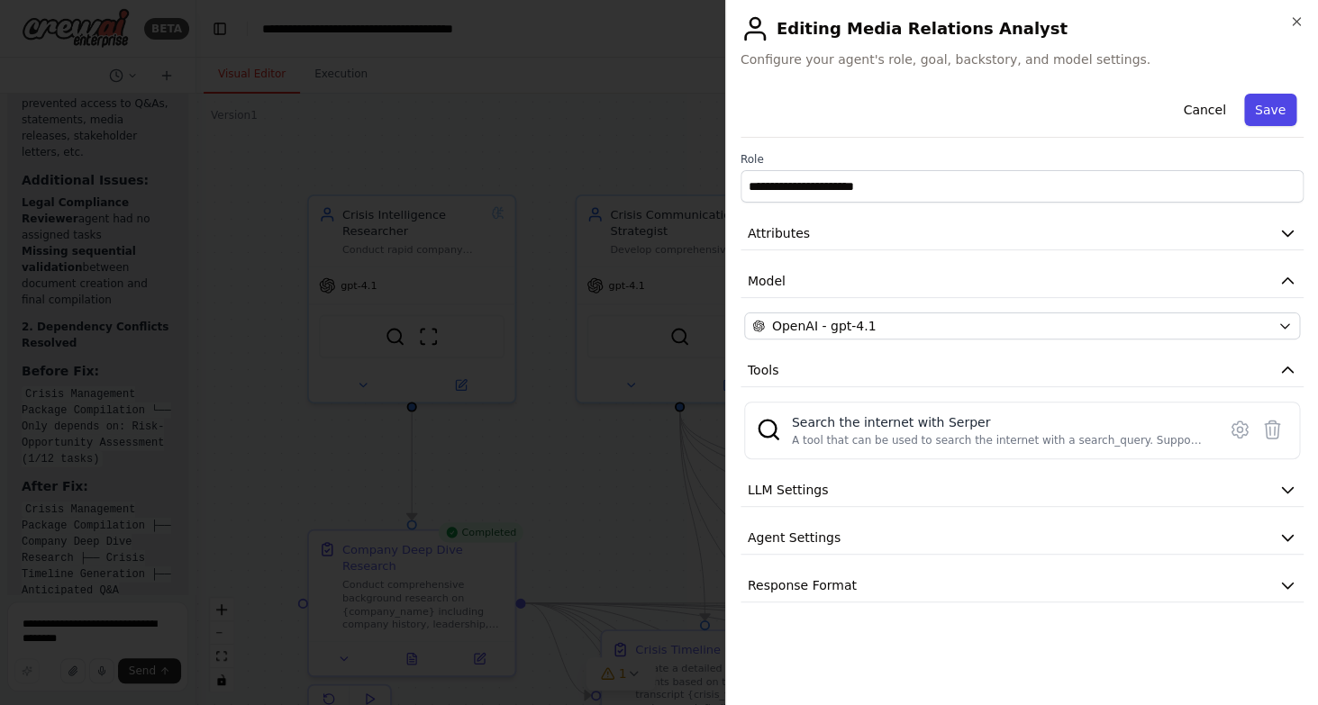
click at [1274, 121] on button "Save" at bounding box center [1270, 110] width 52 height 32
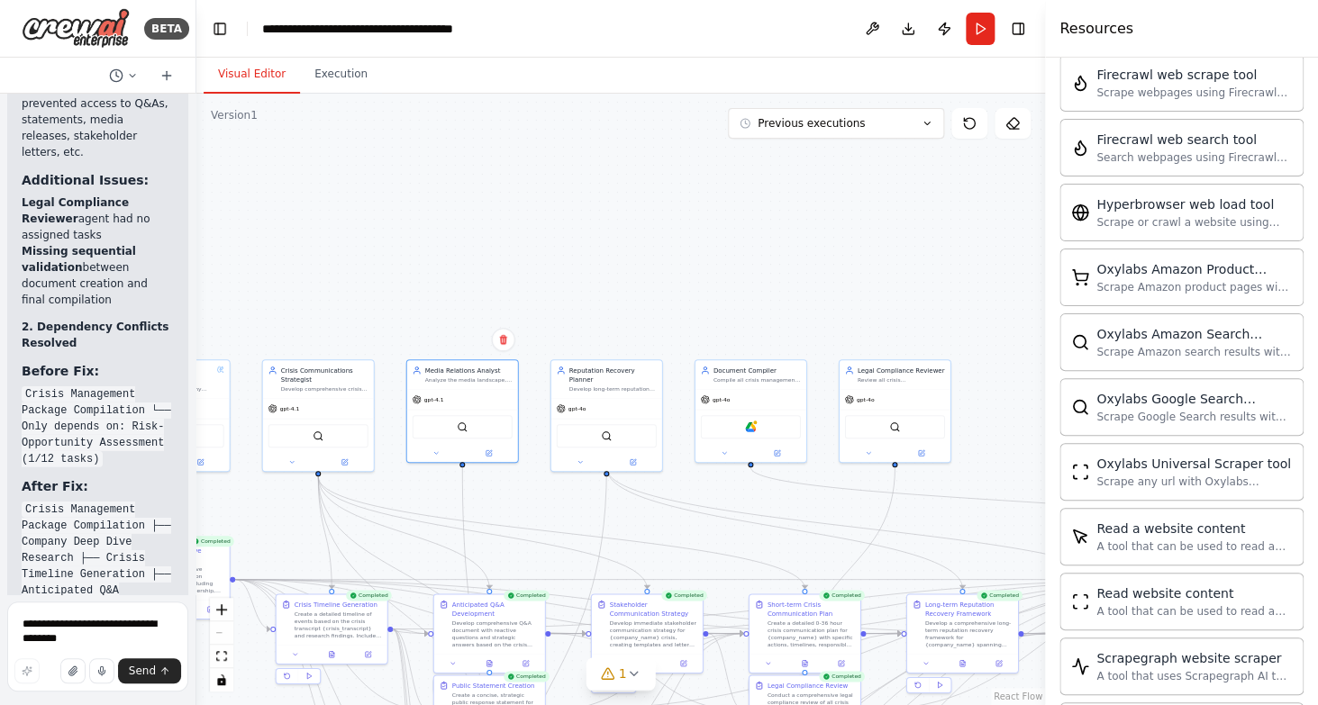
drag, startPoint x: 1019, startPoint y: 458, endPoint x: 543, endPoint y: 520, distance: 479.7
click at [543, 520] on div ".deletable-edge-delete-btn { width: 20px; height: 20px; border: 0px solid #ffff…" at bounding box center [620, 400] width 849 height 612
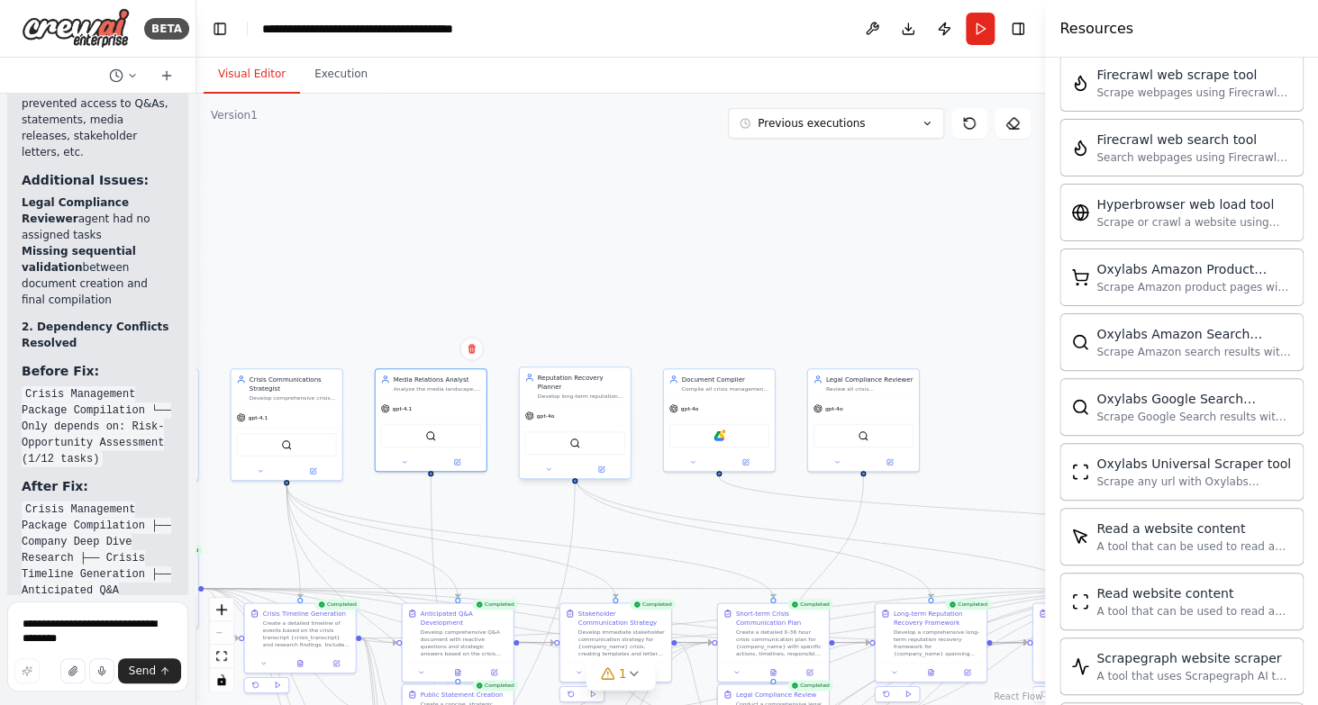
click at [536, 426] on div "SerperDevTool" at bounding box center [575, 443] width 111 height 35
click at [603, 467] on icon at bounding box center [600, 469] width 5 height 5
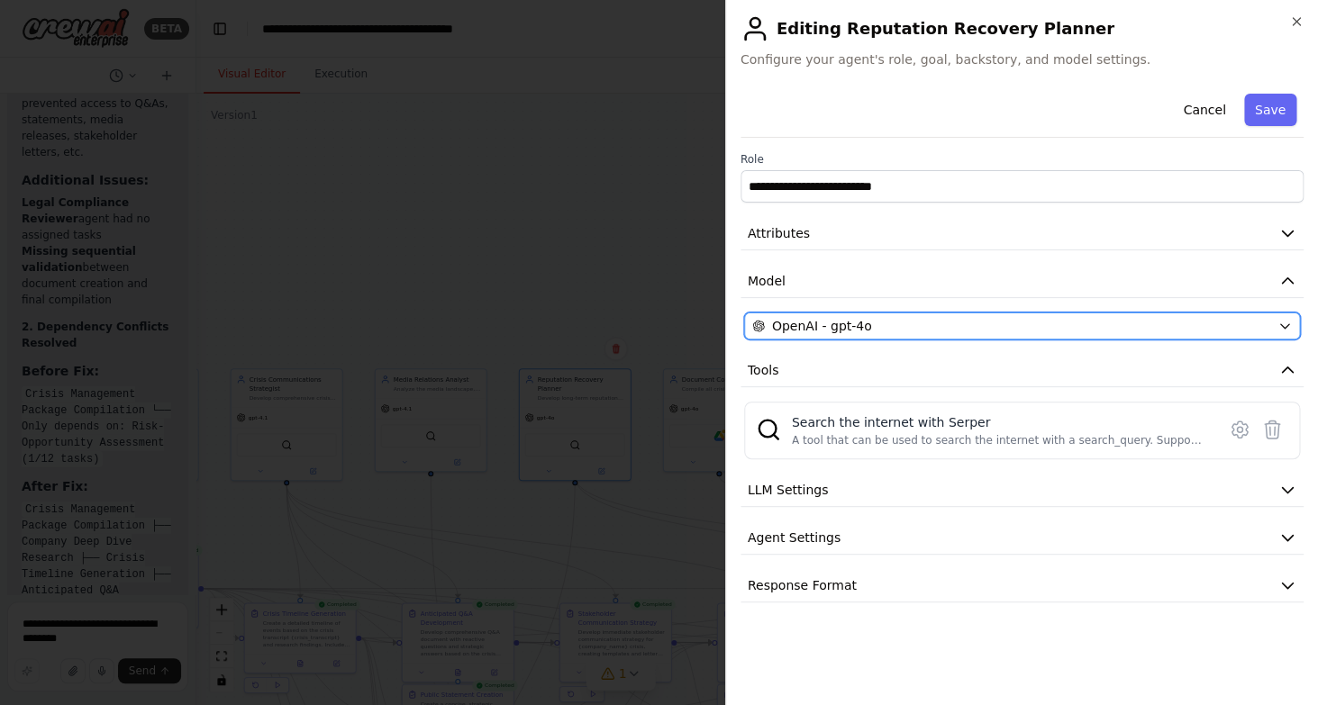
click at [857, 321] on span "OpenAI - gpt-4o" at bounding box center [822, 326] width 100 height 18
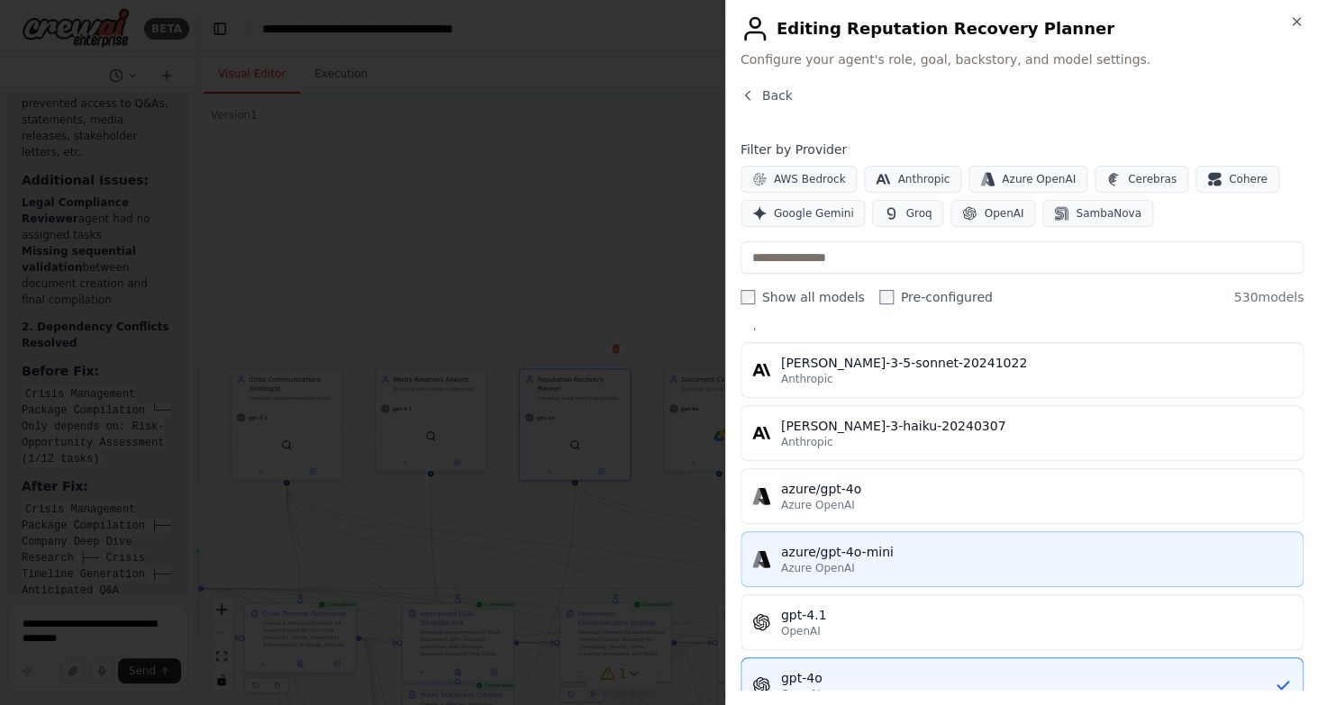
scroll to position [45, 0]
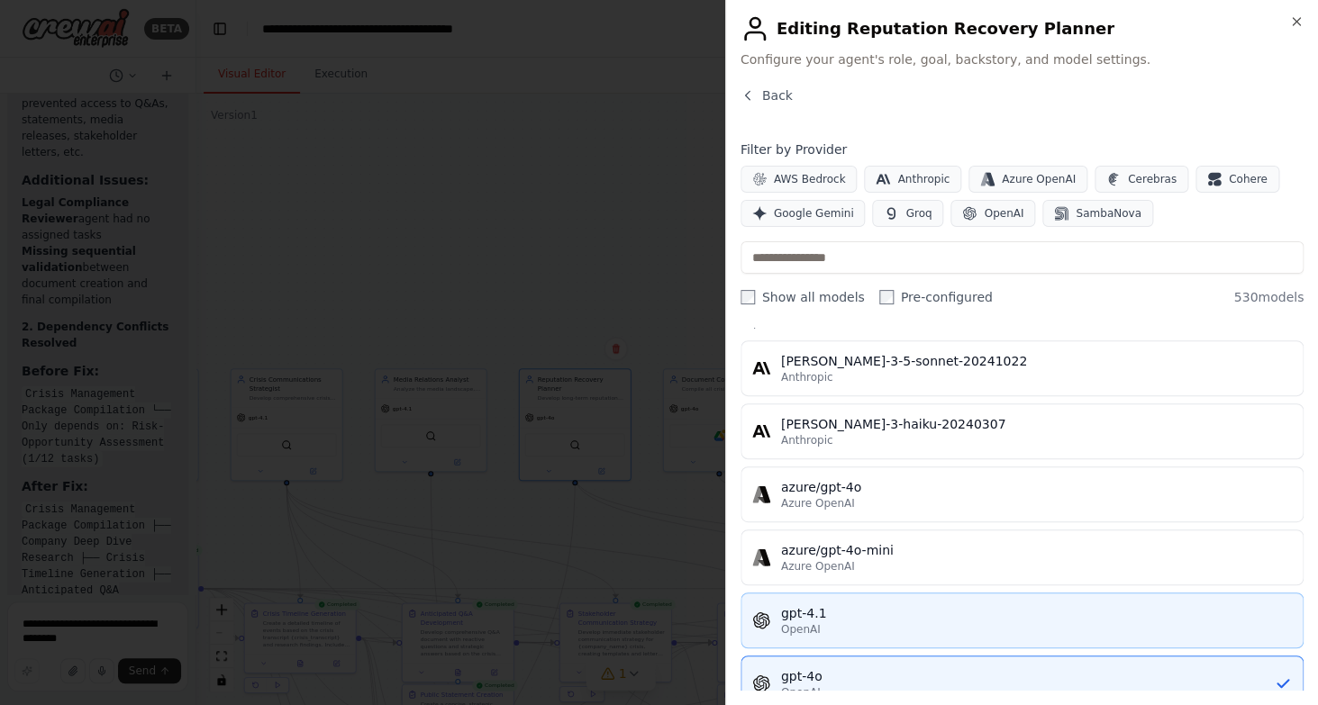
click at [824, 624] on div "OpenAI" at bounding box center [1036, 629] width 511 height 14
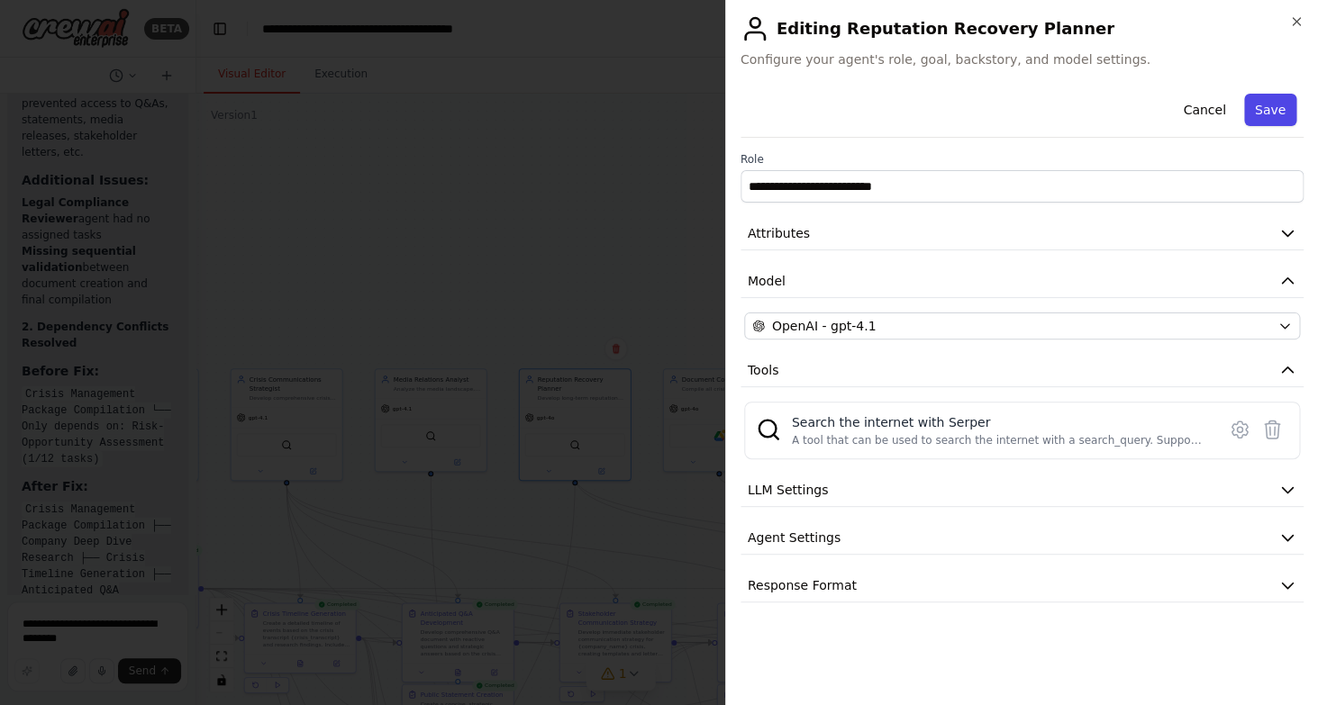
click at [1272, 100] on button "Save" at bounding box center [1270, 110] width 52 height 32
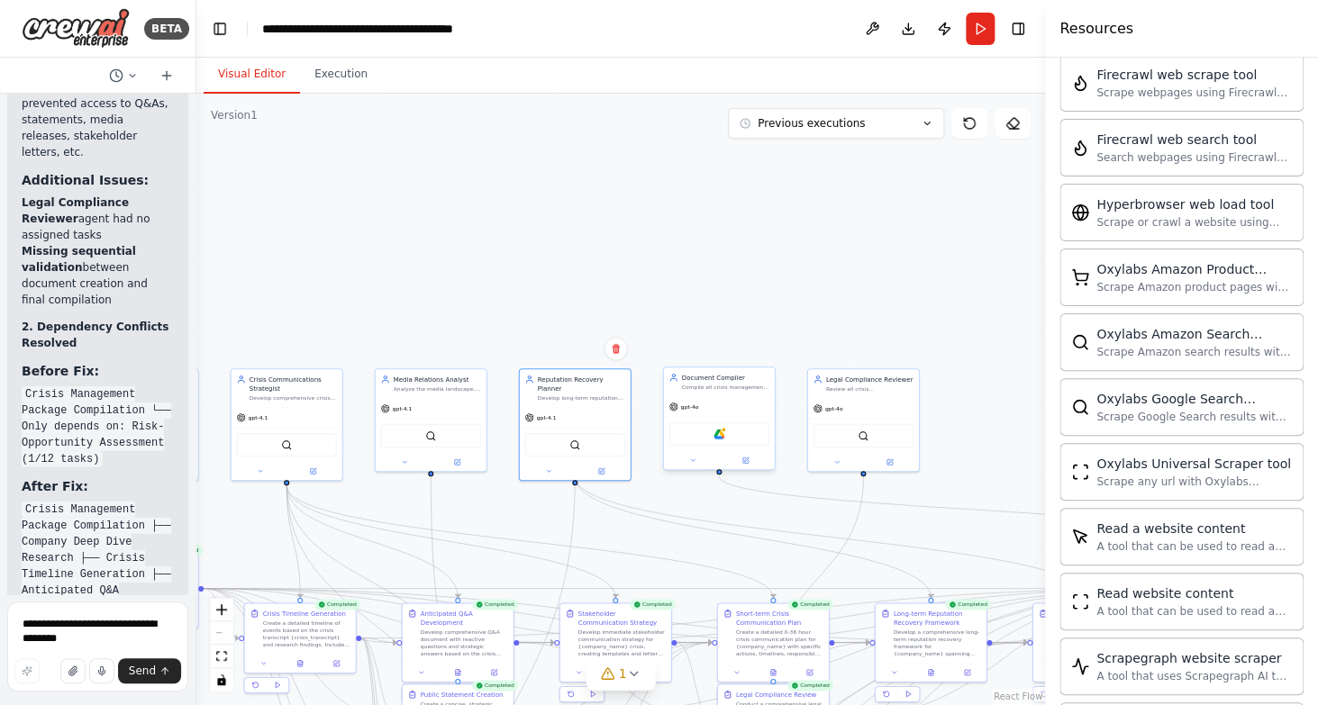
click at [721, 401] on div "gpt-4o" at bounding box center [719, 407] width 111 height 20
click at [743, 463] on icon at bounding box center [744, 460] width 5 height 5
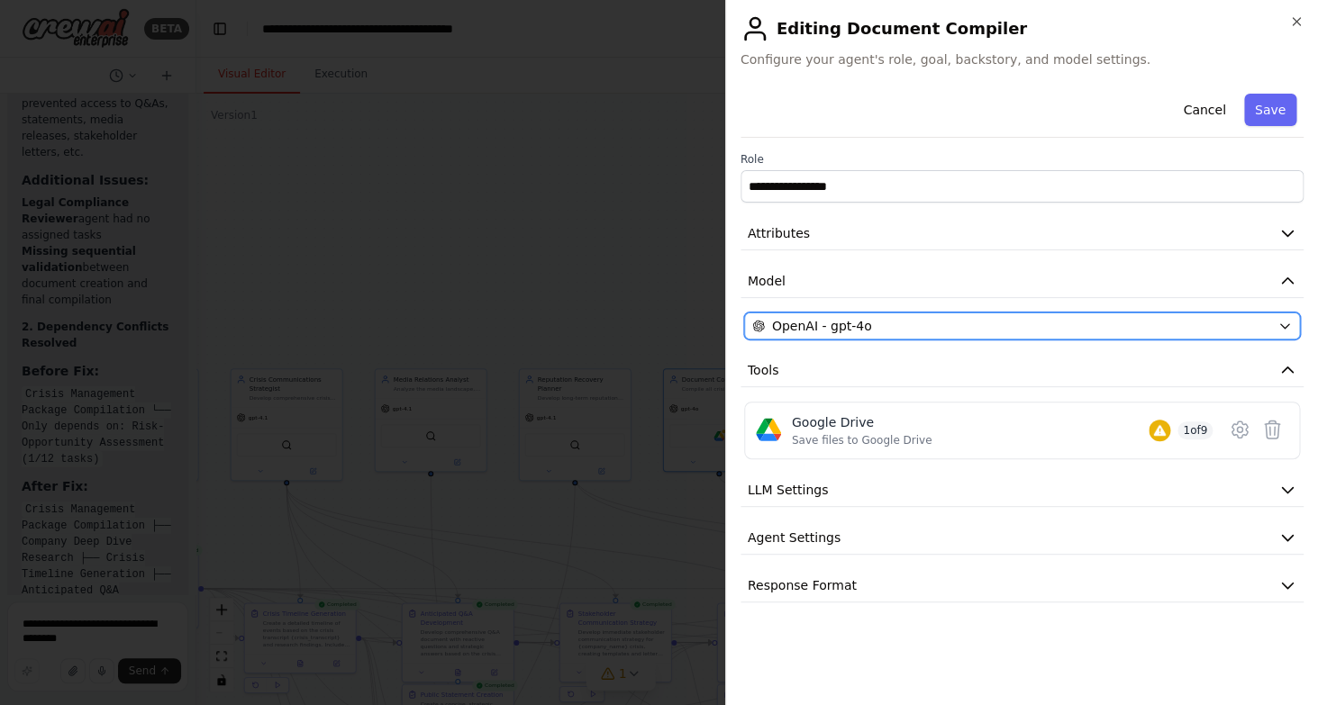
click at [865, 327] on span "OpenAI - gpt-4o" at bounding box center [822, 326] width 100 height 18
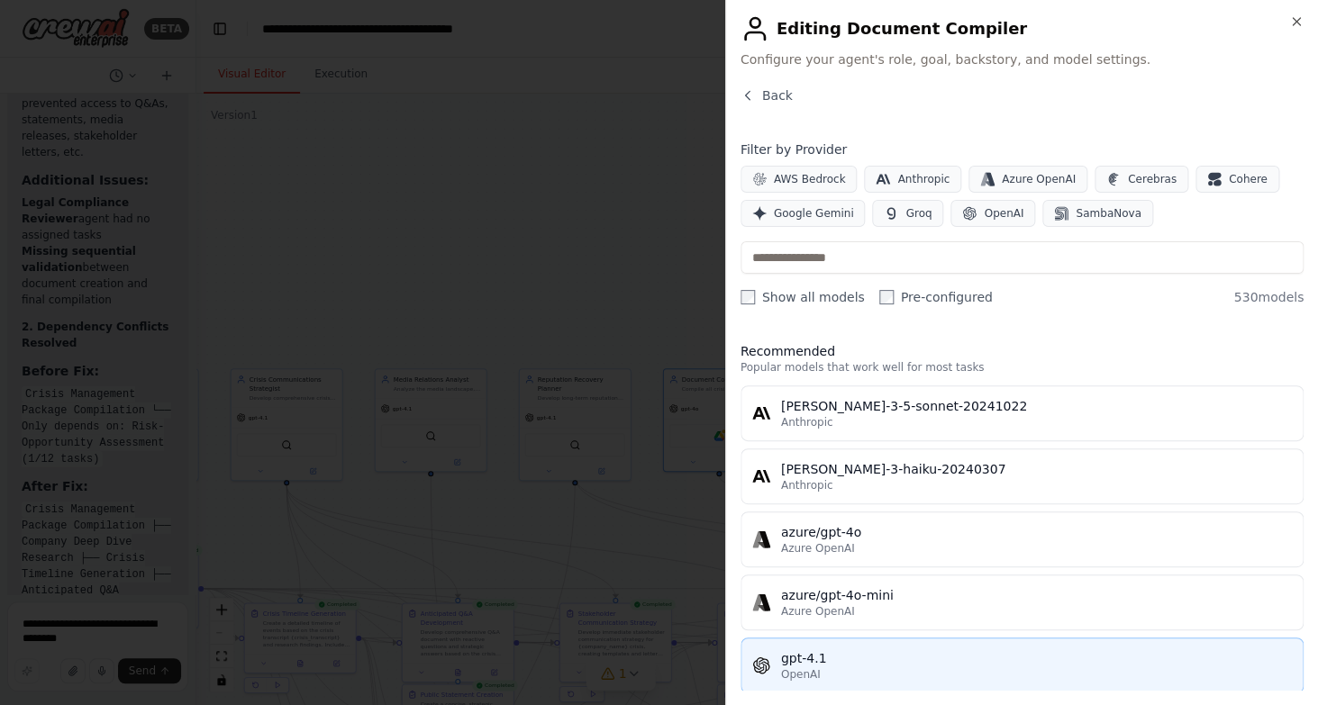
click at [843, 666] on div "gpt-4.1" at bounding box center [1036, 659] width 511 height 18
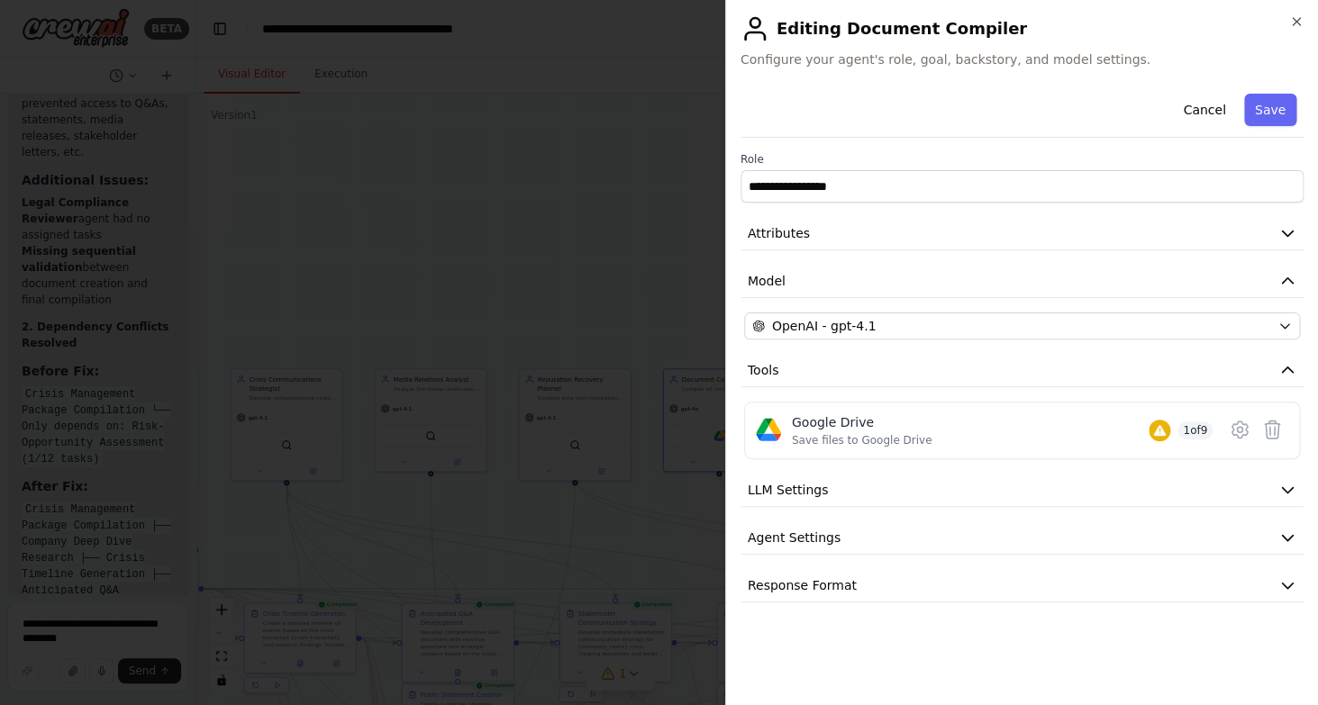
click at [1272, 126] on div "Cancel Save" at bounding box center [1021, 111] width 563 height 51
click at [1269, 111] on button "Save" at bounding box center [1270, 110] width 52 height 32
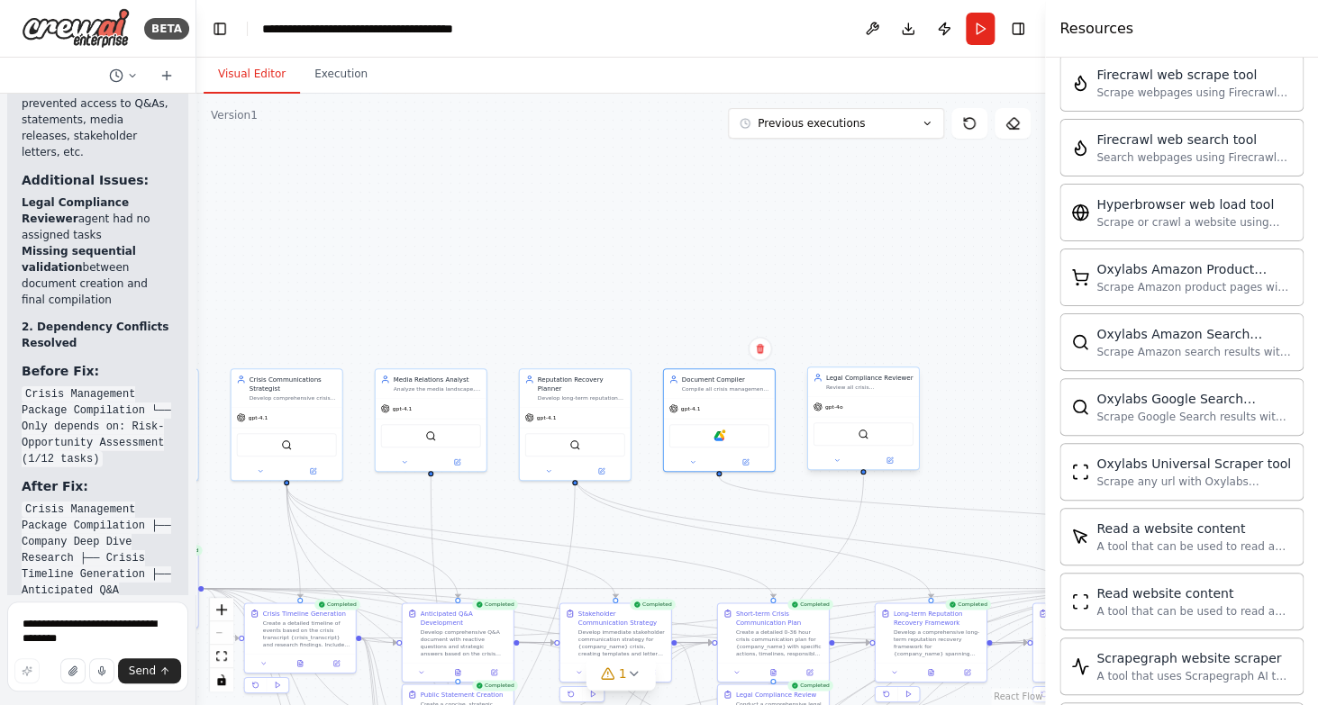
click at [894, 468] on div at bounding box center [863, 460] width 111 height 18
click at [890, 461] on icon at bounding box center [890, 460] width 5 height 5
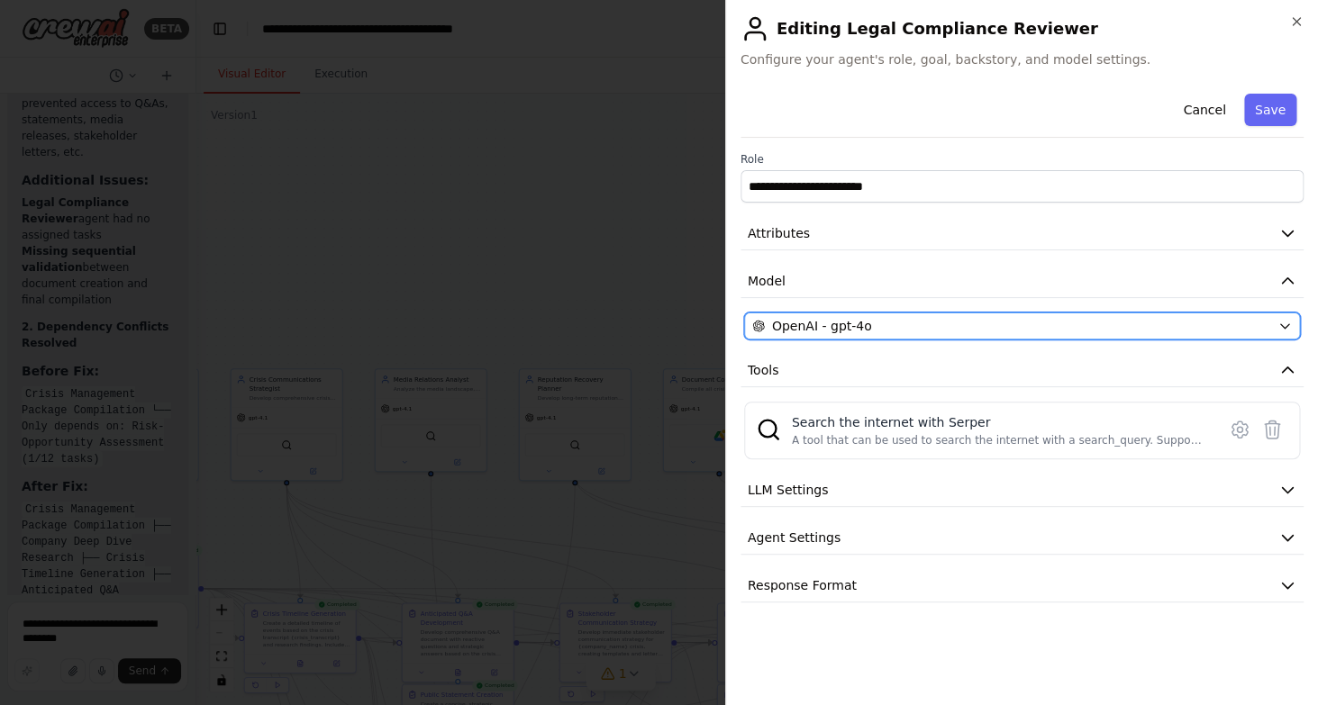
click at [864, 326] on span "OpenAI - gpt-4o" at bounding box center [822, 326] width 100 height 18
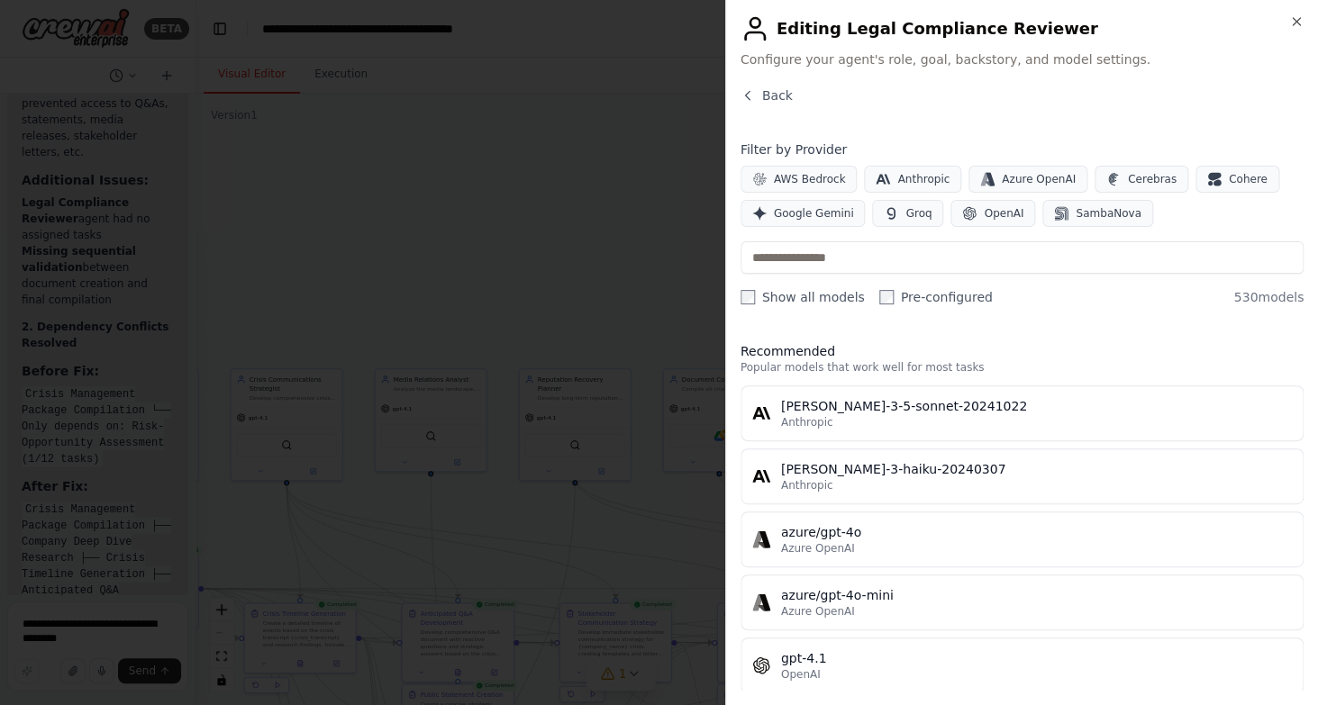
click at [848, 696] on div "Close Editing Legal Compliance Reviewer Configure your agent's role, goal, back…" at bounding box center [1021, 352] width 593 height 705
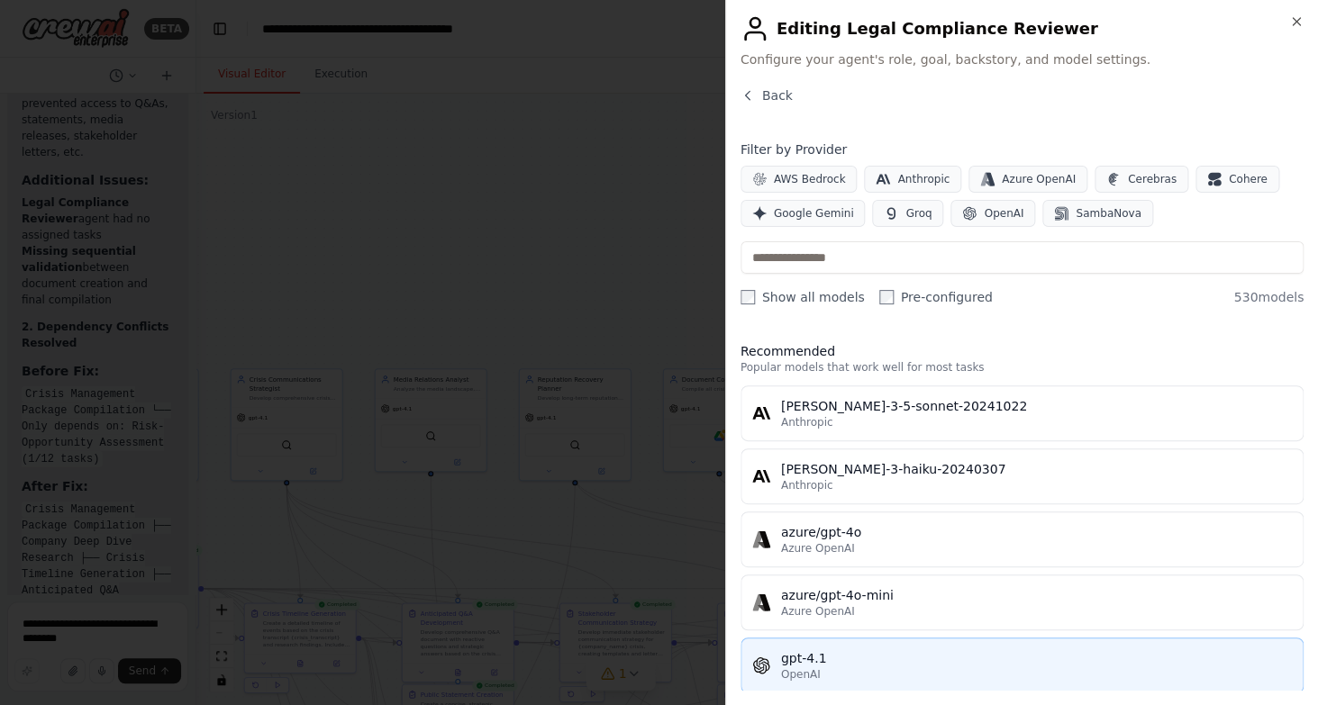
click at [852, 677] on div "OpenAI" at bounding box center [1036, 675] width 511 height 14
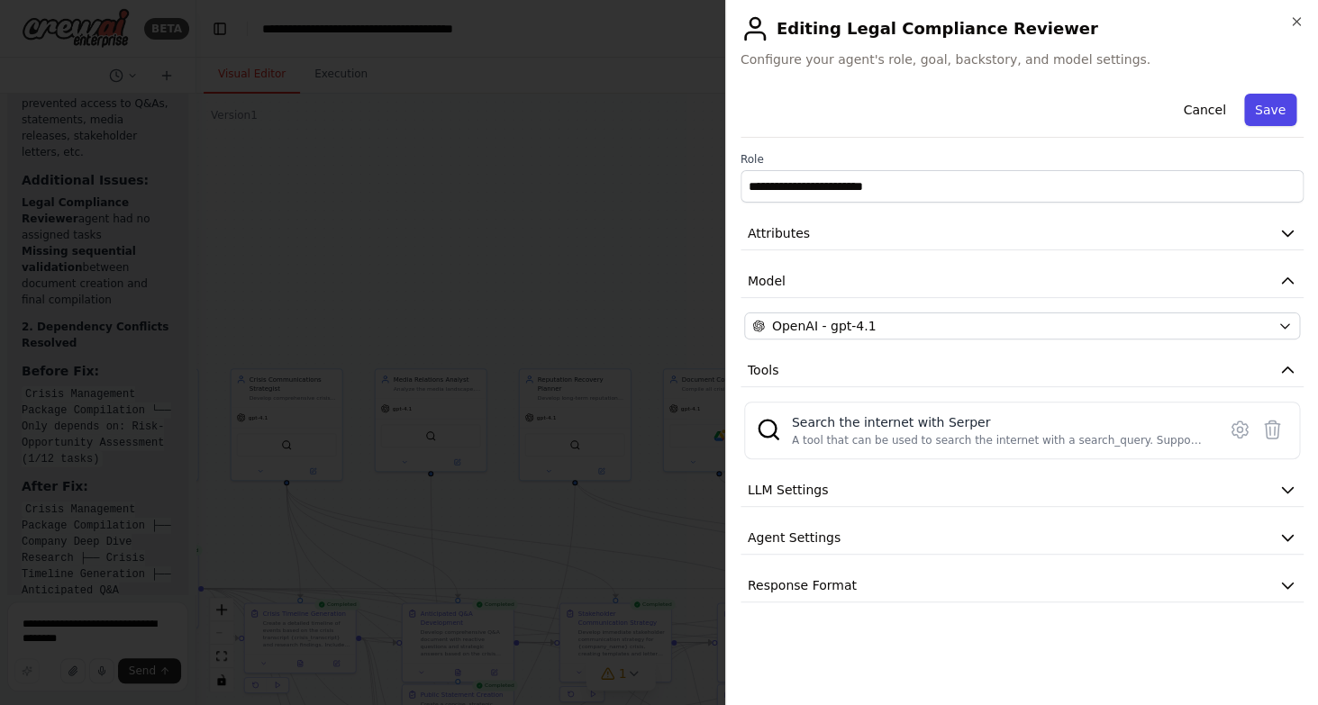
click at [1275, 120] on button "Save" at bounding box center [1270, 110] width 52 height 32
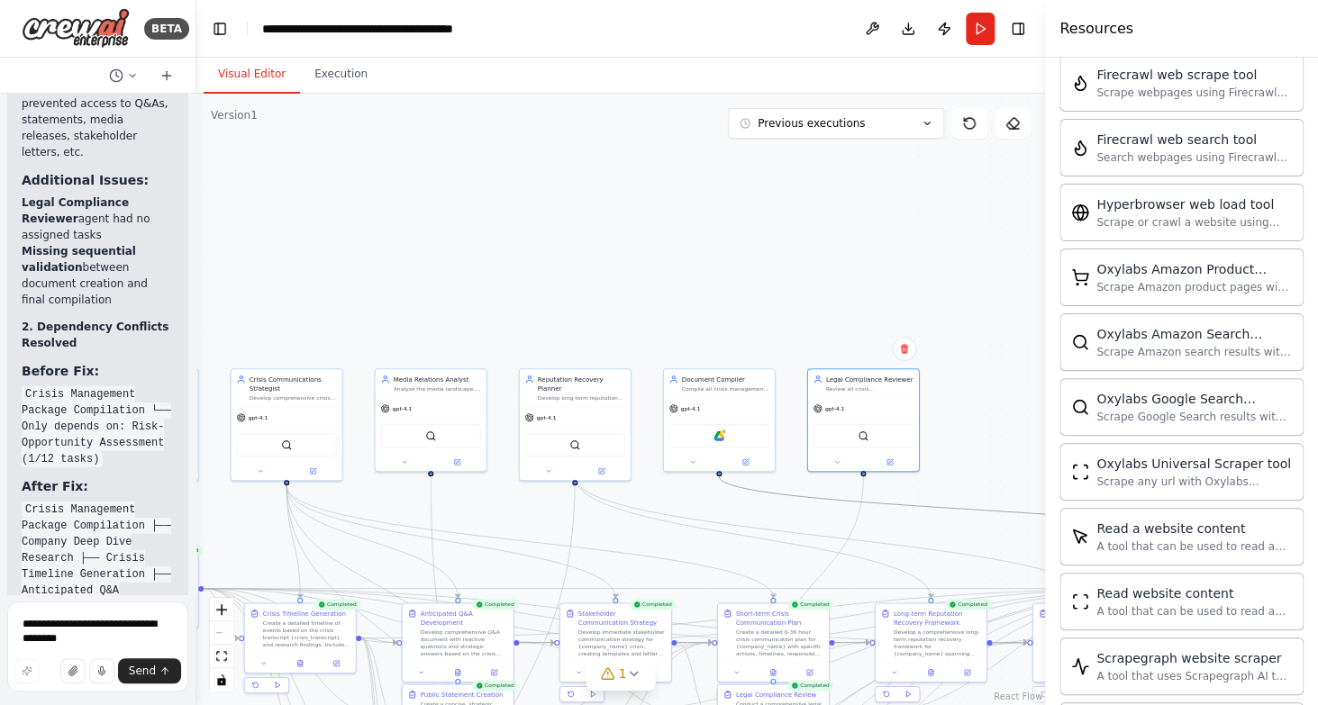
drag, startPoint x: 977, startPoint y: 513, endPoint x: 938, endPoint y: 299, distance: 218.0
click at [938, 299] on div ".deletable-edge-delete-btn { width: 20px; height: 20px; border: 0px solid #ffff…" at bounding box center [620, 400] width 849 height 612
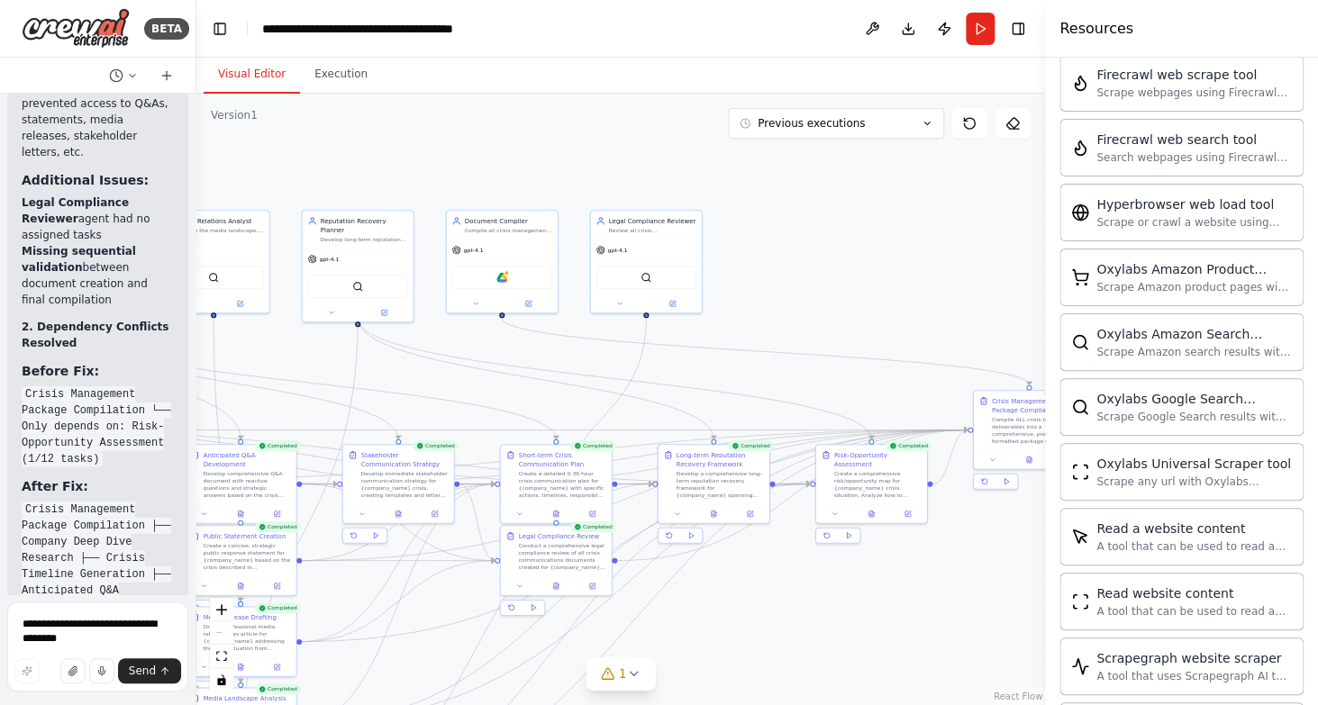
drag, startPoint x: 993, startPoint y: 405, endPoint x: 771, endPoint y: 245, distance: 273.5
click at [771, 245] on div ".deletable-edge-delete-btn { width: 20px; height: 20px; border: 0px solid #ffff…" at bounding box center [620, 400] width 849 height 612
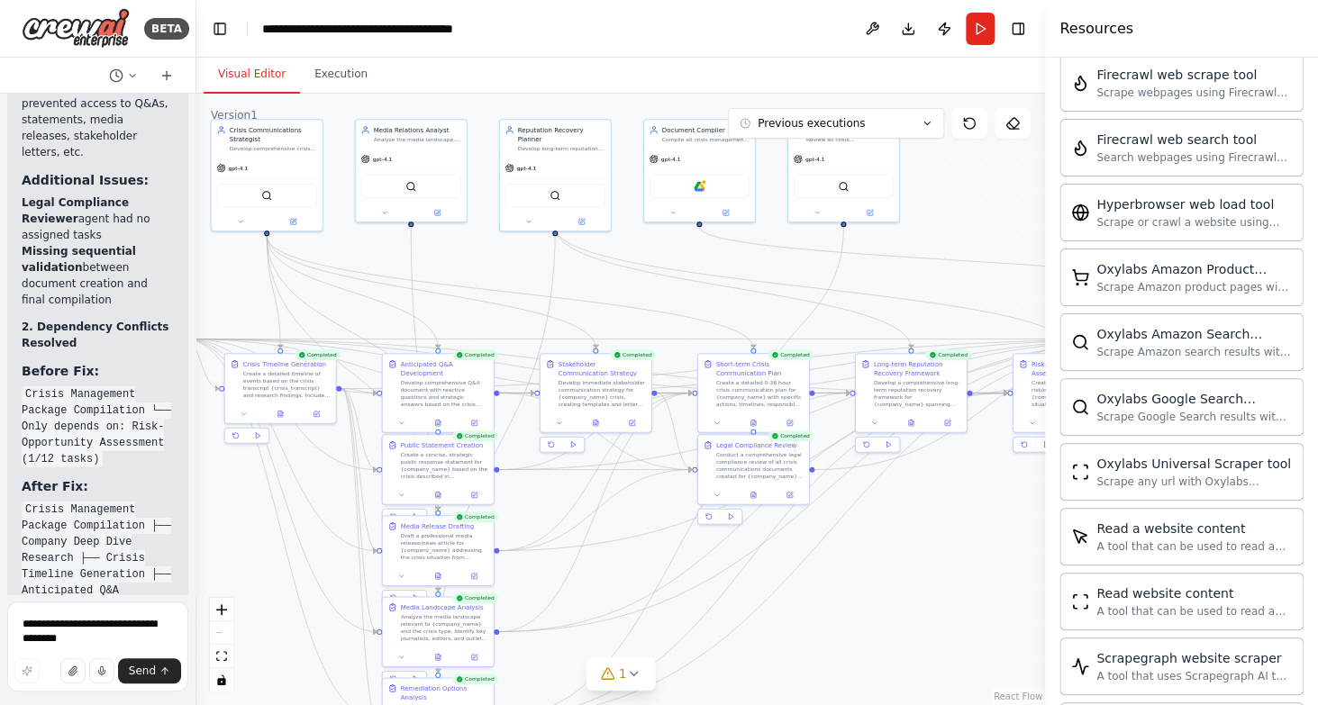
drag, startPoint x: 918, startPoint y: 317, endPoint x: 1120, endPoint y: 228, distance: 220.6
click at [1045, 228] on div ".deletable-edge-delete-btn { width: 20px; height: 20px; border: 0px solid #ffff…" at bounding box center [620, 400] width 849 height 612
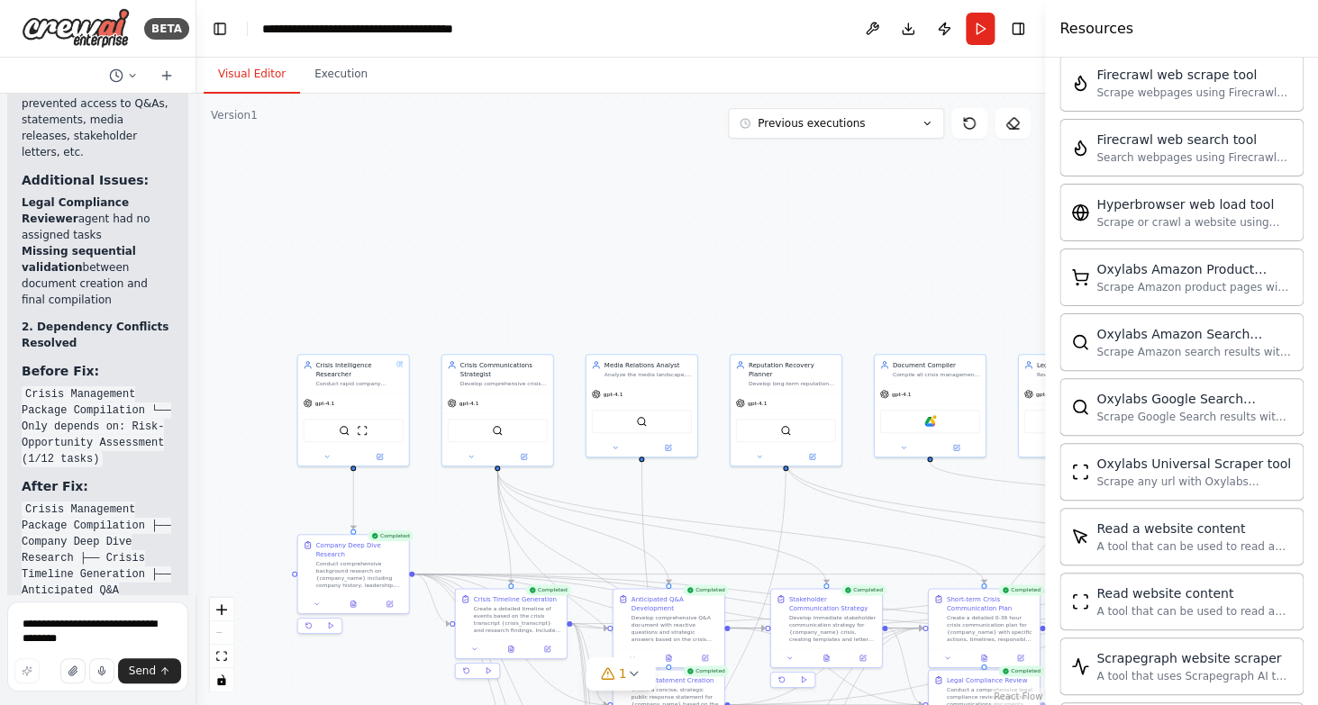
drag, startPoint x: 469, startPoint y: 314, endPoint x: 700, endPoint y: 550, distance: 329.3
click at [700, 550] on div ".deletable-edge-delete-btn { width: 20px; height: 20px; border: 0px solid #ffff…" at bounding box center [620, 400] width 849 height 612
click at [979, 399] on div "gpt-4.1" at bounding box center [930, 393] width 111 height 20
click at [934, 423] on img at bounding box center [929, 419] width 11 height 11
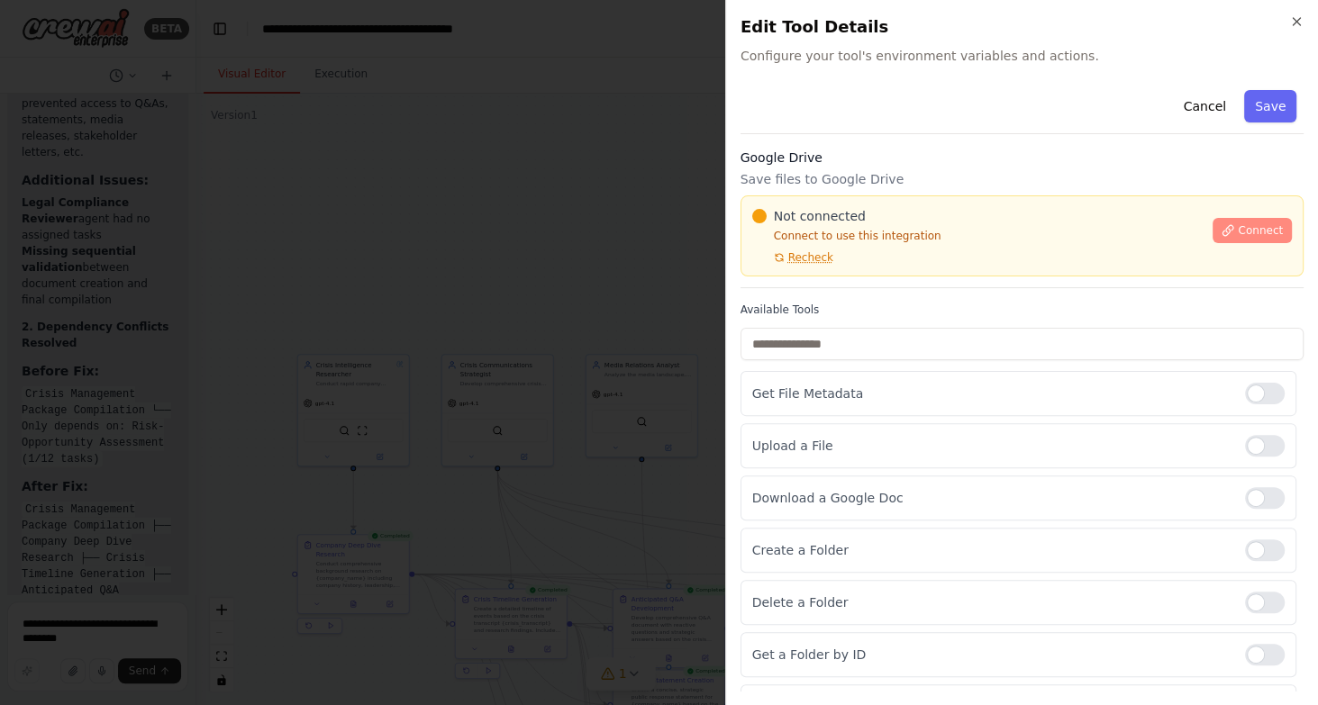
click at [1241, 241] on button "Connect" at bounding box center [1252, 230] width 79 height 25
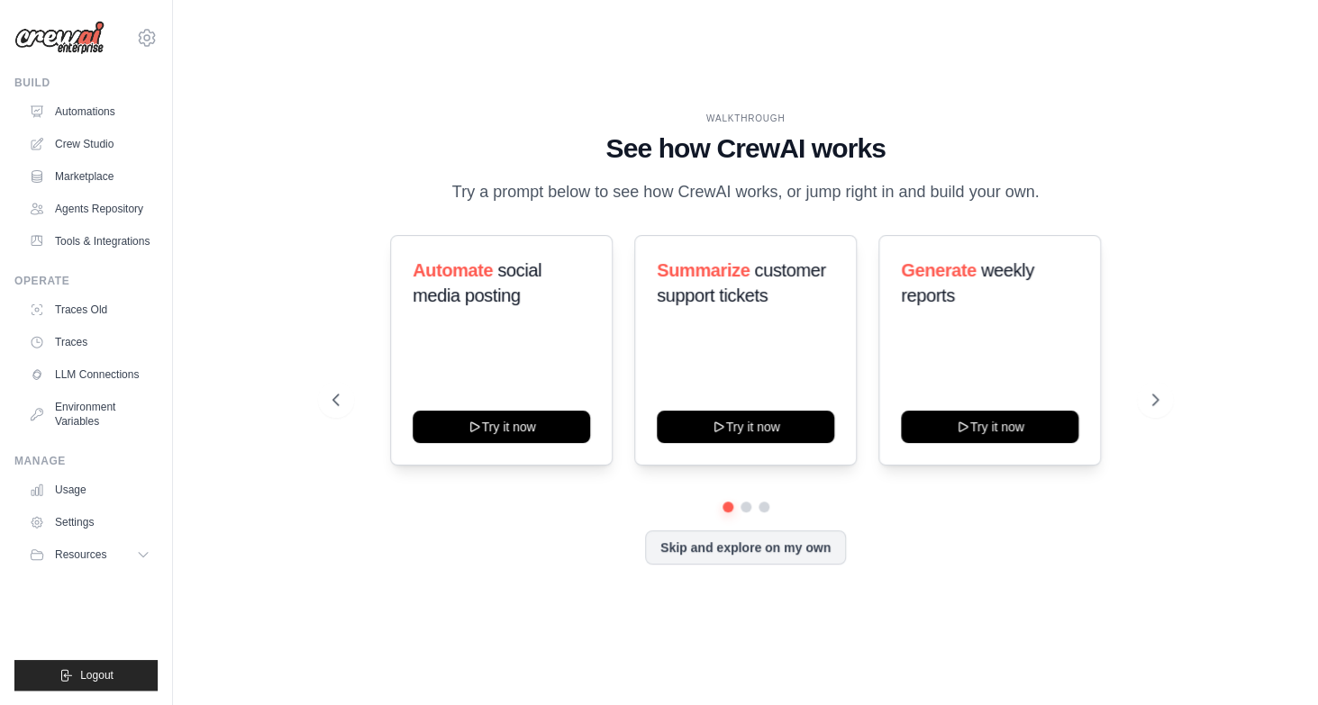
click at [488, 607] on div "WALKTHROUGH See how [PERSON_NAME] works Try a prompt below to see how [PERSON_N…" at bounding box center [745, 352] width 1087 height 669
click at [89, 546] on button "Resources" at bounding box center [91, 555] width 136 height 29
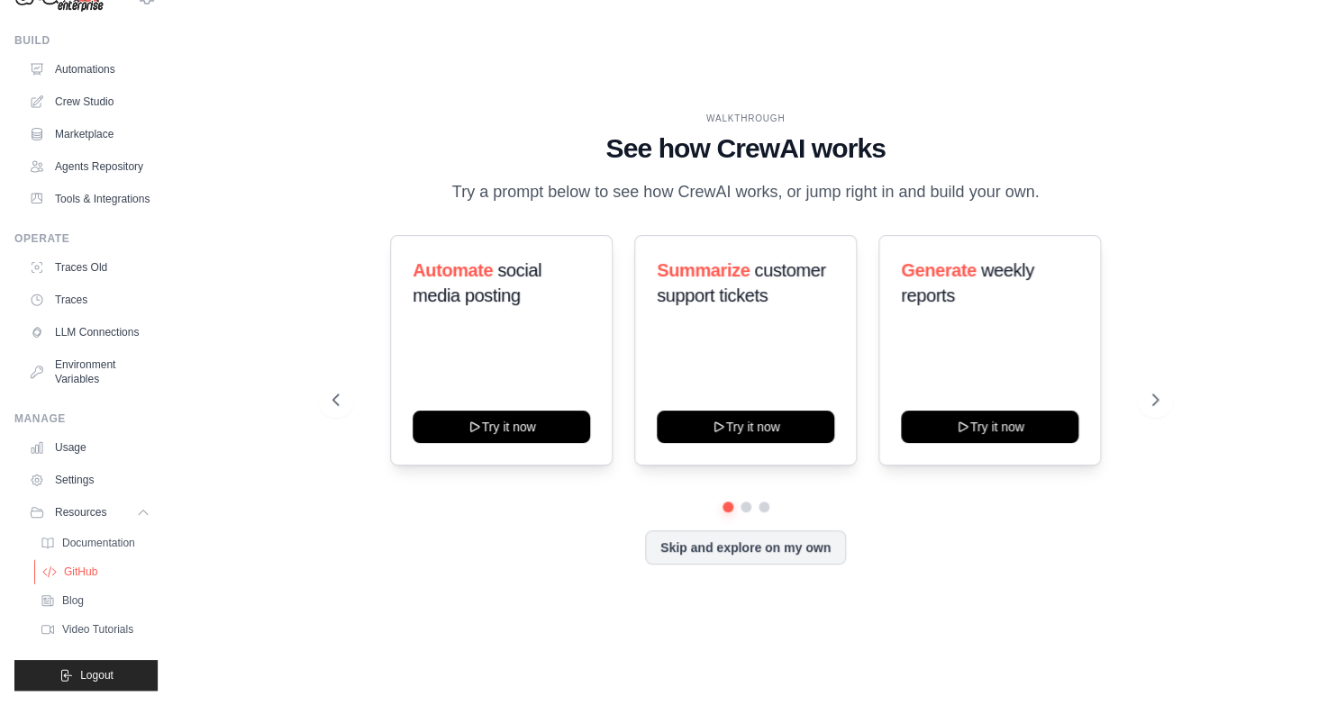
click at [77, 571] on span "GitHub" at bounding box center [80, 572] width 33 height 14
